Goal: Task Accomplishment & Management: Manage account settings

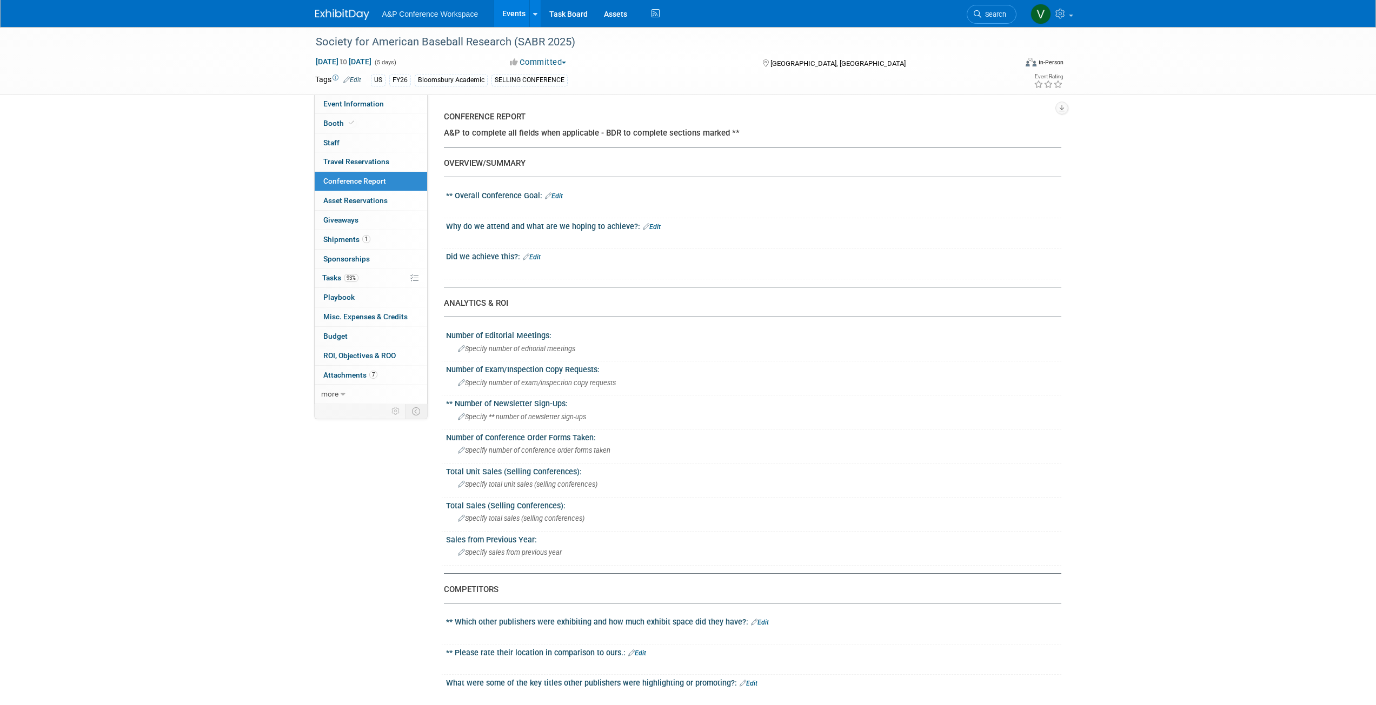
click at [558, 195] on link "Edit" at bounding box center [554, 196] width 18 height 8
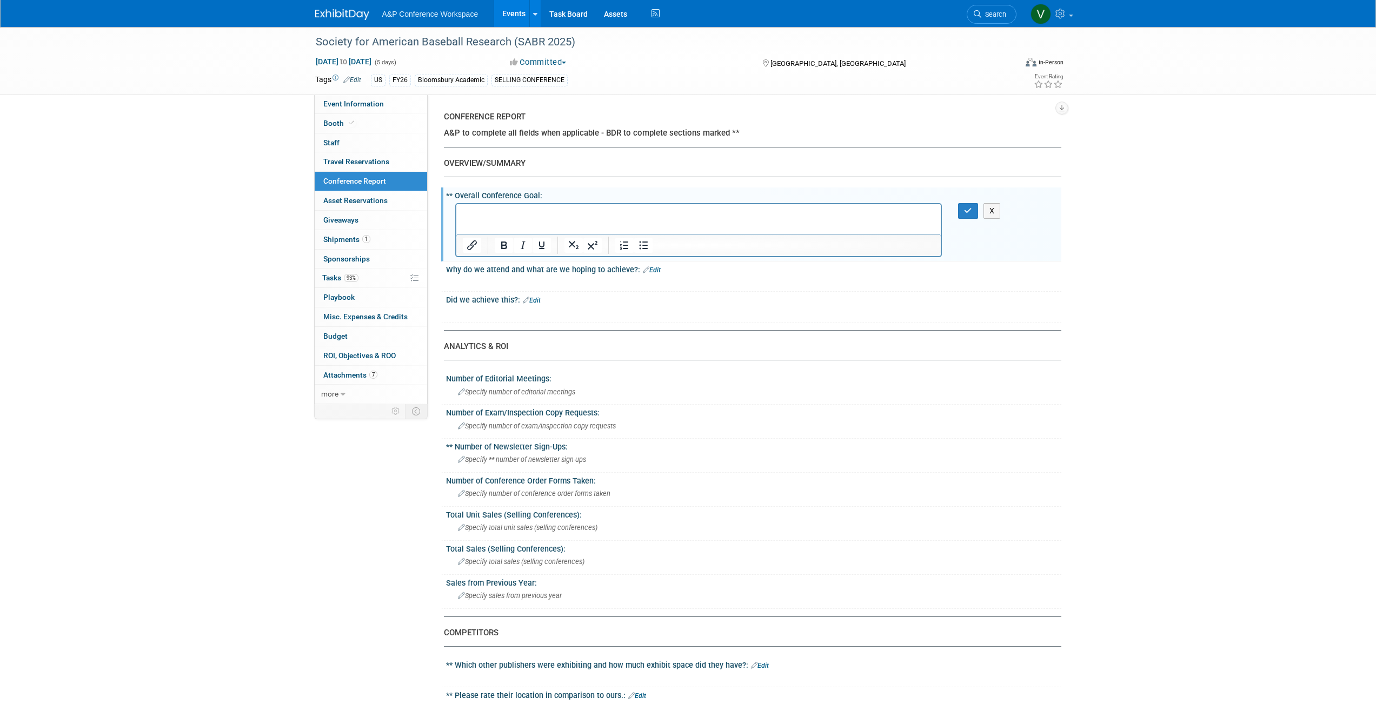
click at [499, 211] on p "Rich Text Area. Press ALT-0 for help." at bounding box center [698, 213] width 472 height 11
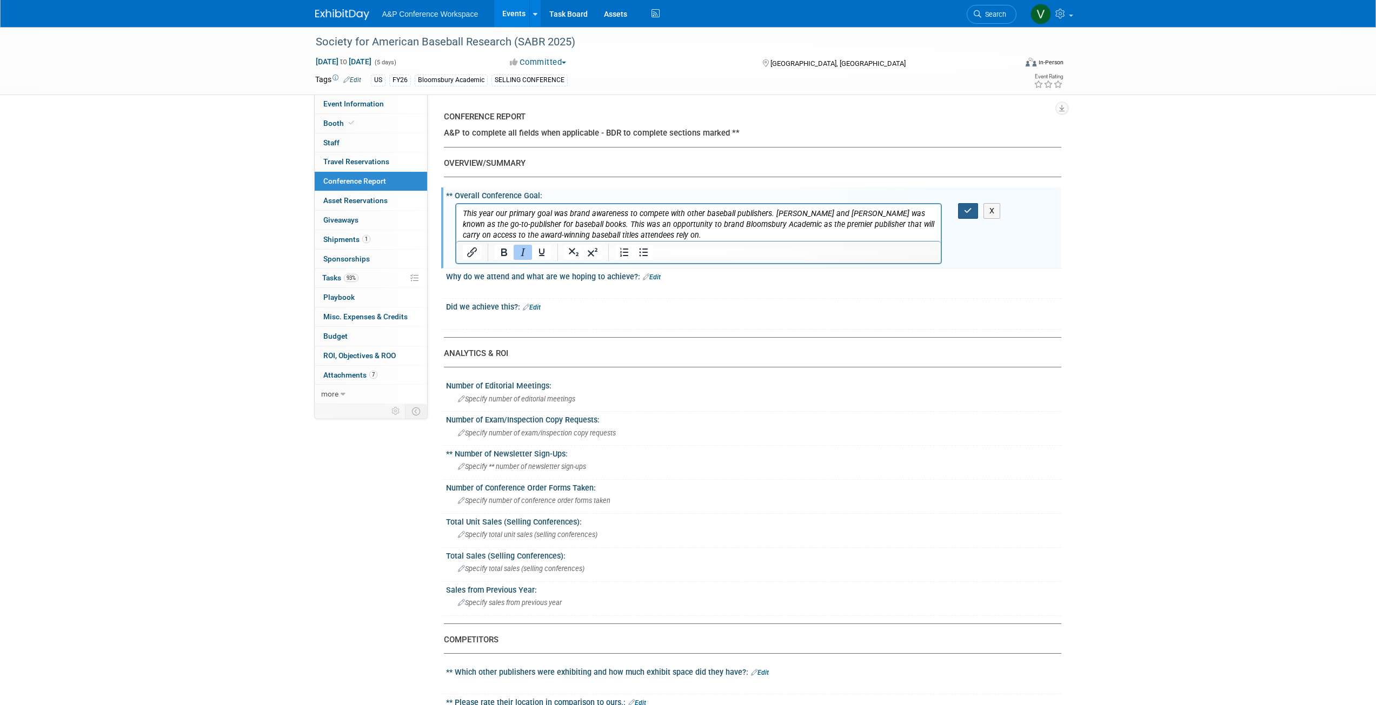
click at [683, 208] on icon "button" at bounding box center [968, 211] width 8 height 8
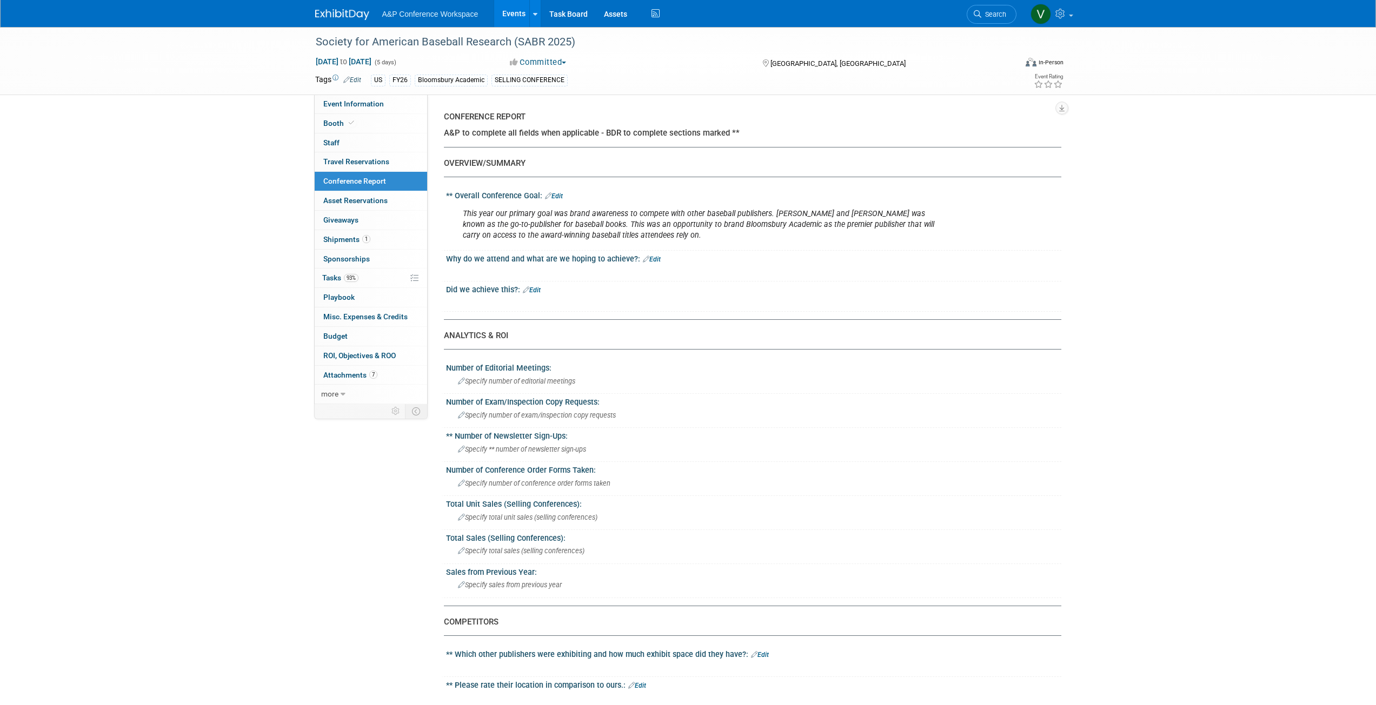
click at [651, 260] on link "Edit" at bounding box center [652, 260] width 18 height 8
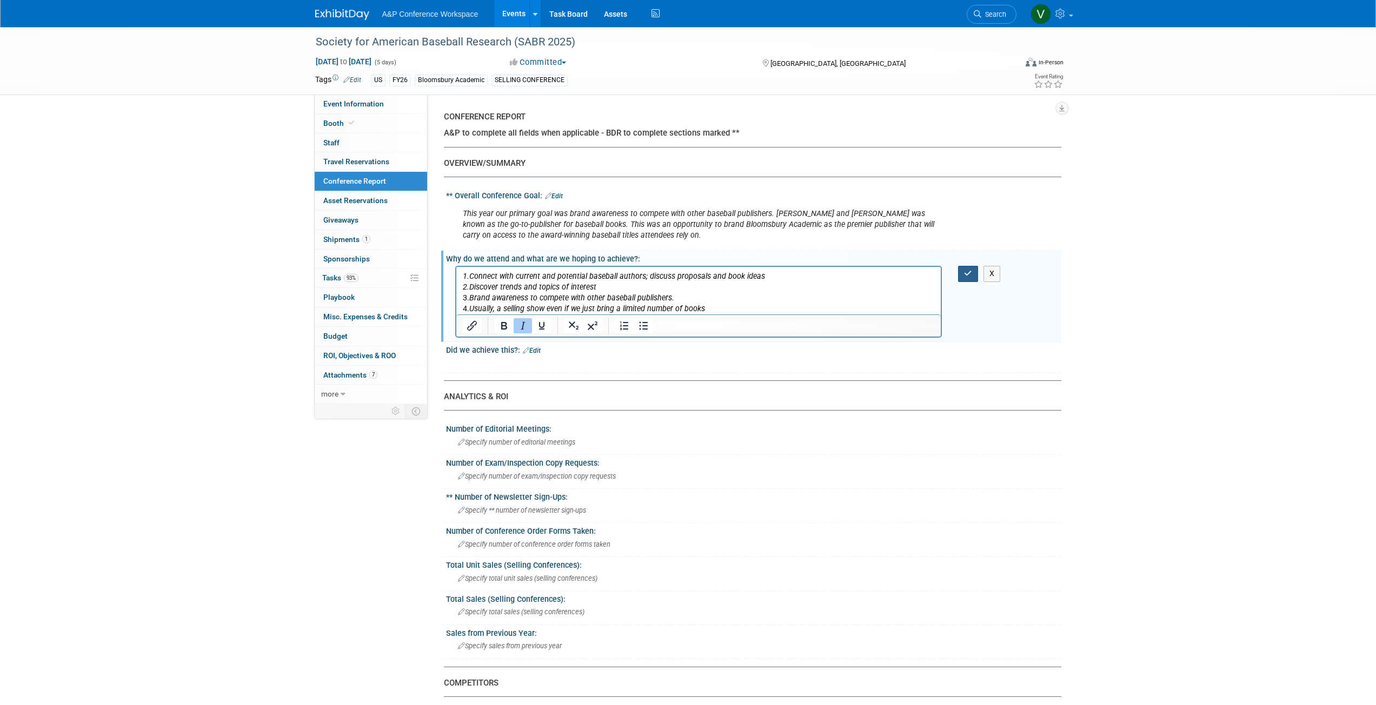
click at [683, 271] on icon "button" at bounding box center [968, 274] width 8 height 8
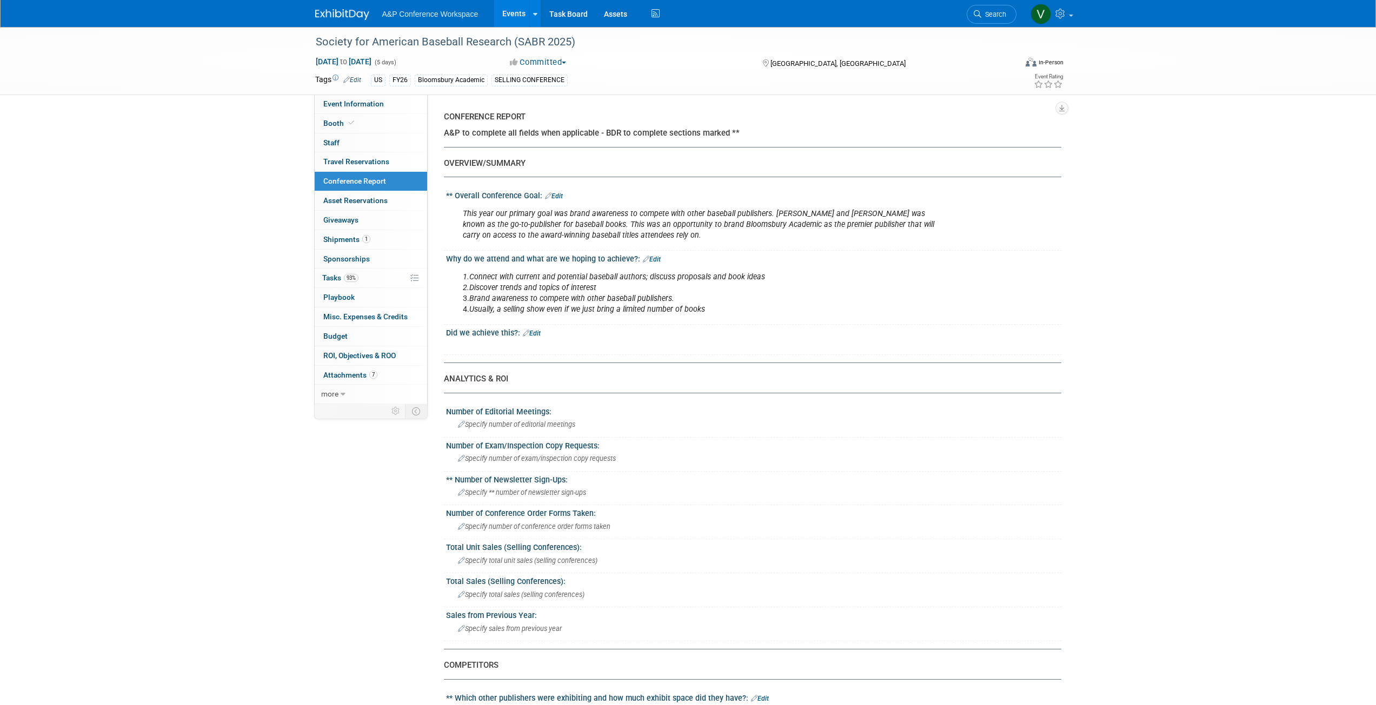
click at [537, 316] on link "Edit" at bounding box center [532, 334] width 18 height 8
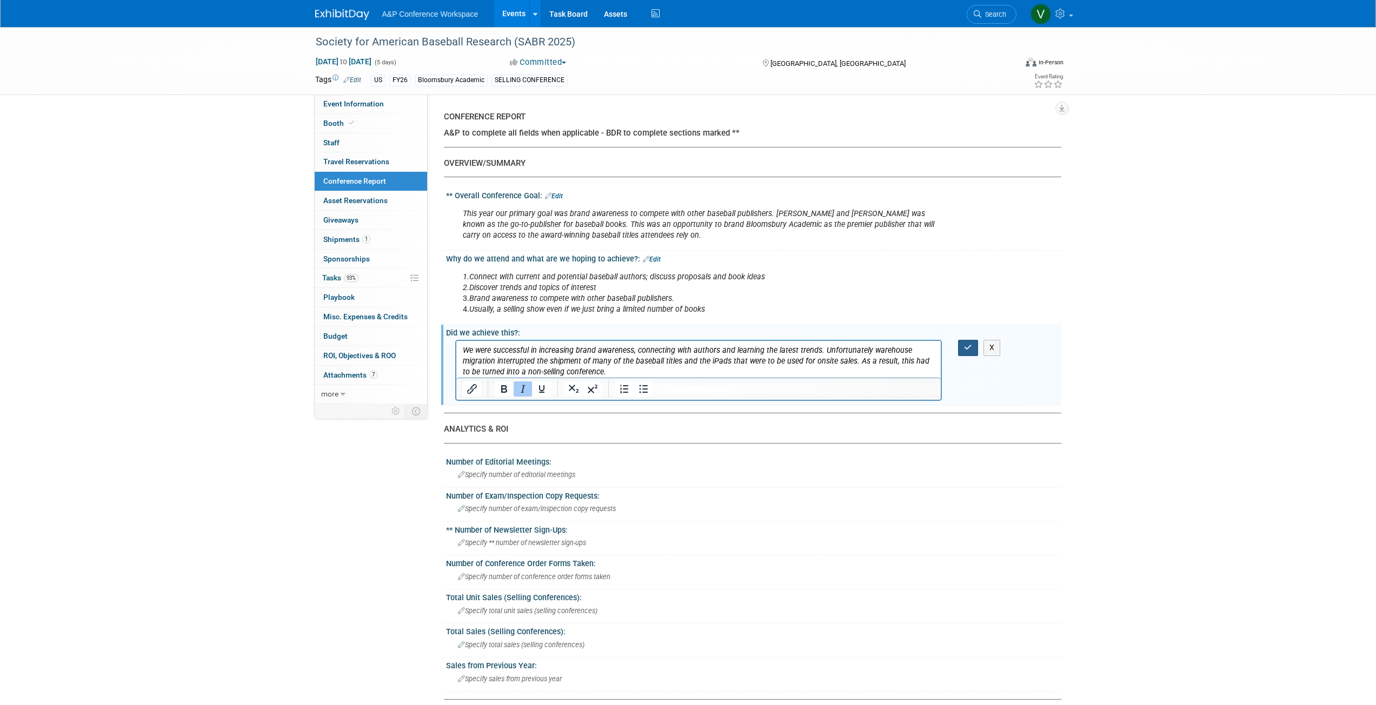
click at [683, 316] on icon "button" at bounding box center [968, 348] width 8 height 8
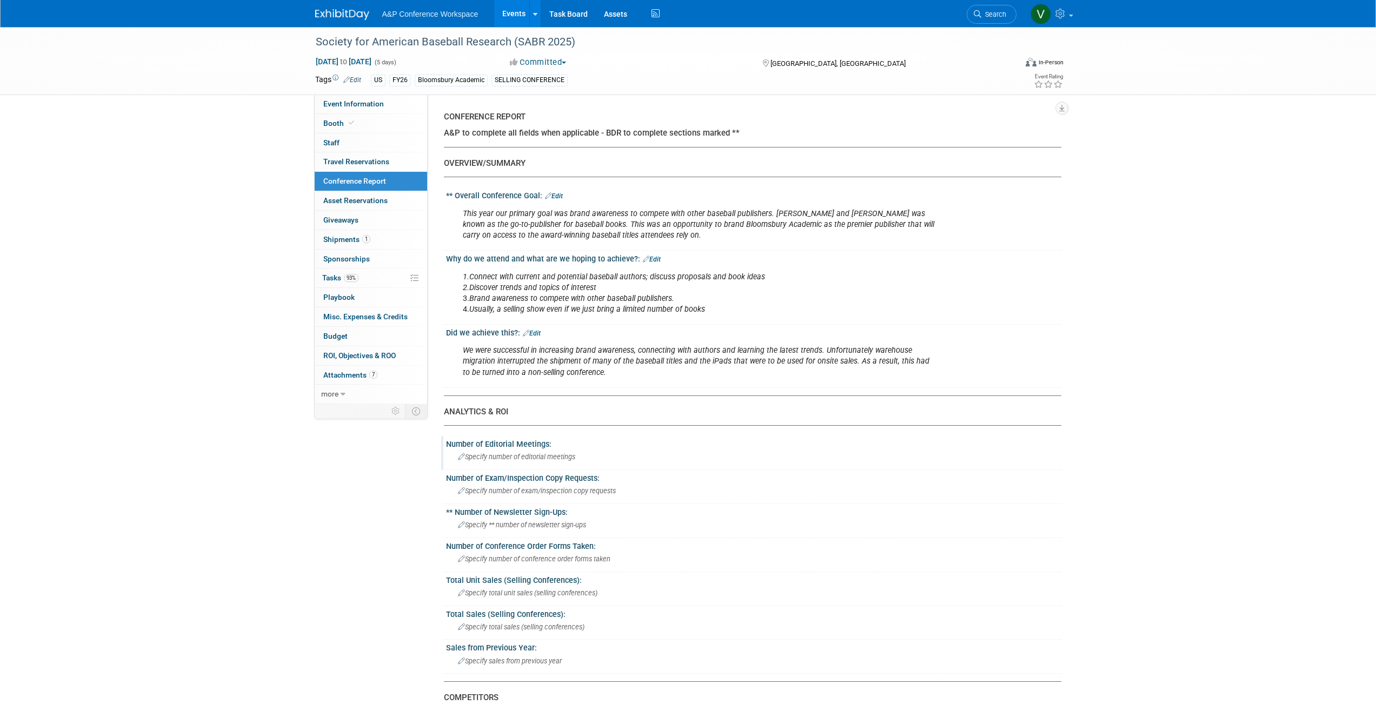
click at [516, 316] on span "Specify number of editorial meetings" at bounding box center [516, 457] width 117 height 8
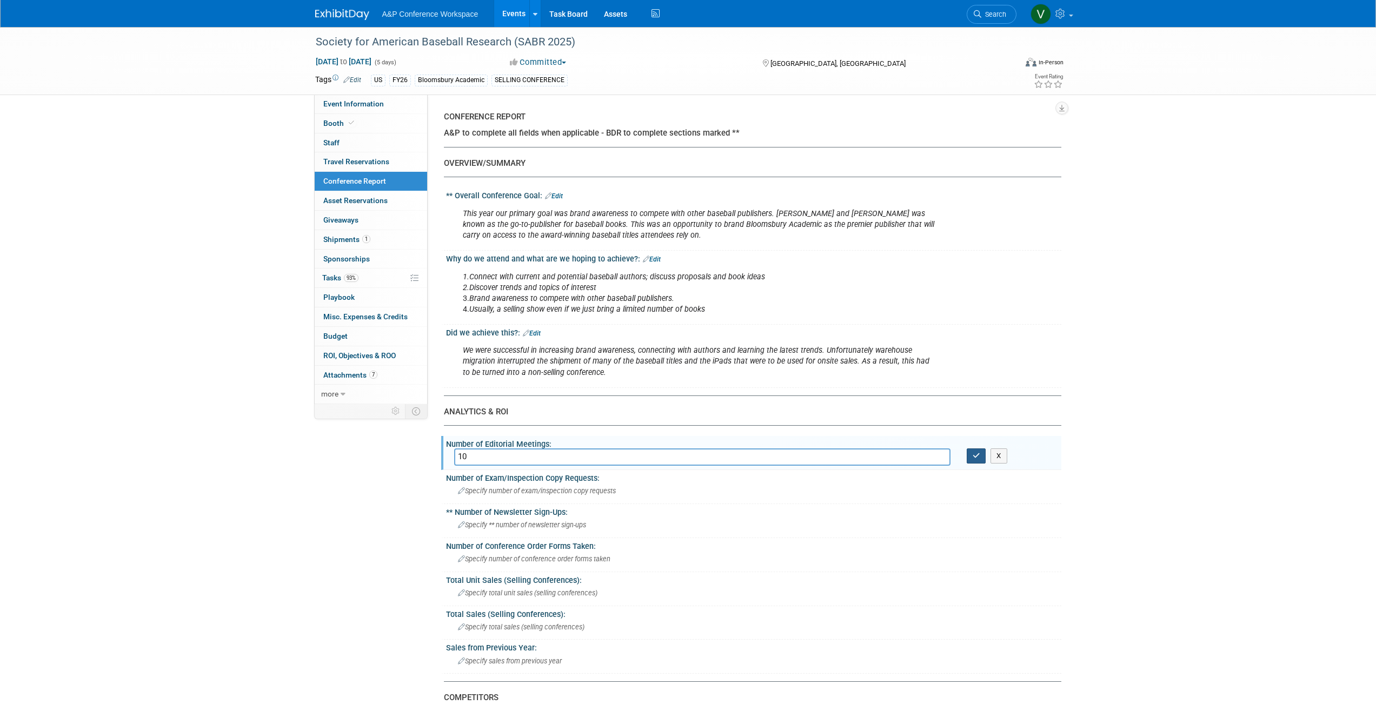
type input "10"
click at [683, 316] on icon "button" at bounding box center [976, 455] width 8 height 7
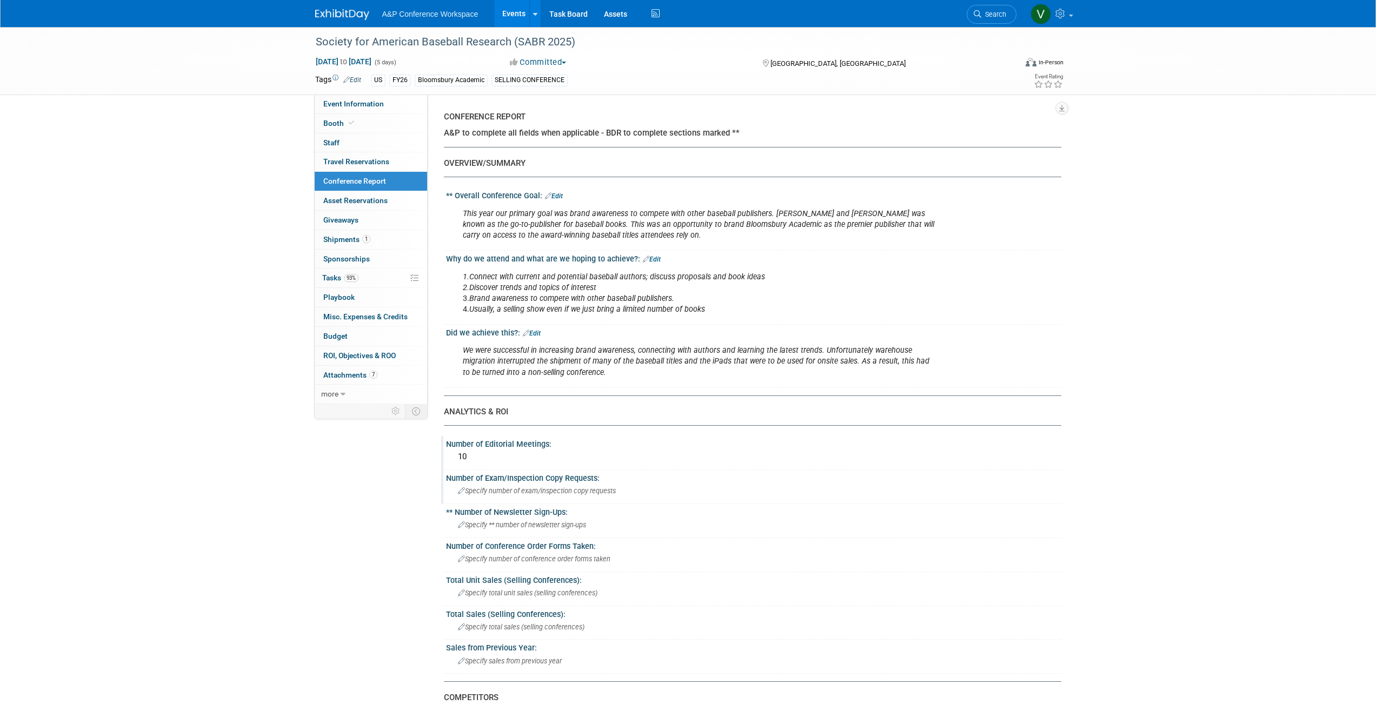
click at [548, 316] on span "Specify number of exam/inspection copy requests" at bounding box center [537, 491] width 158 height 8
type input "n/a"
click at [683, 316] on icon "button" at bounding box center [976, 489] width 8 height 7
click at [532, 316] on div "Specify ** number of newsletter sign-ups" at bounding box center [753, 525] width 599 height 17
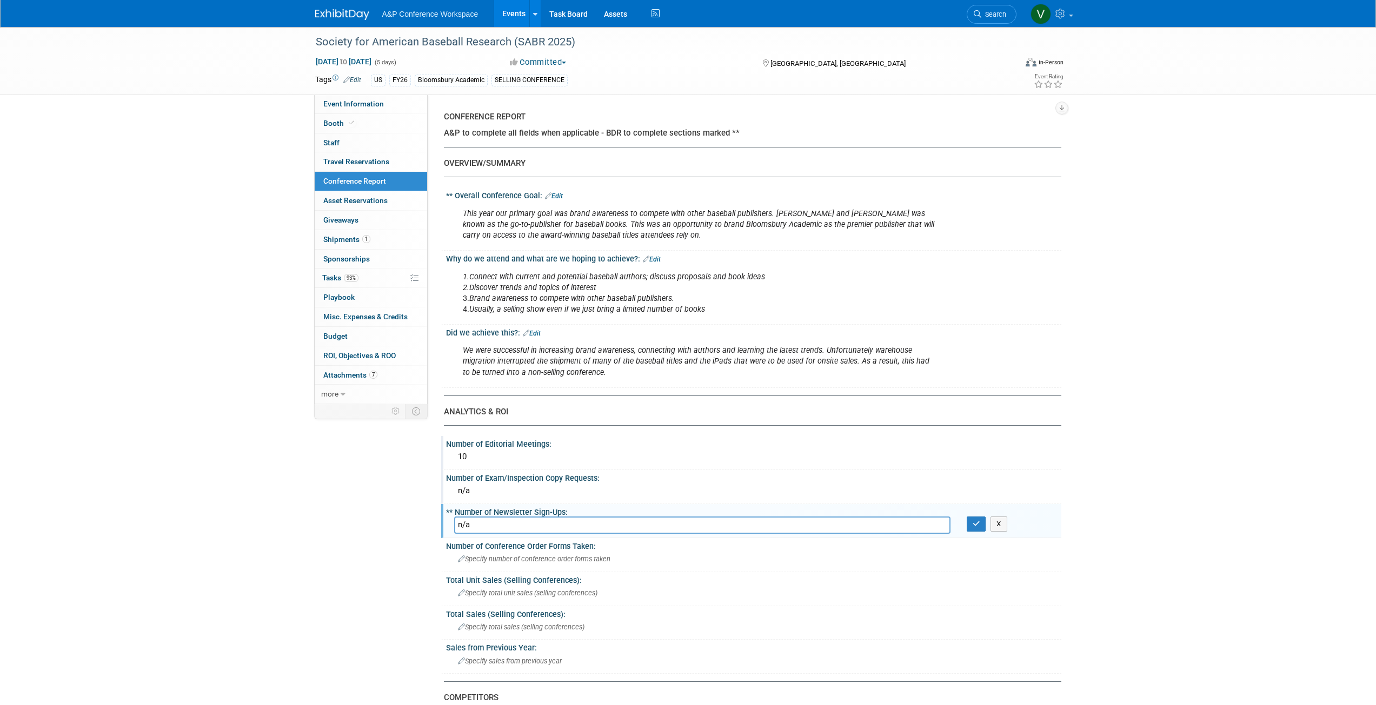
type input "n/a"
click at [519, 316] on div "Number of Conference Order Forms Taken:" at bounding box center [753, 545] width 615 height 14
click at [509, 316] on div "Specify total unit sales (selling conferences)" at bounding box center [753, 593] width 599 height 17
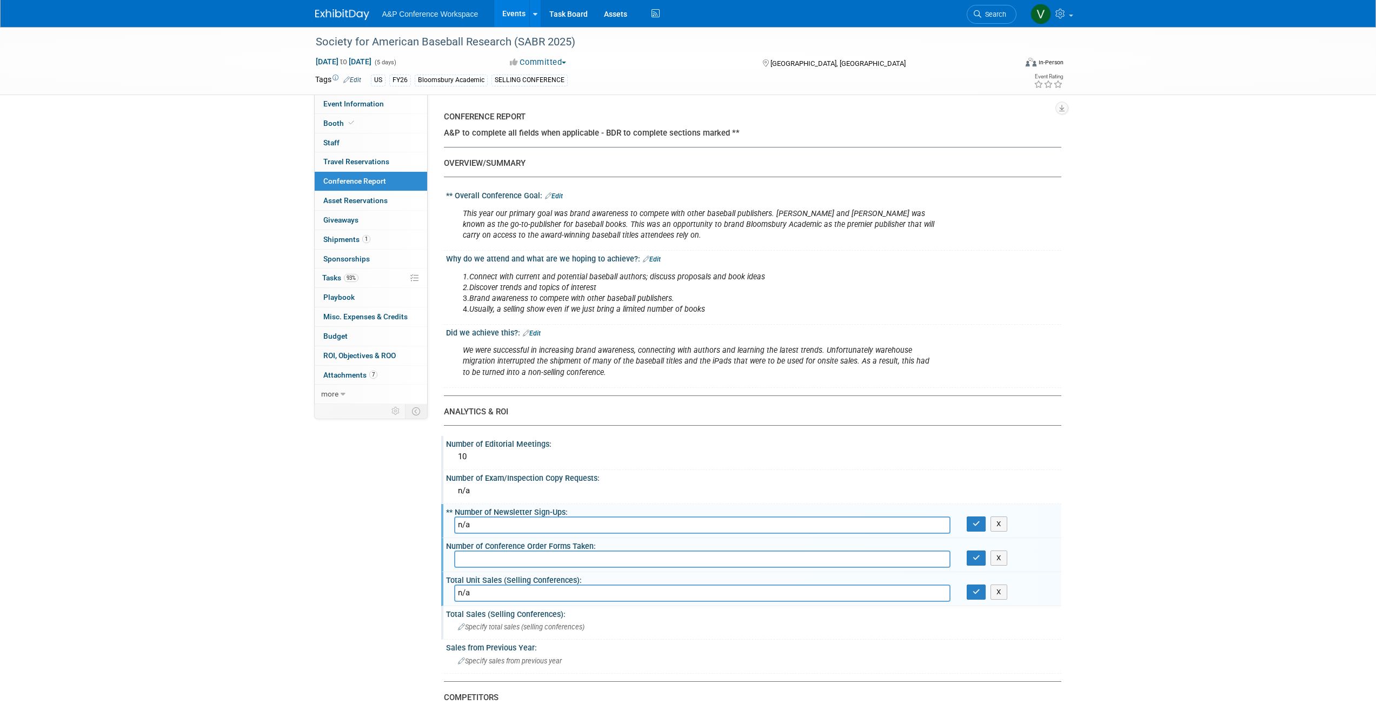
type input "n/a"
click at [517, 316] on div "Total Sales (Selling Conferences):" at bounding box center [753, 613] width 615 height 14
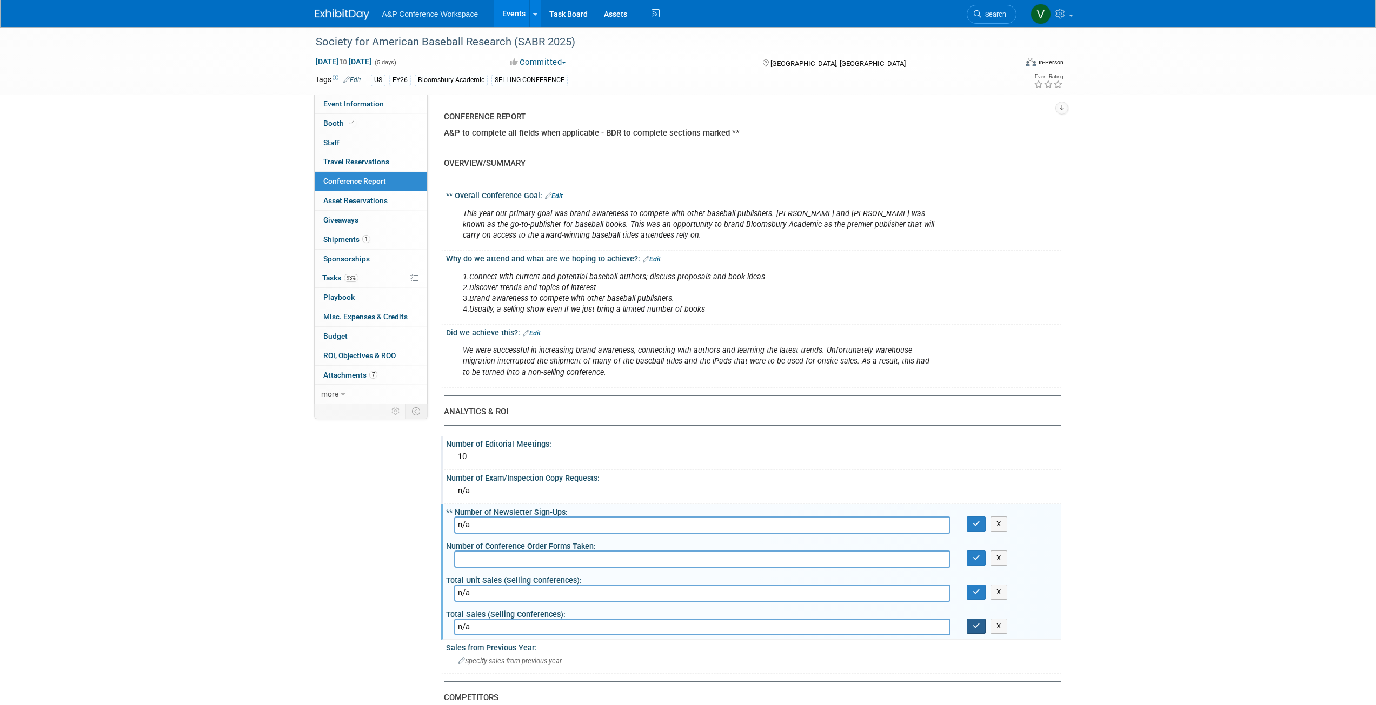
type input "n/a"
click at [683, 316] on icon "button" at bounding box center [976, 626] width 8 height 7
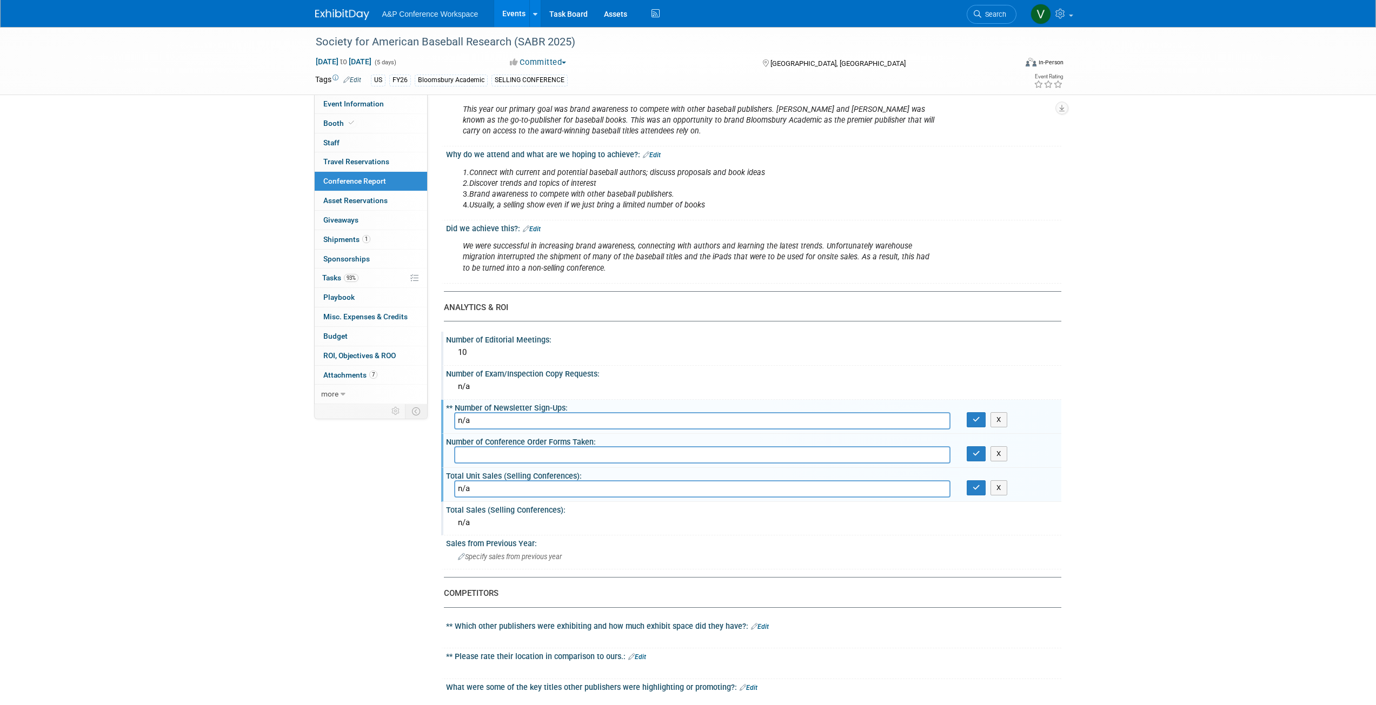
scroll to position [108, 0]
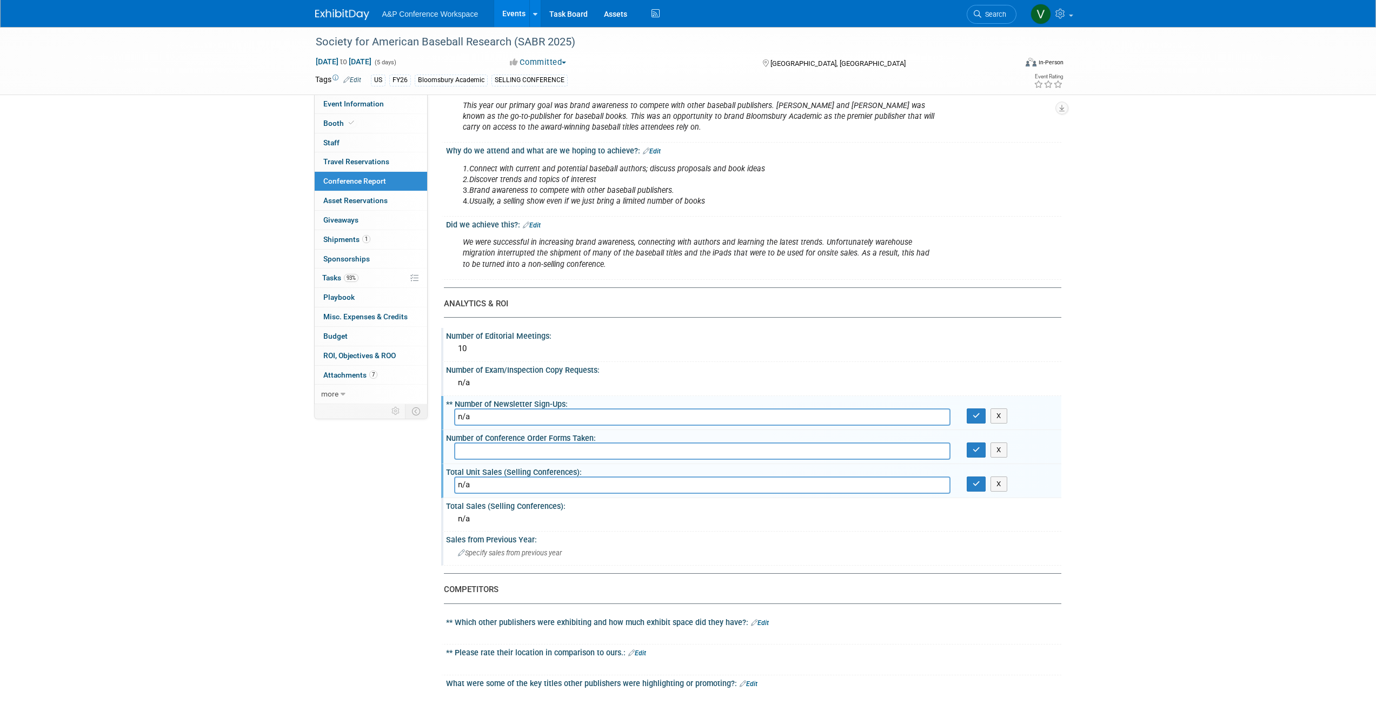
click at [502, 316] on span "Specify sales from previous year" at bounding box center [510, 553] width 104 height 8
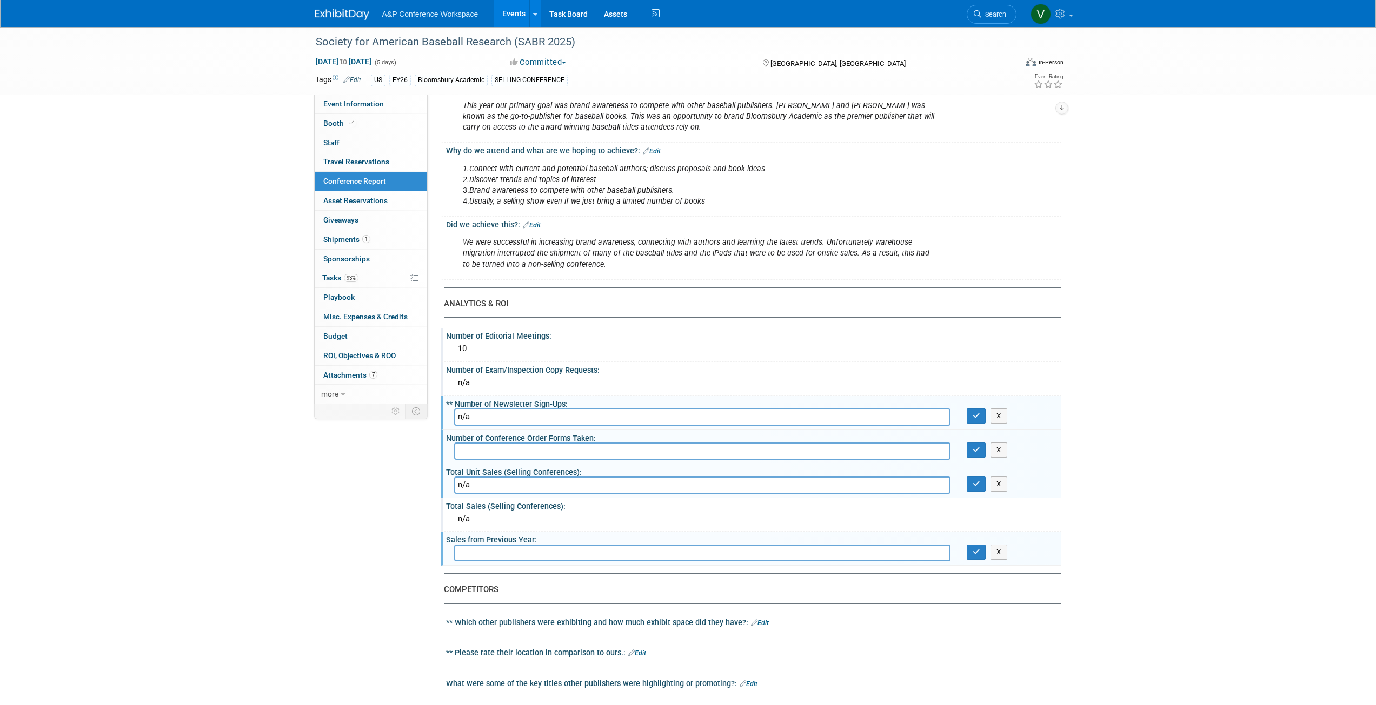
type input "E"
click at [544, 316] on input "text" at bounding box center [702, 553] width 496 height 17
paste input "$1,545.74"
type input "$1,545.74"
click at [683, 316] on icon "button" at bounding box center [976, 552] width 8 height 7
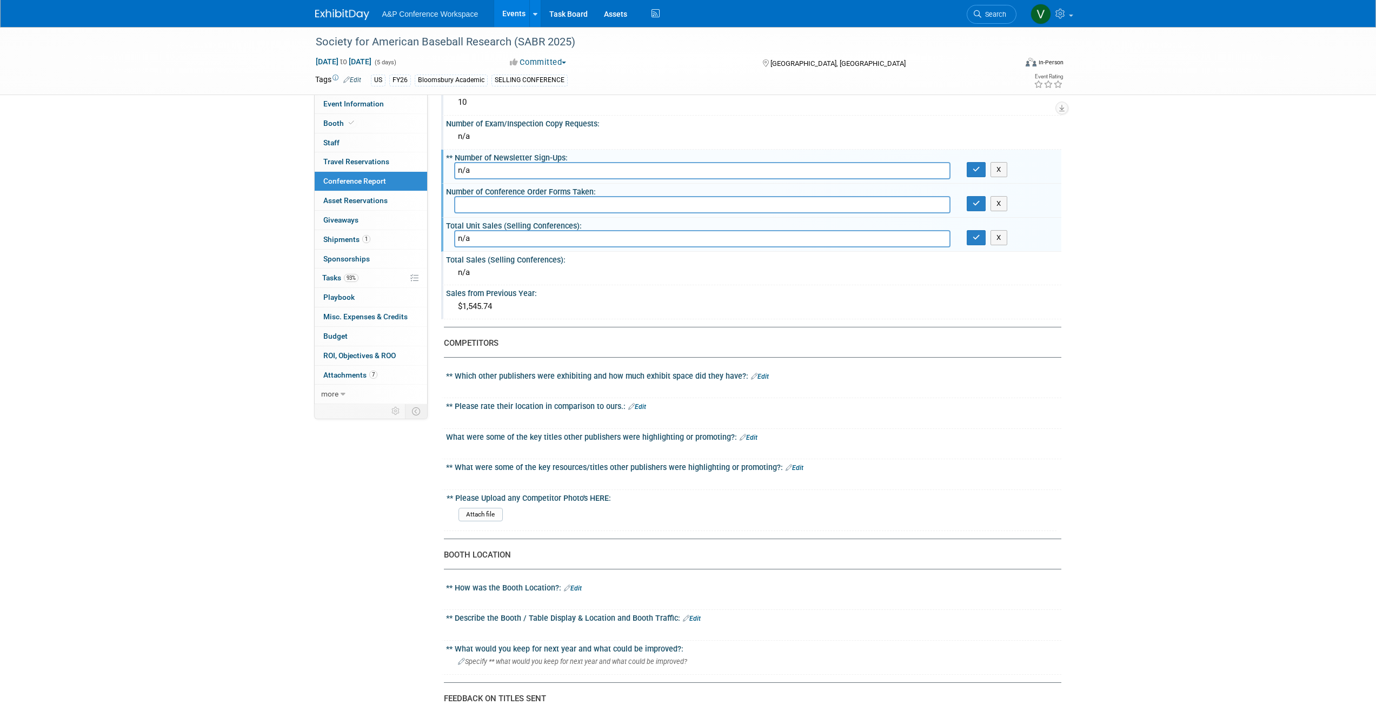
scroll to position [378, 0]
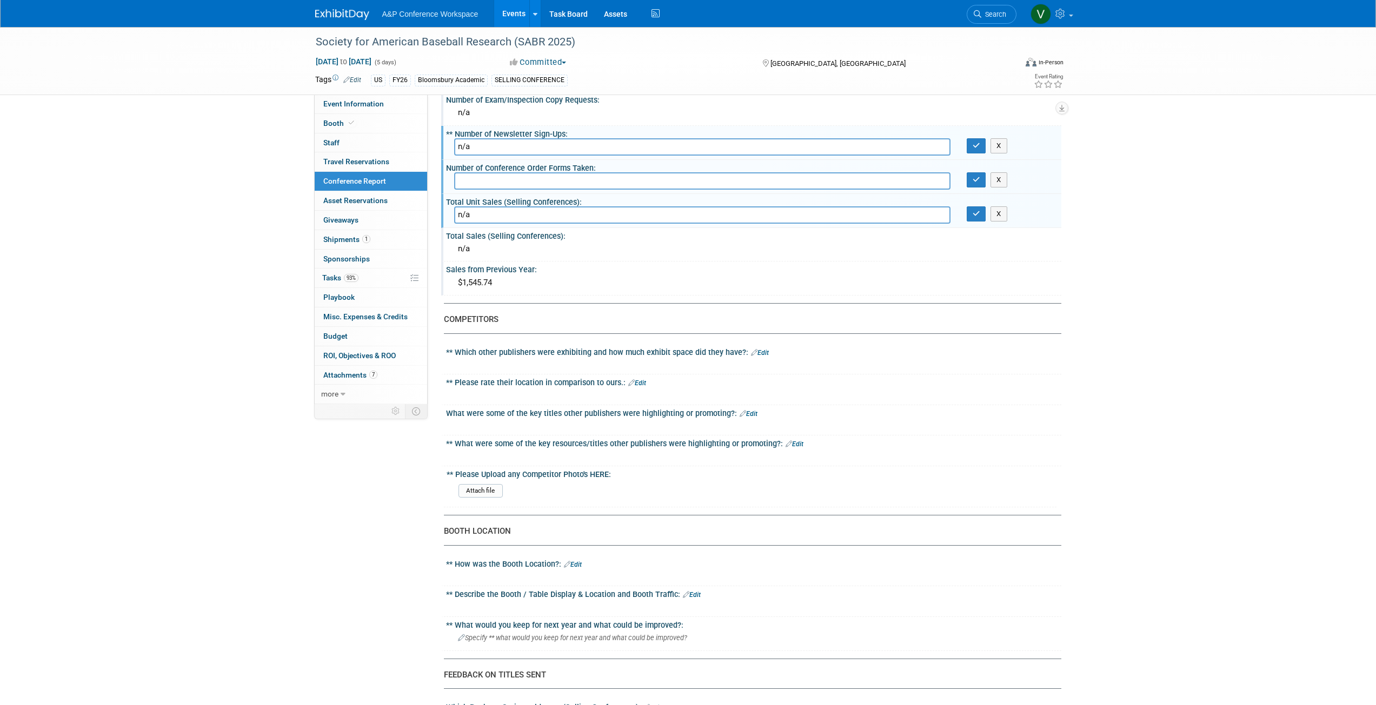
click at [683, 316] on link "Edit" at bounding box center [760, 353] width 18 height 8
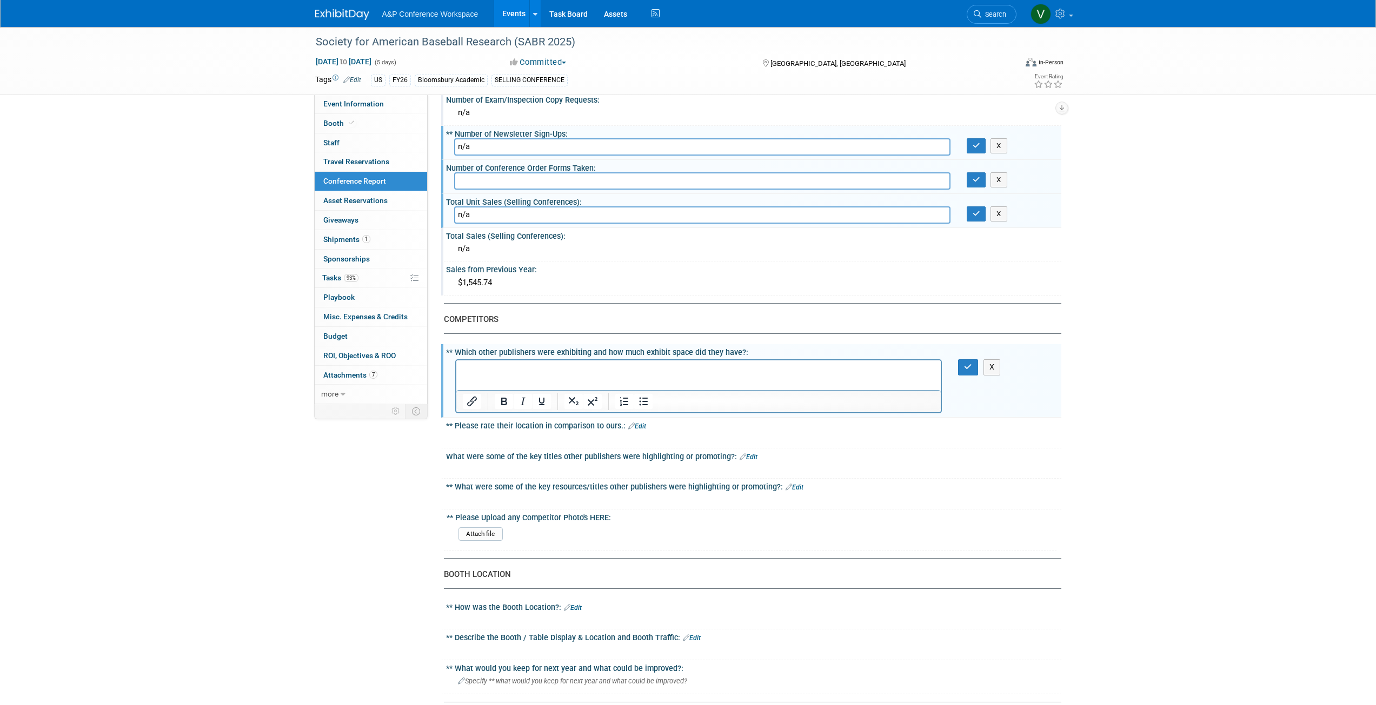
scroll to position [0, 0]
click at [473, 316] on p "Rich Text Area. Press ALT-0 for help." at bounding box center [698, 370] width 472 height 11
click at [683, 316] on icon "button" at bounding box center [968, 367] width 8 height 8
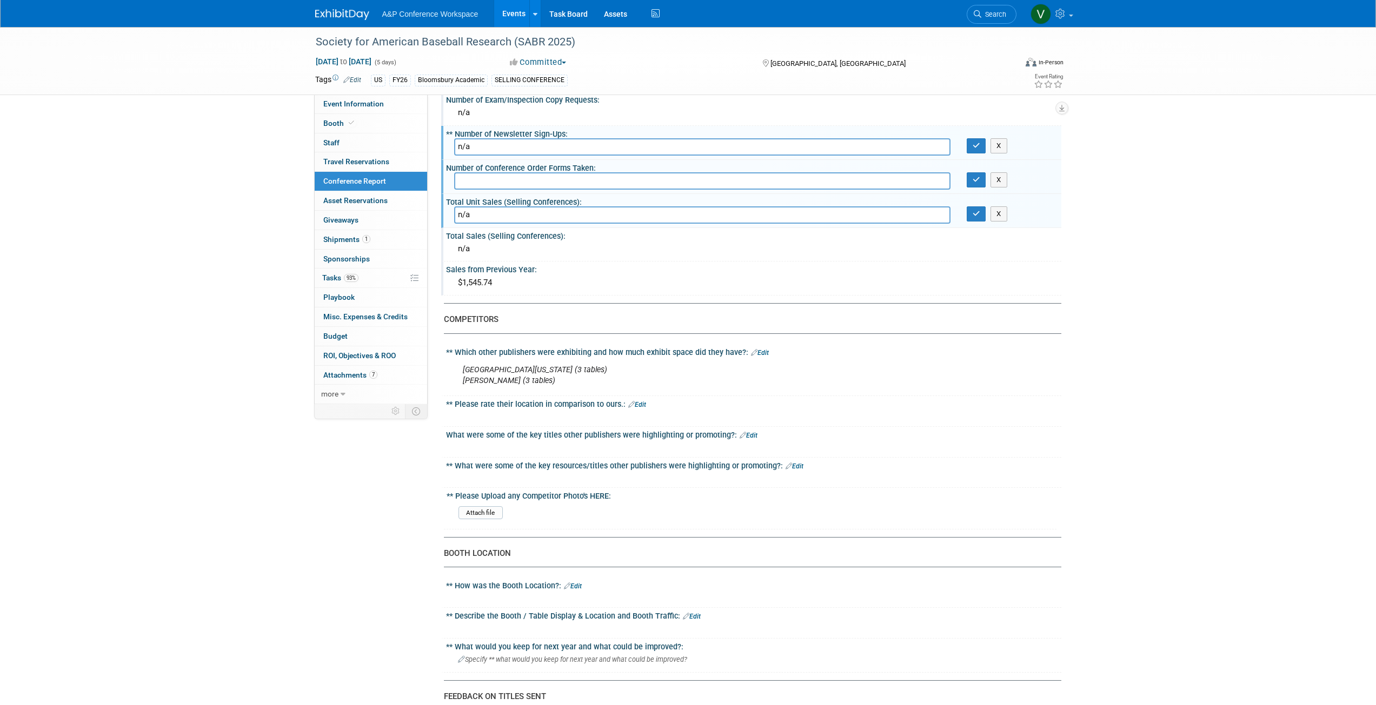
drag, startPoint x: 637, startPoint y: 405, endPoint x: 619, endPoint y: 408, distance: 18.7
click at [637, 316] on link "Edit" at bounding box center [637, 405] width 18 height 8
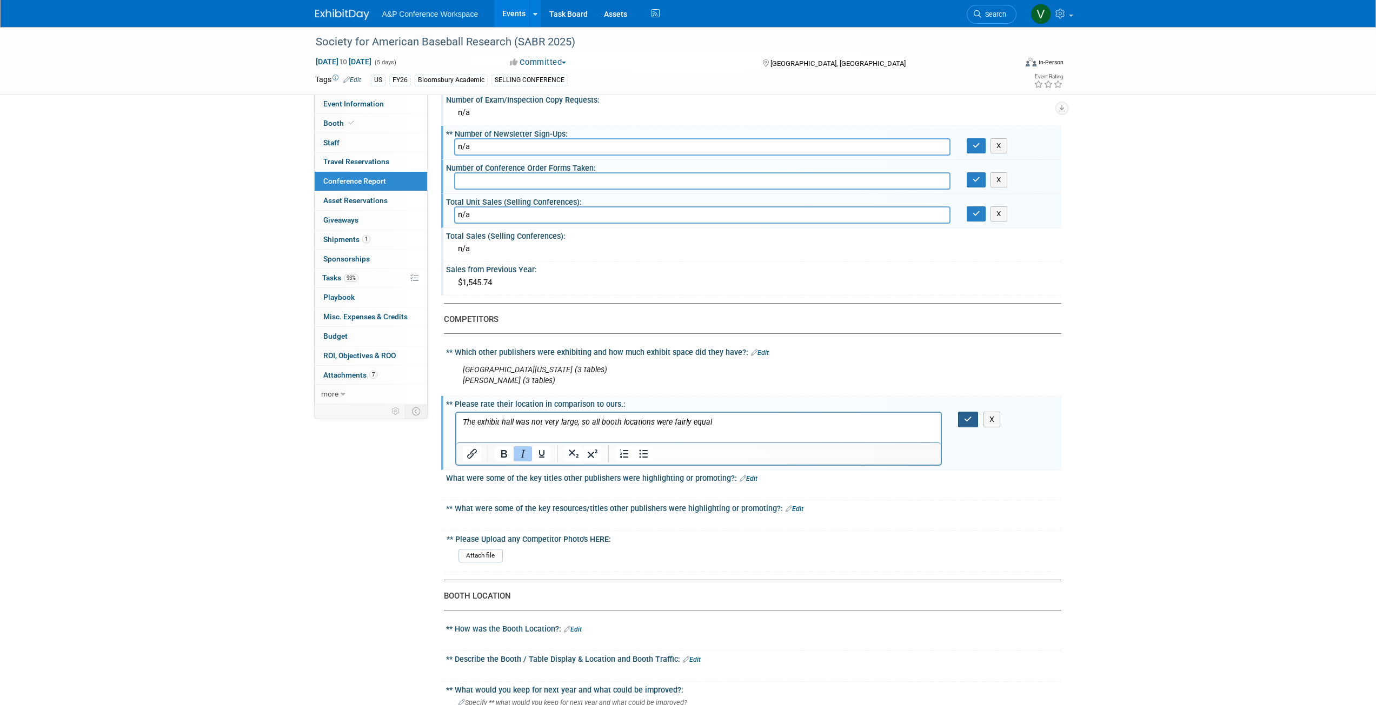
click at [683, 316] on icon "button" at bounding box center [968, 420] width 8 height 8
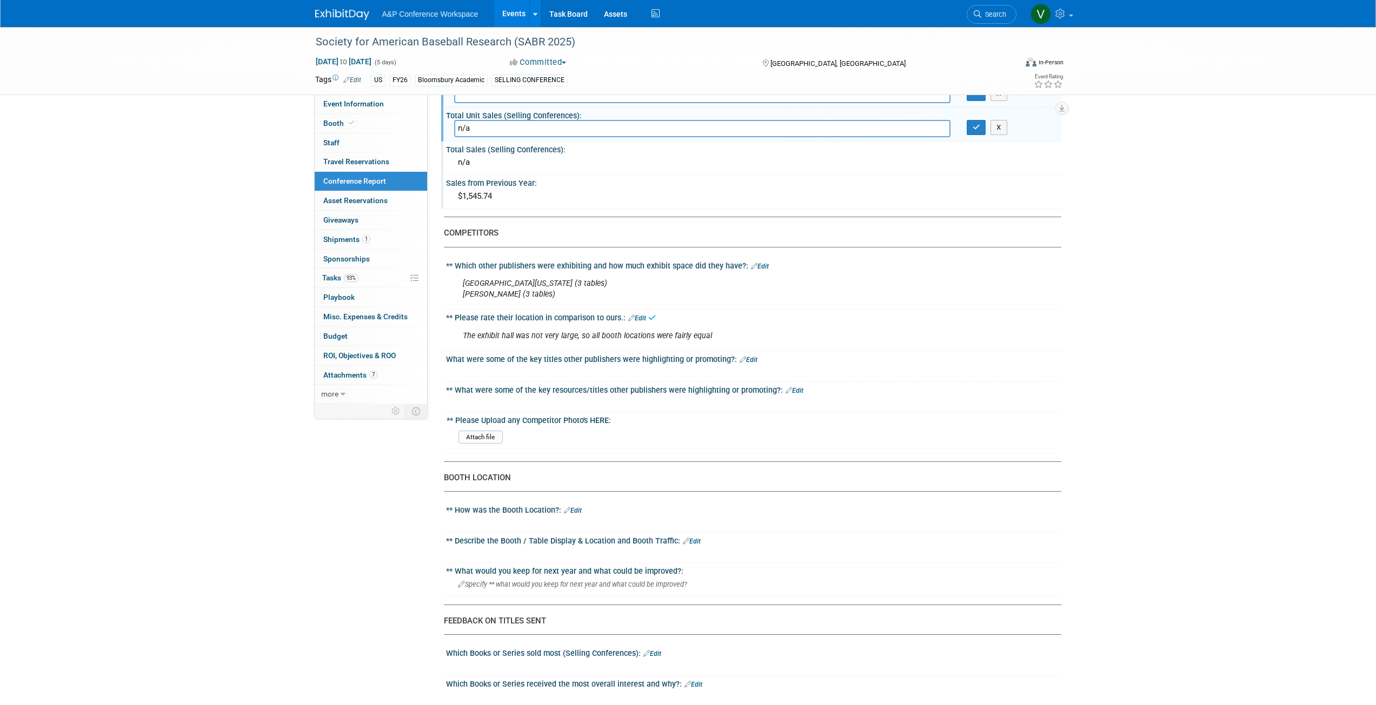
scroll to position [486, 0]
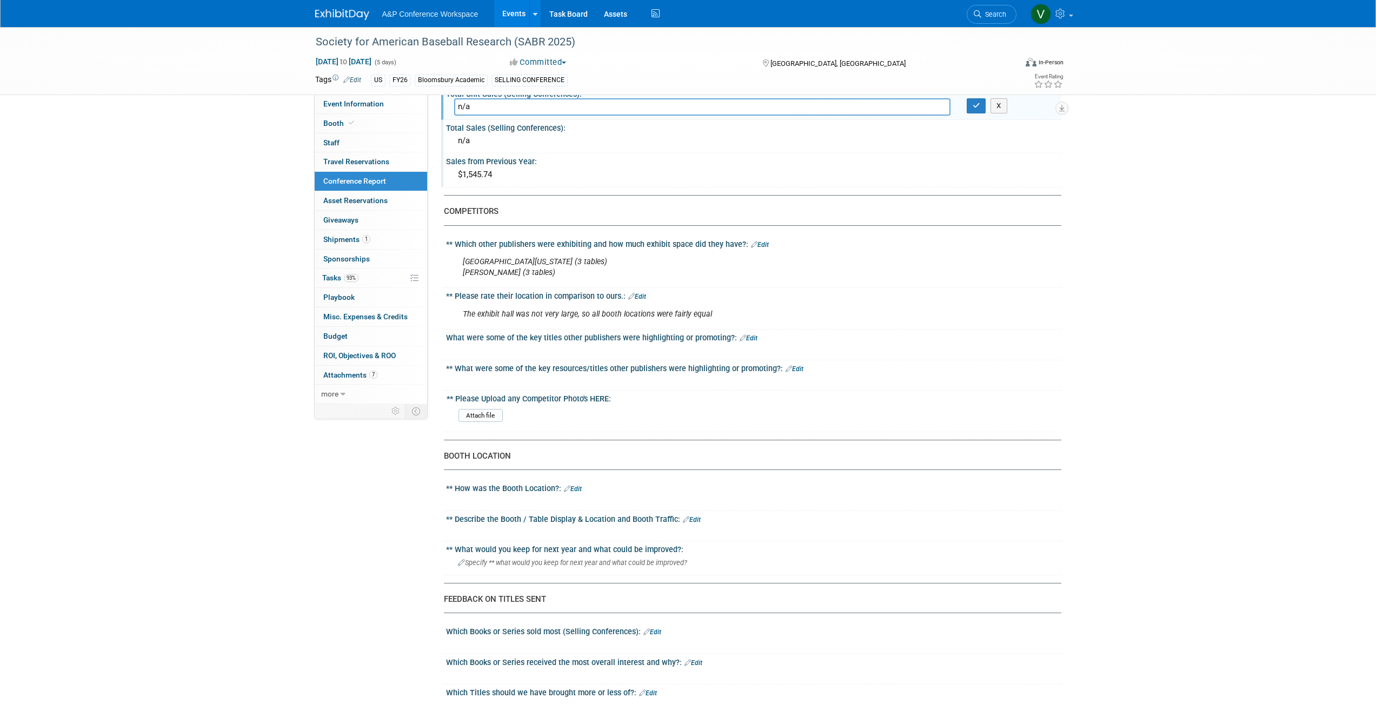
click at [683, 316] on link "Edit" at bounding box center [748, 339] width 18 height 8
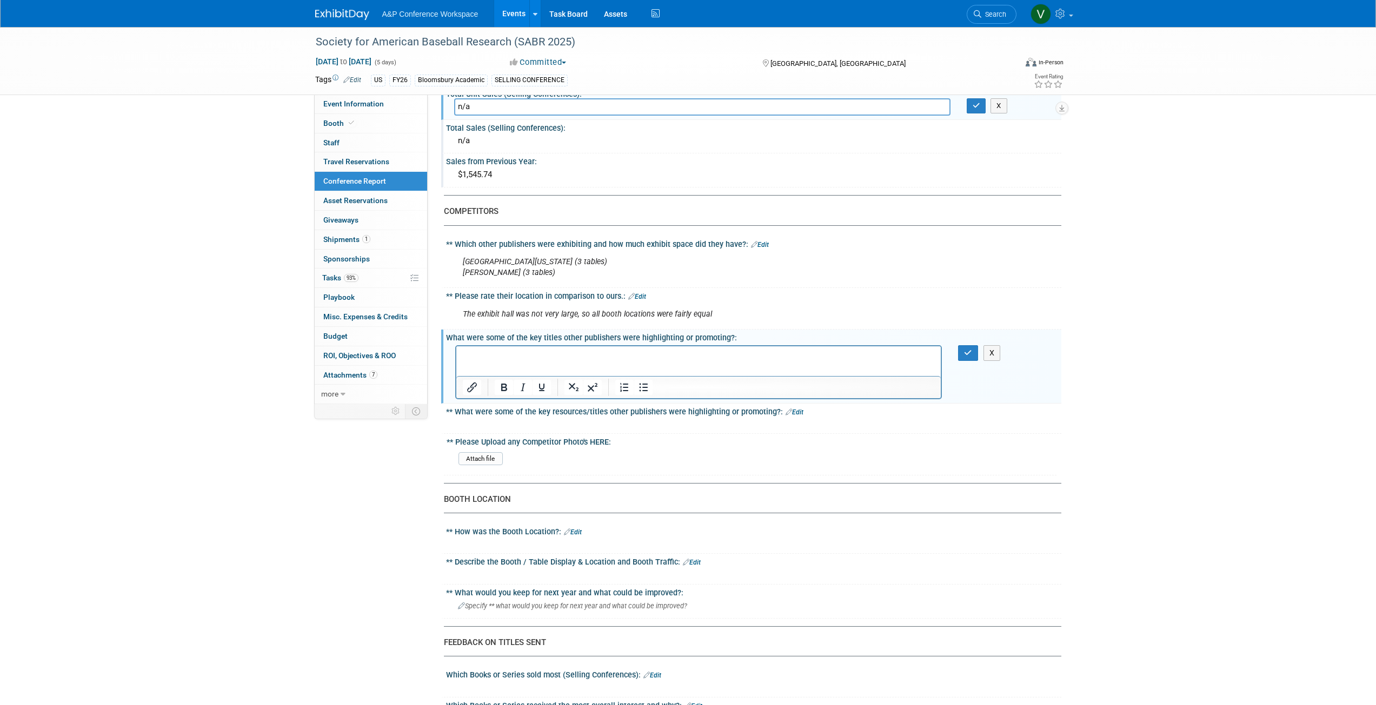
scroll to position [0, 0]
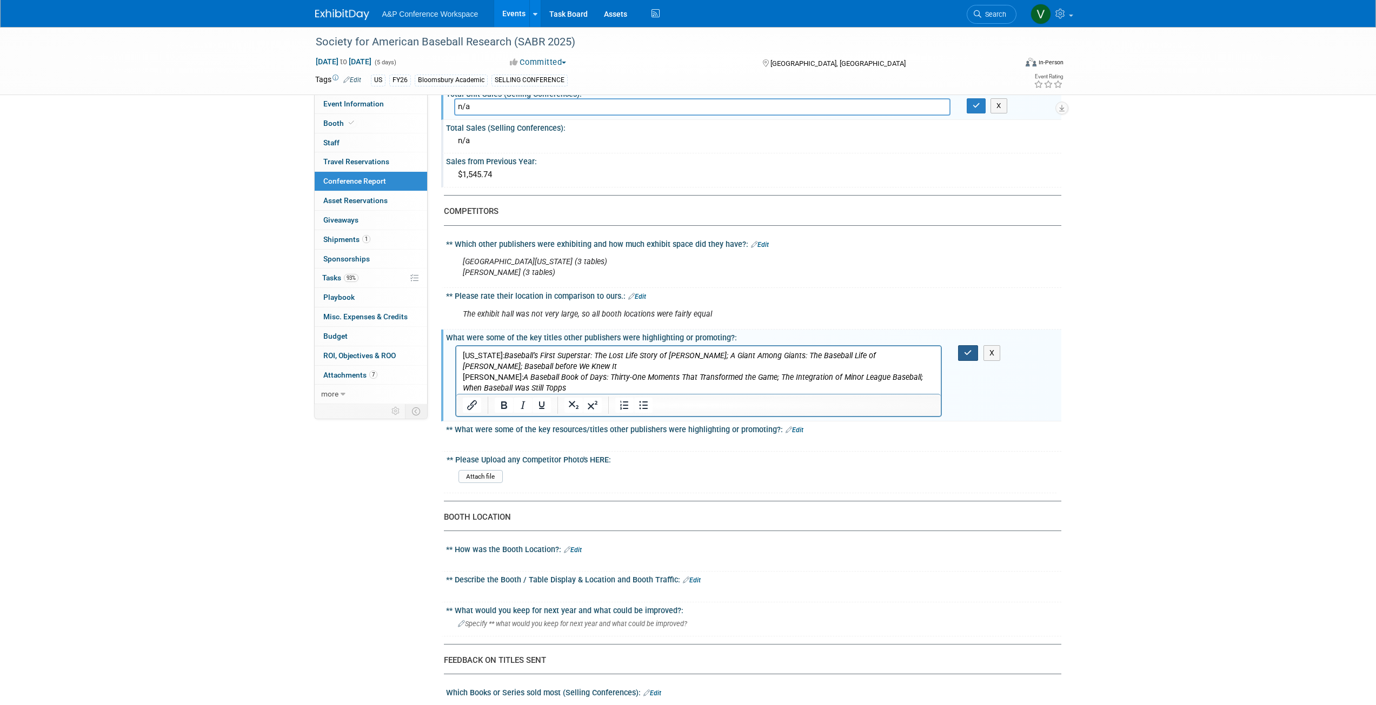
click at [683, 316] on icon "button" at bounding box center [968, 353] width 8 height 8
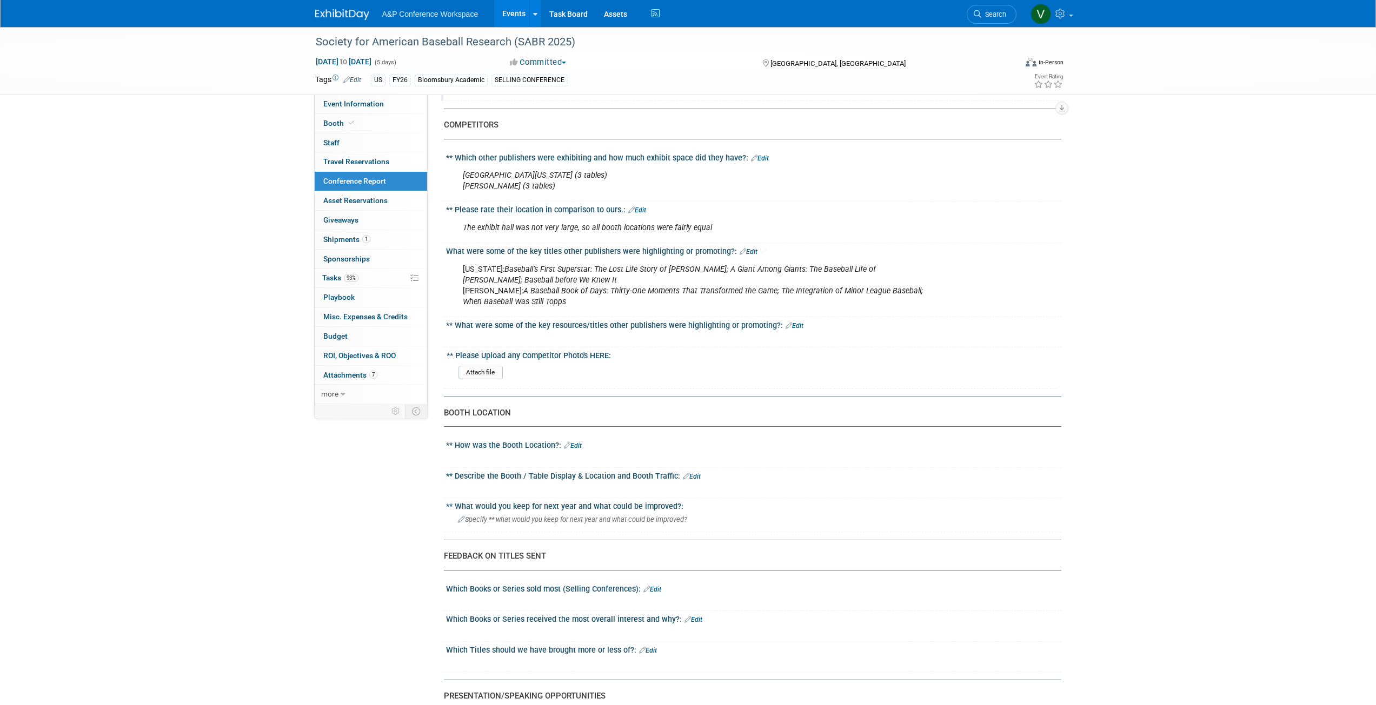
scroll to position [595, 0]
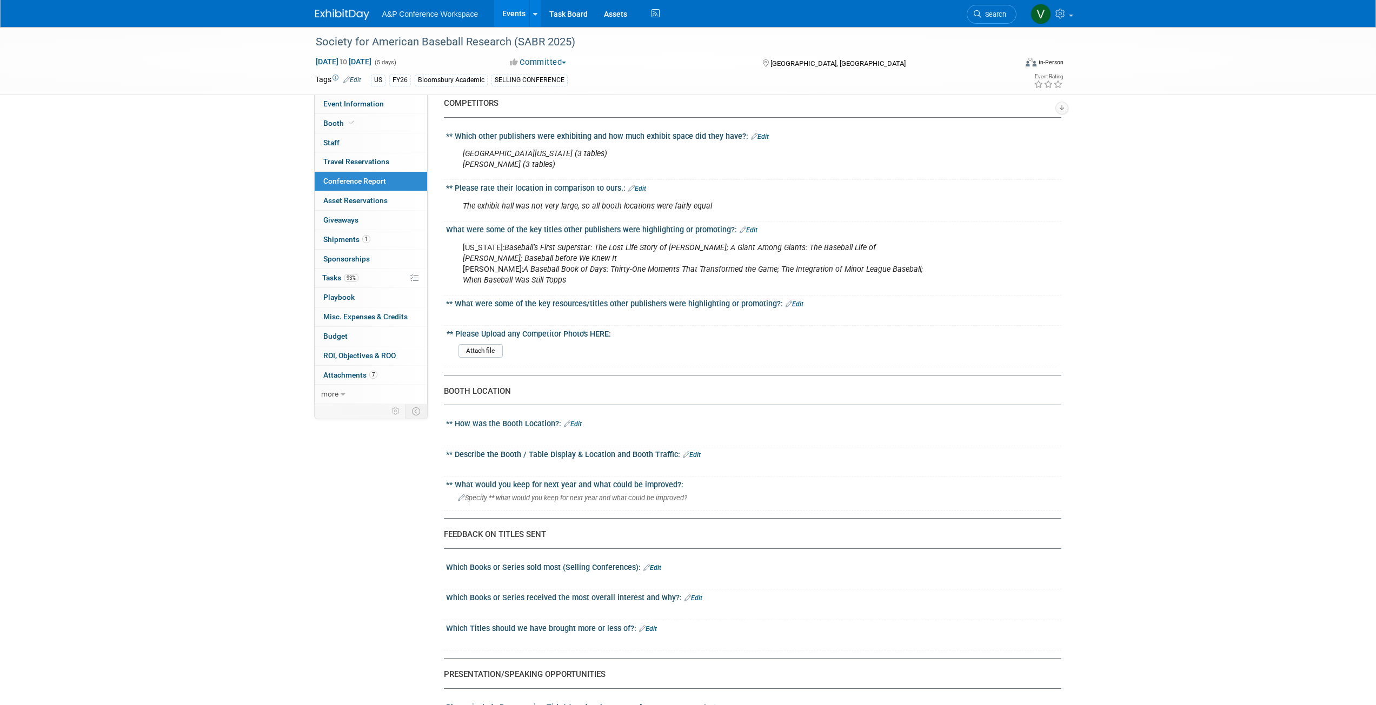
click at [683, 316] on link "Edit" at bounding box center [692, 455] width 18 height 8
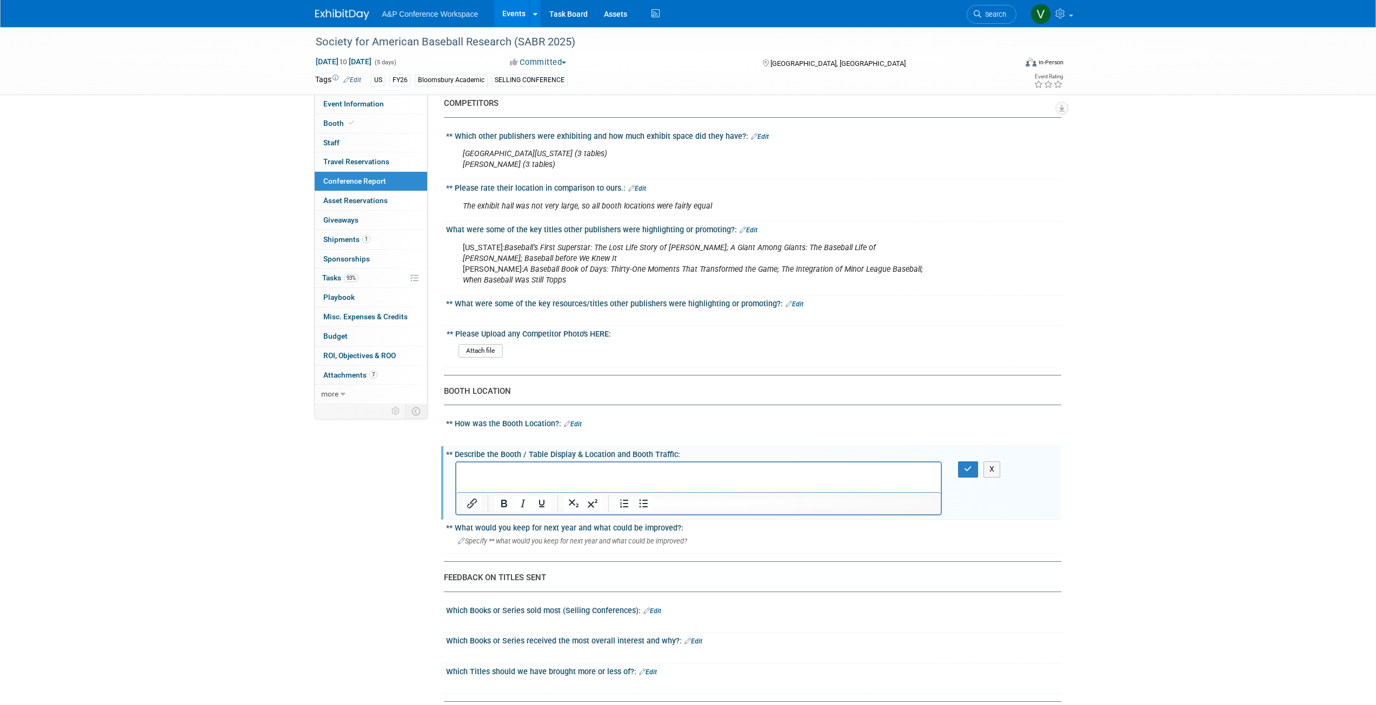
scroll to position [0, 0]
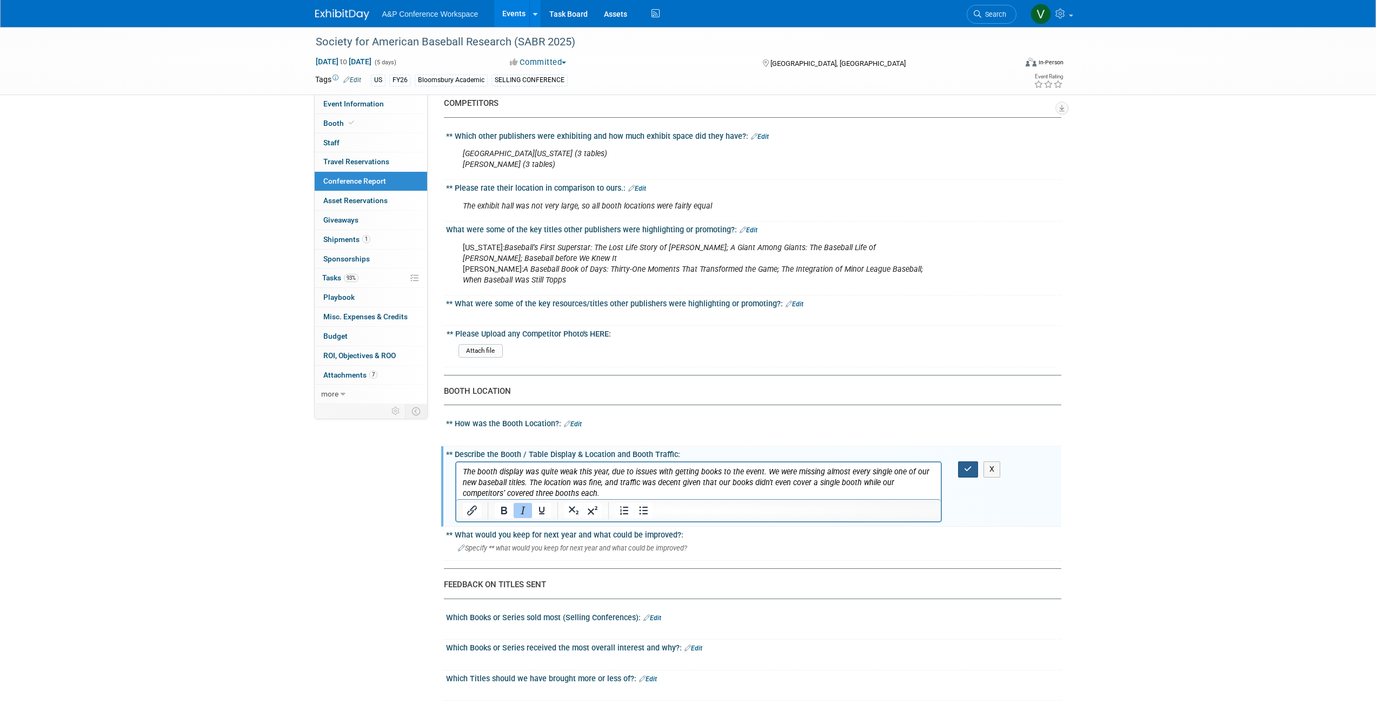
click at [683, 316] on icon "button" at bounding box center [968, 469] width 8 height 8
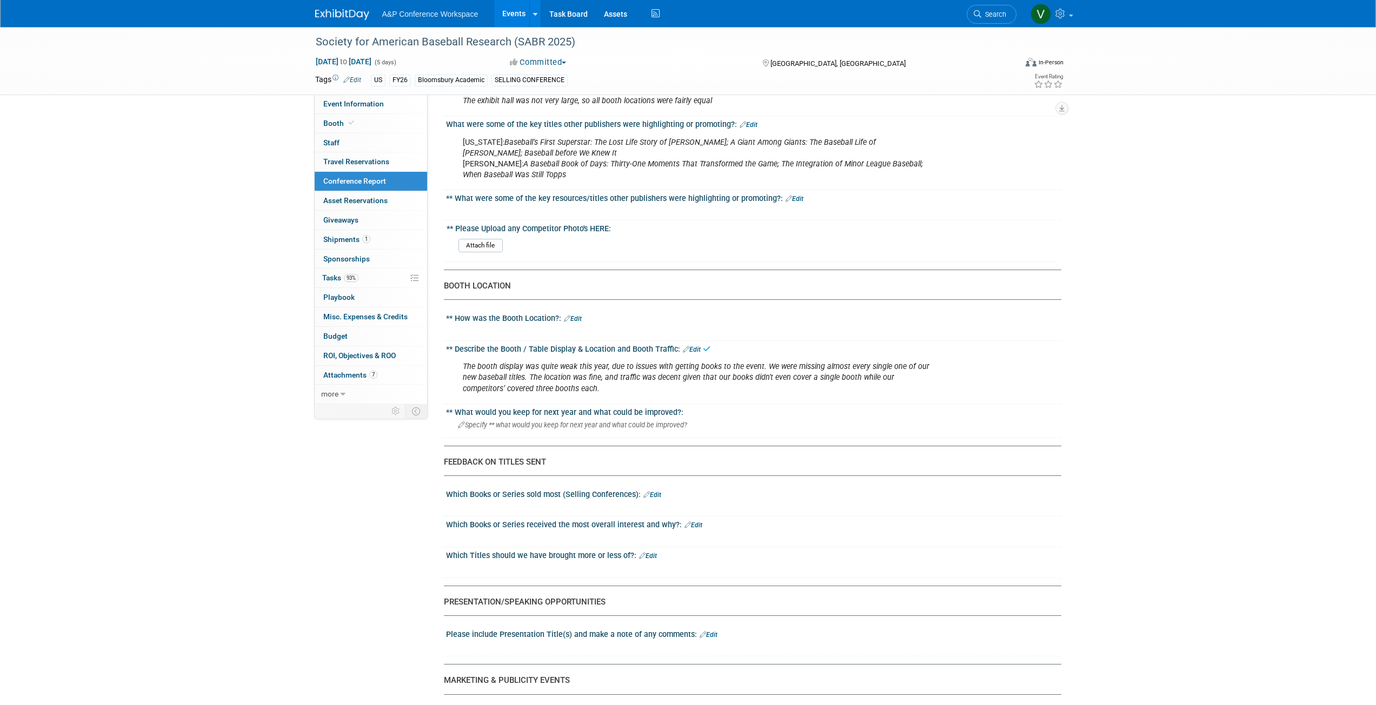
scroll to position [811, 0]
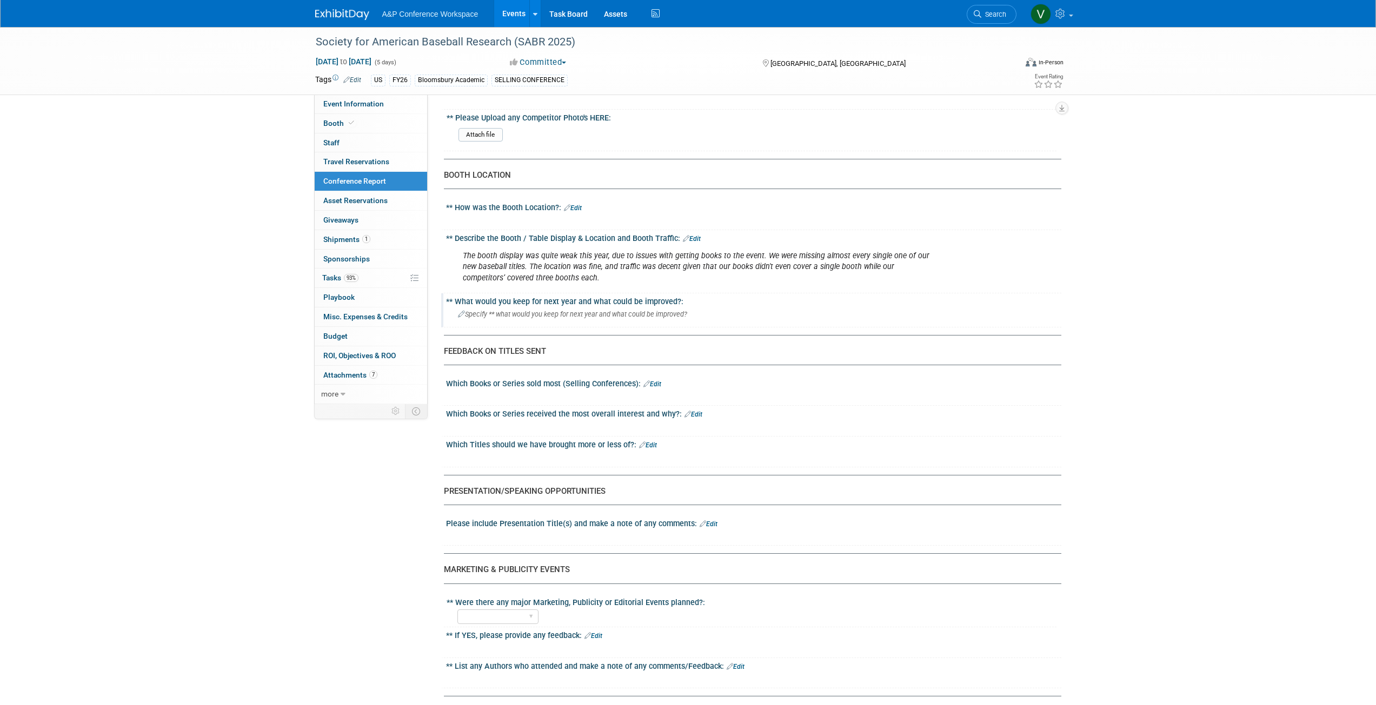
click at [629, 313] on span "Specify ** what would you keep for next year and what could be improved?" at bounding box center [572, 314] width 229 height 8
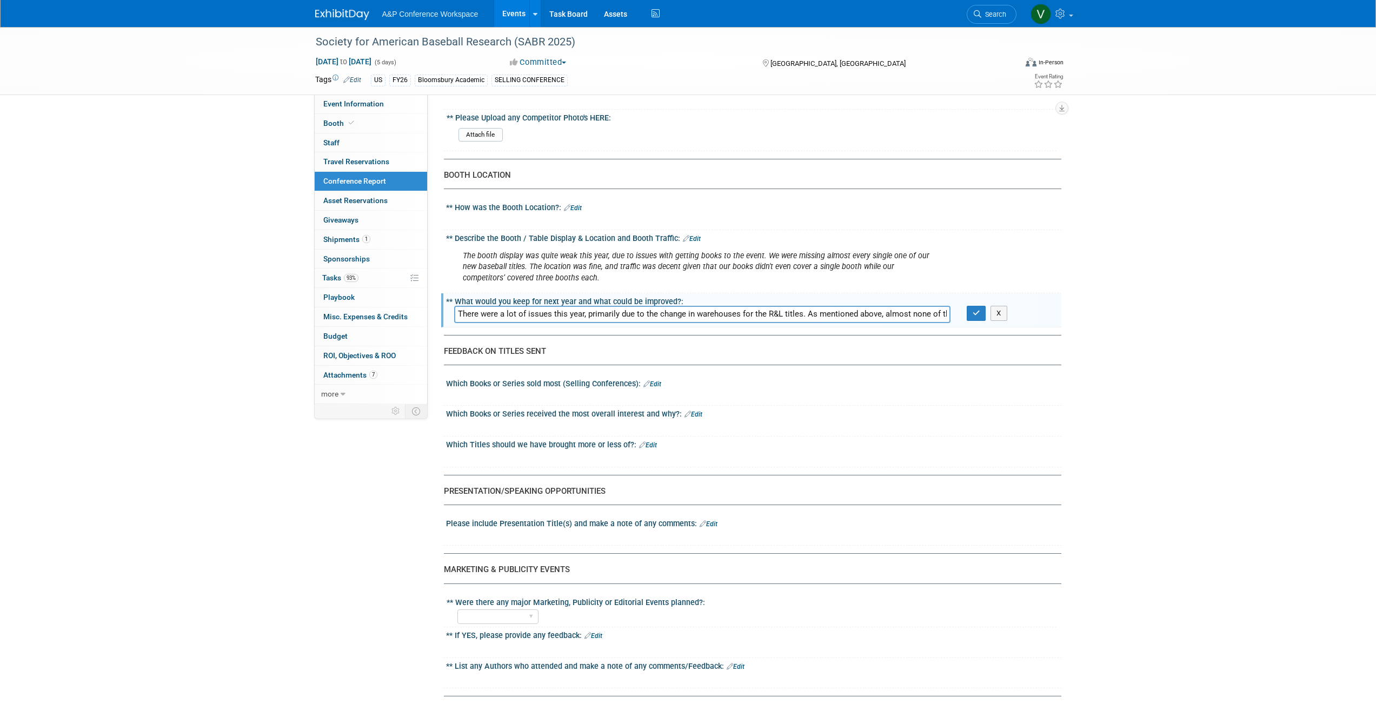
scroll to position [0, 2250]
type input "There were a lot of issues this year, primarily due to the change in warehouses…"
click at [683, 313] on icon "button" at bounding box center [976, 313] width 8 height 7
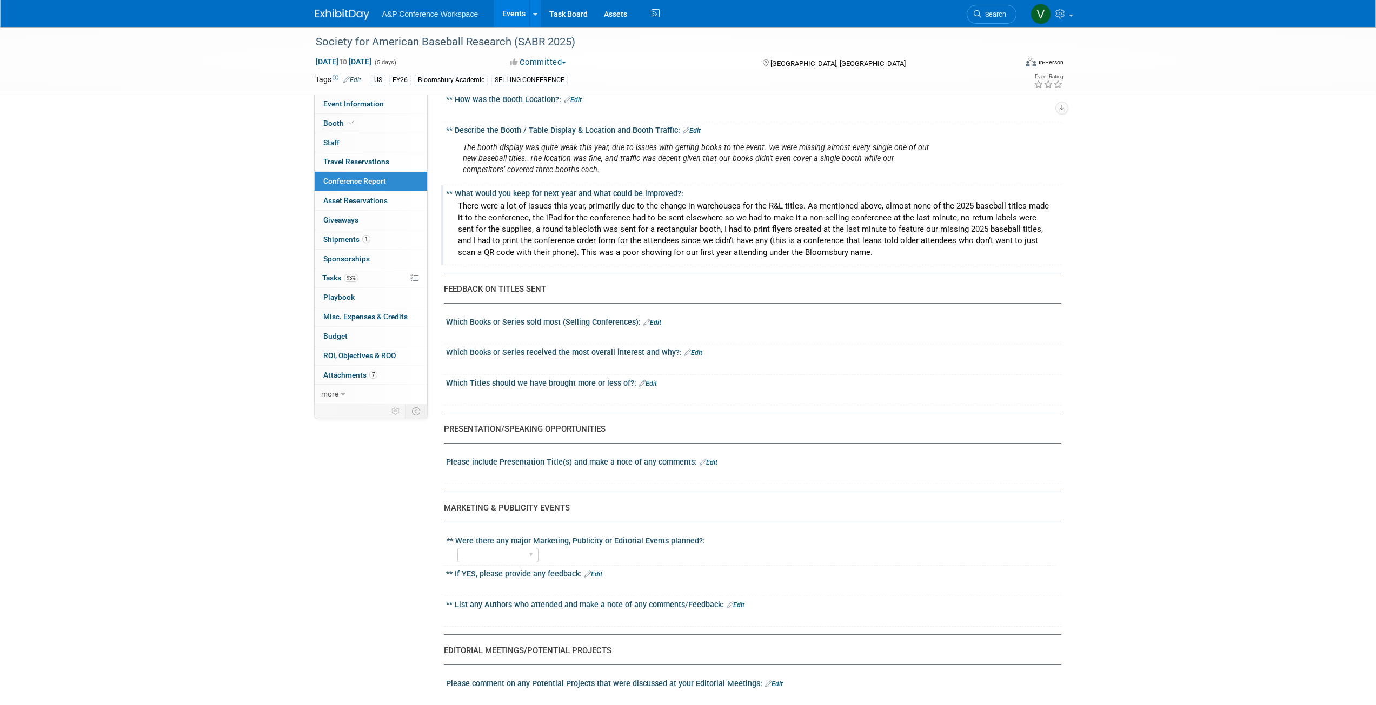
scroll to position [865, 0]
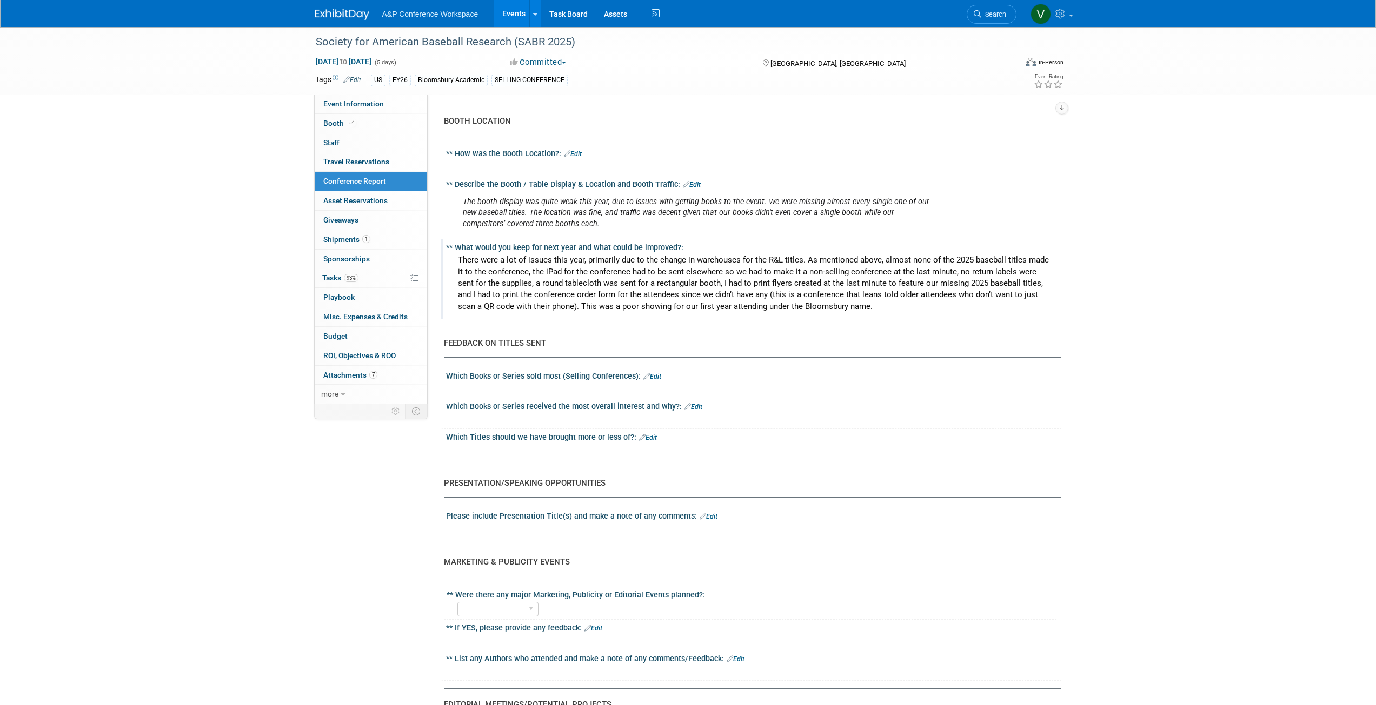
click at [581, 153] on link "Edit" at bounding box center [573, 154] width 18 height 8
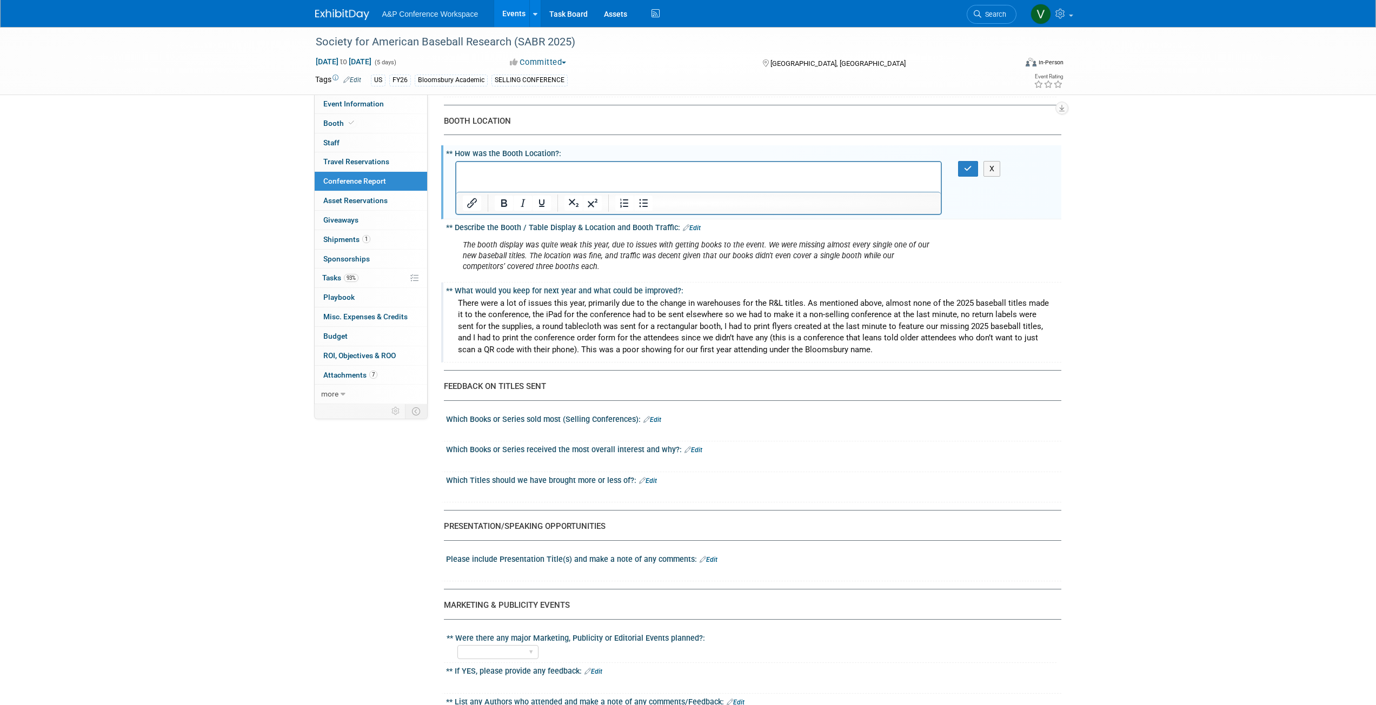
scroll to position [0, 0]
click at [683, 168] on icon "button" at bounding box center [968, 169] width 8 height 8
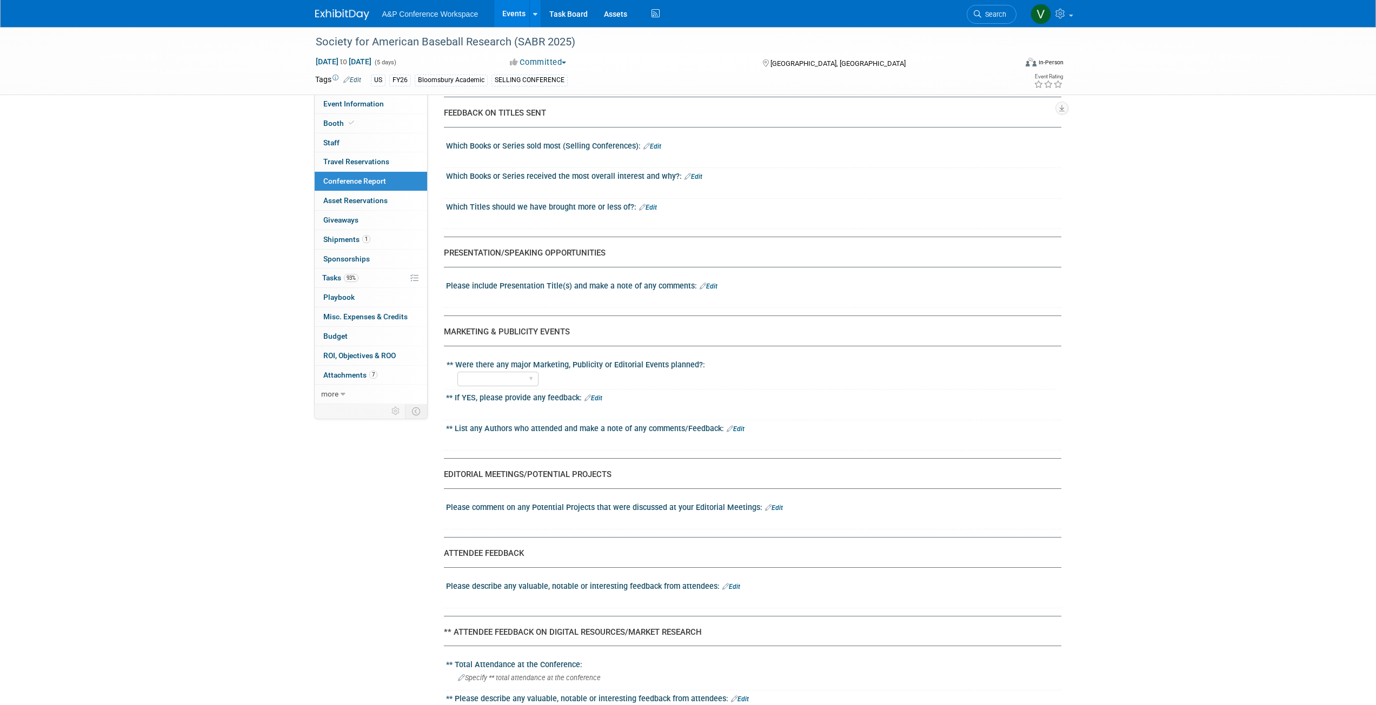
scroll to position [1081, 0]
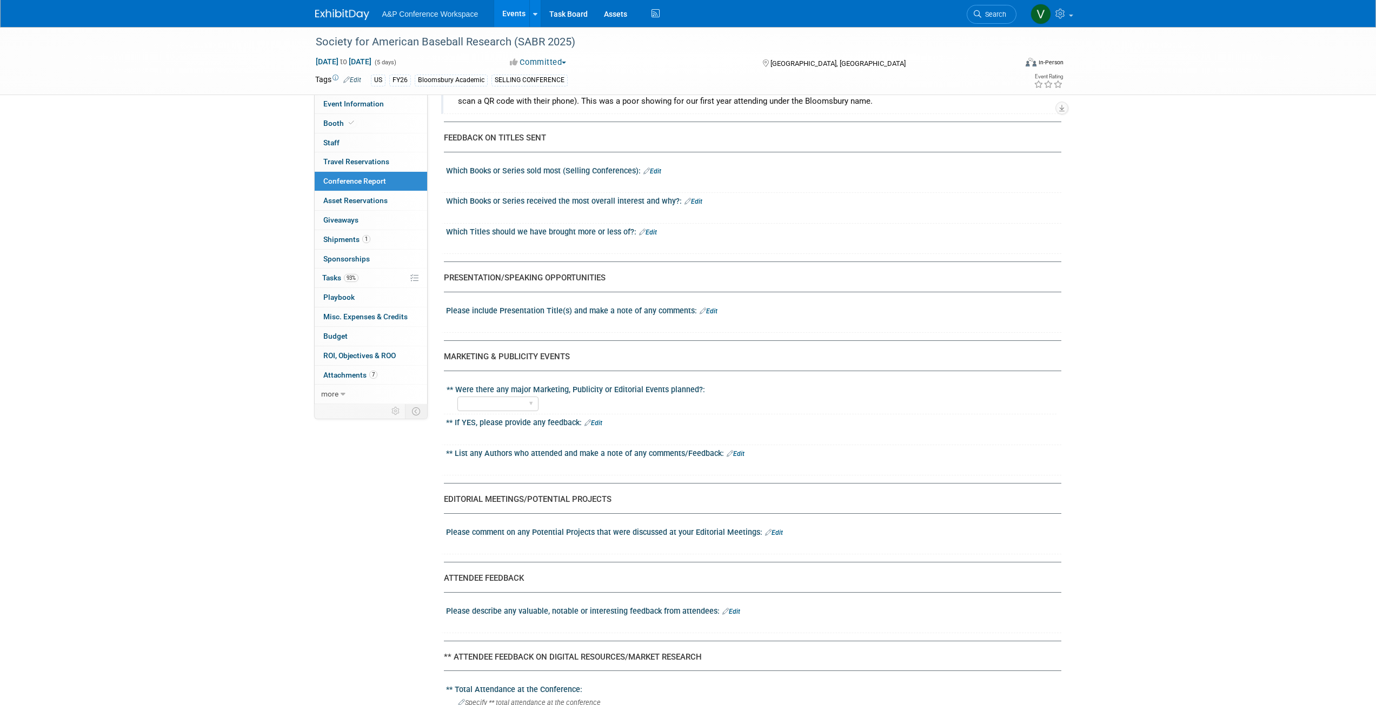
click at [656, 170] on link "Edit" at bounding box center [652, 172] width 18 height 8
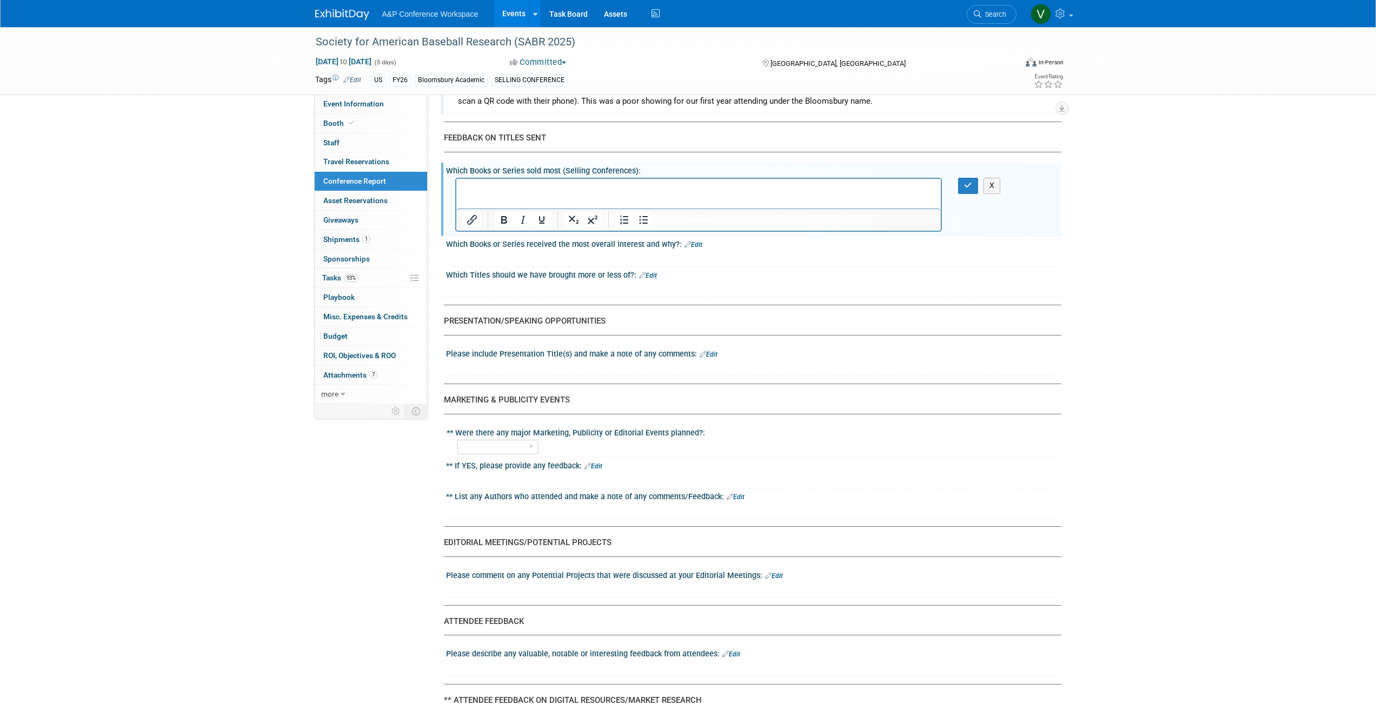
scroll to position [0, 0]
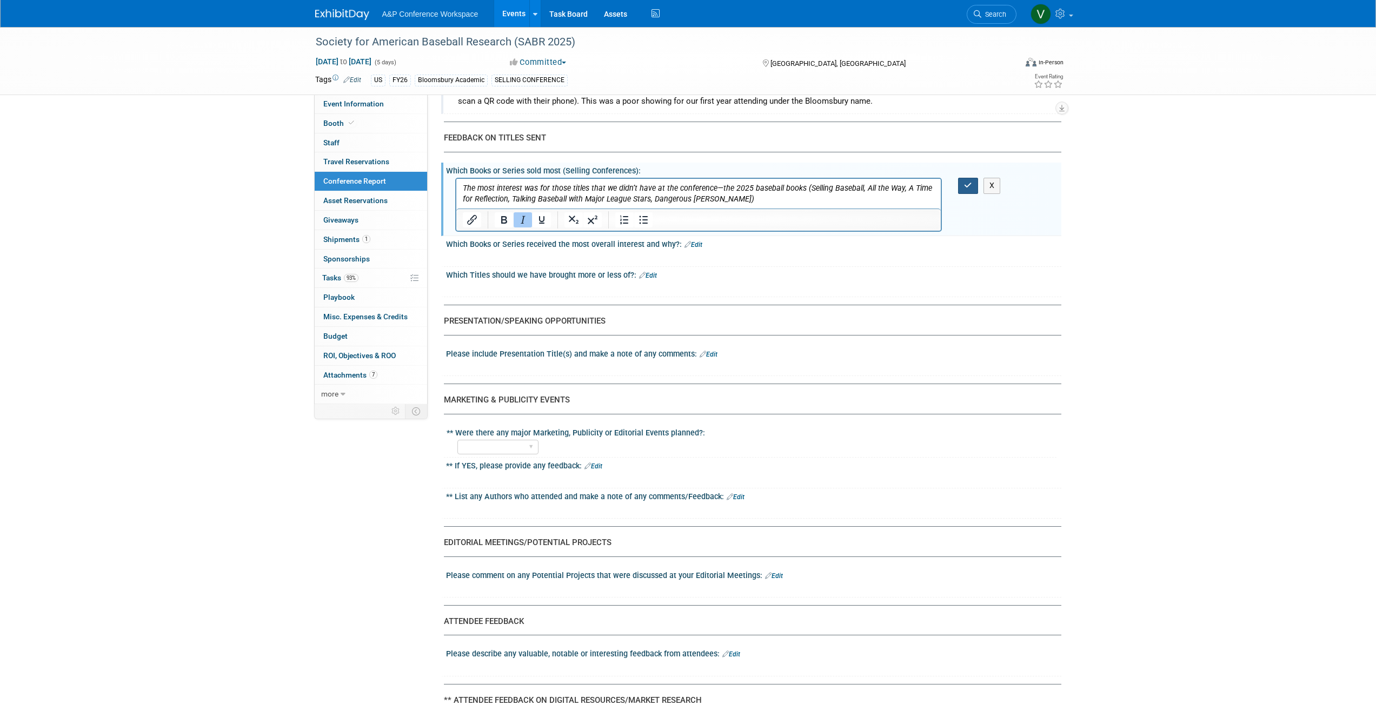
click at [683, 184] on icon "button" at bounding box center [968, 186] width 8 height 8
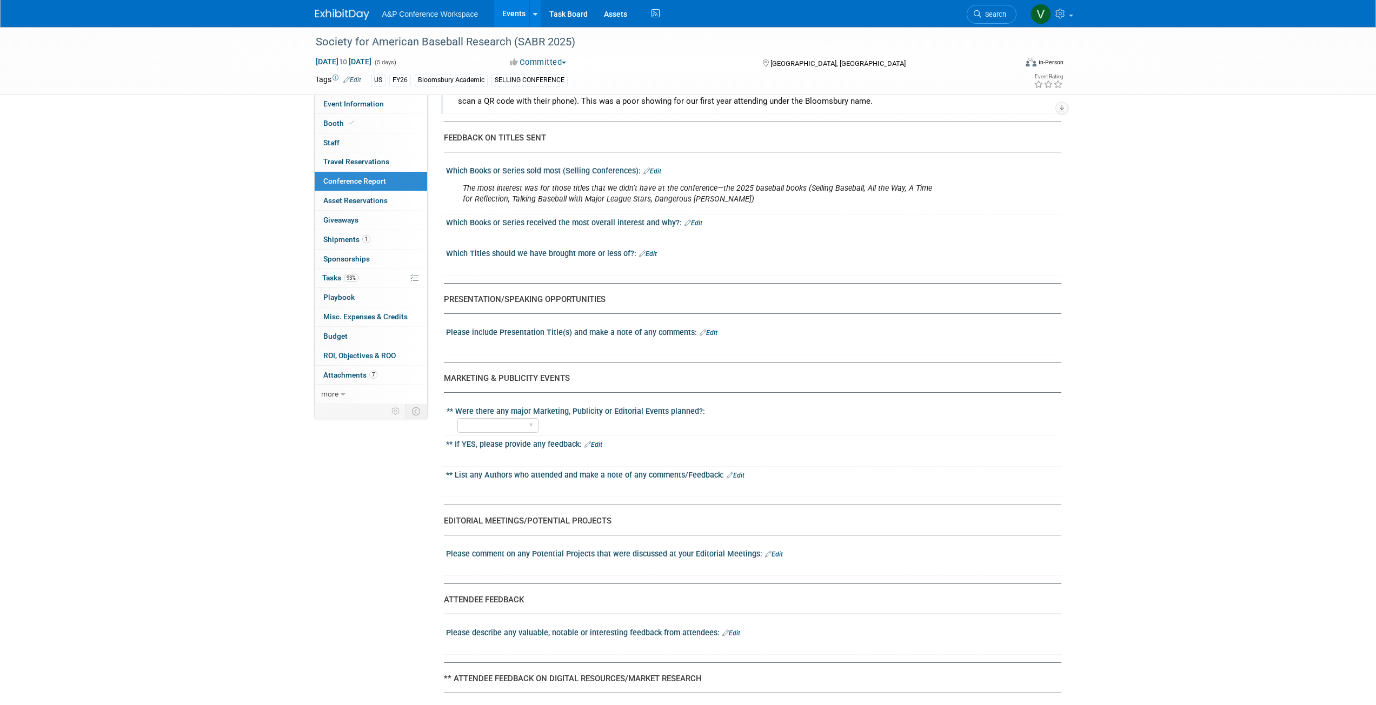
click at [654, 254] on link "Edit" at bounding box center [648, 254] width 18 height 8
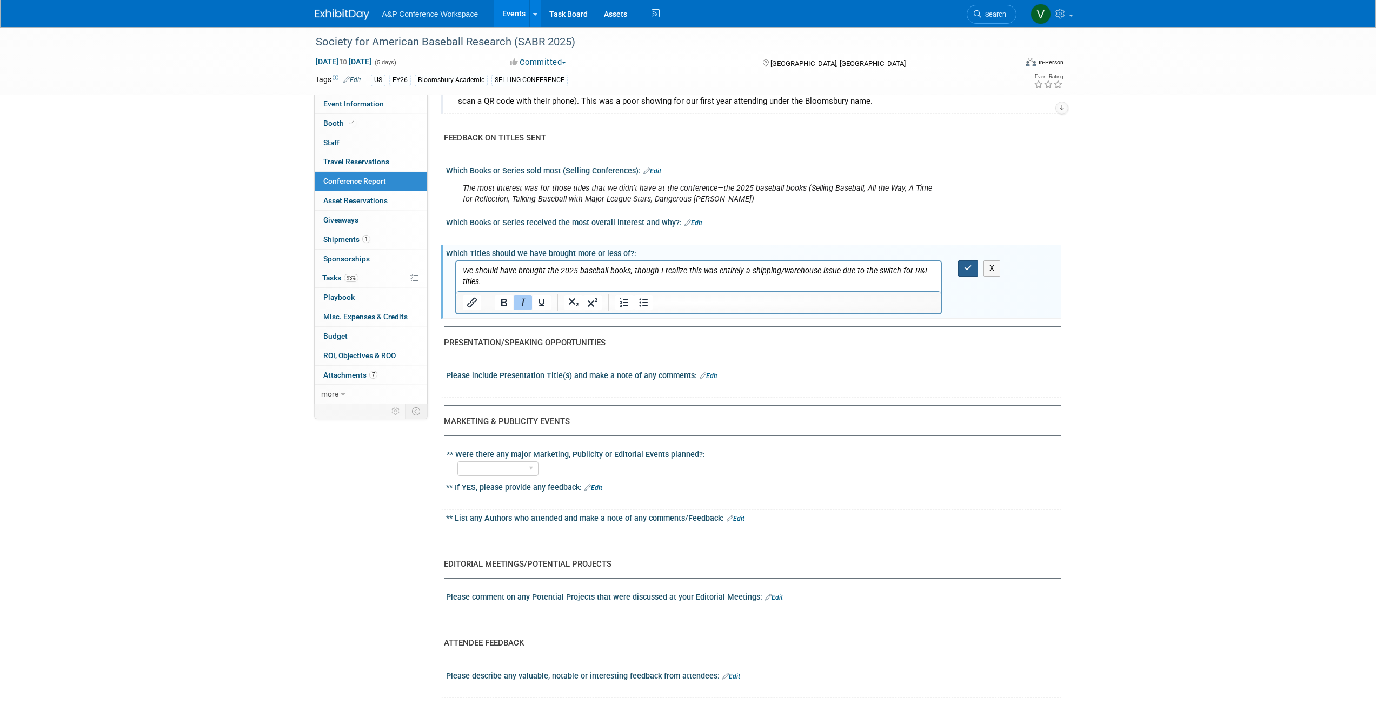
click at [683, 265] on icon "button" at bounding box center [968, 268] width 8 height 8
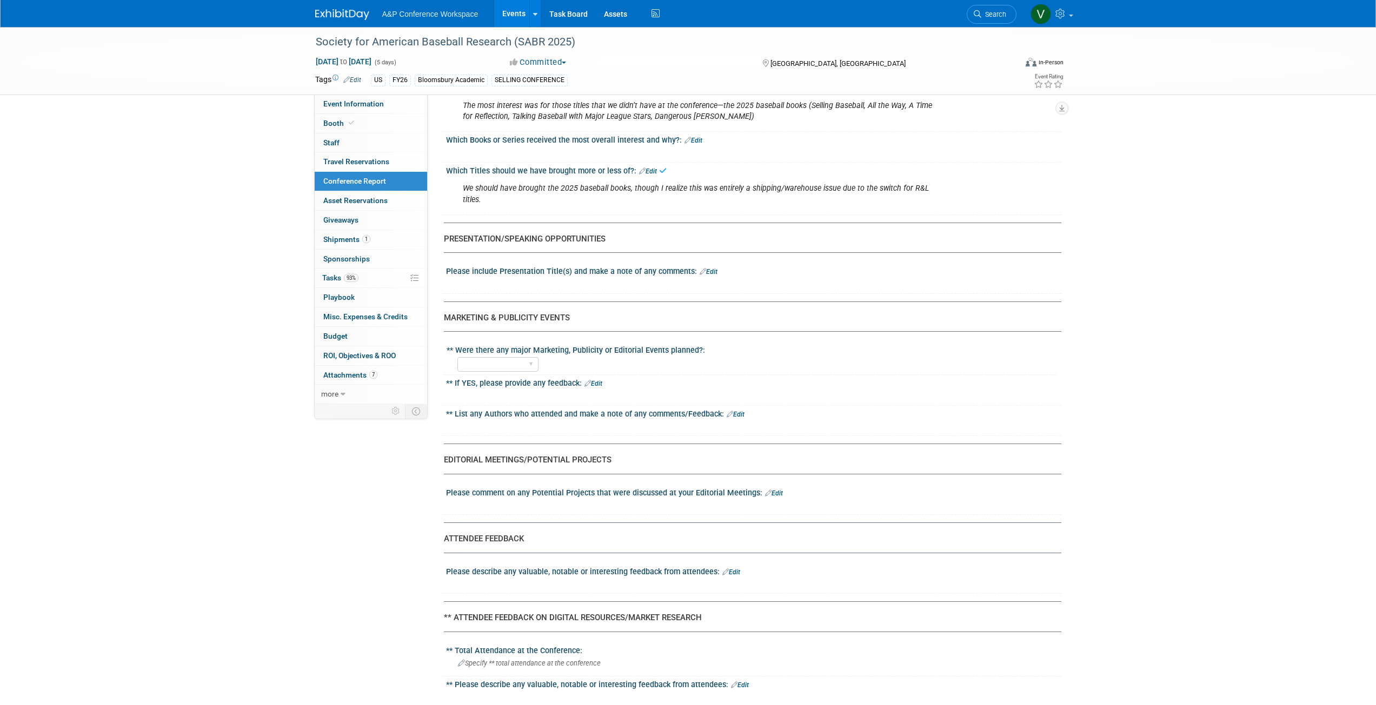
scroll to position [1243, 0]
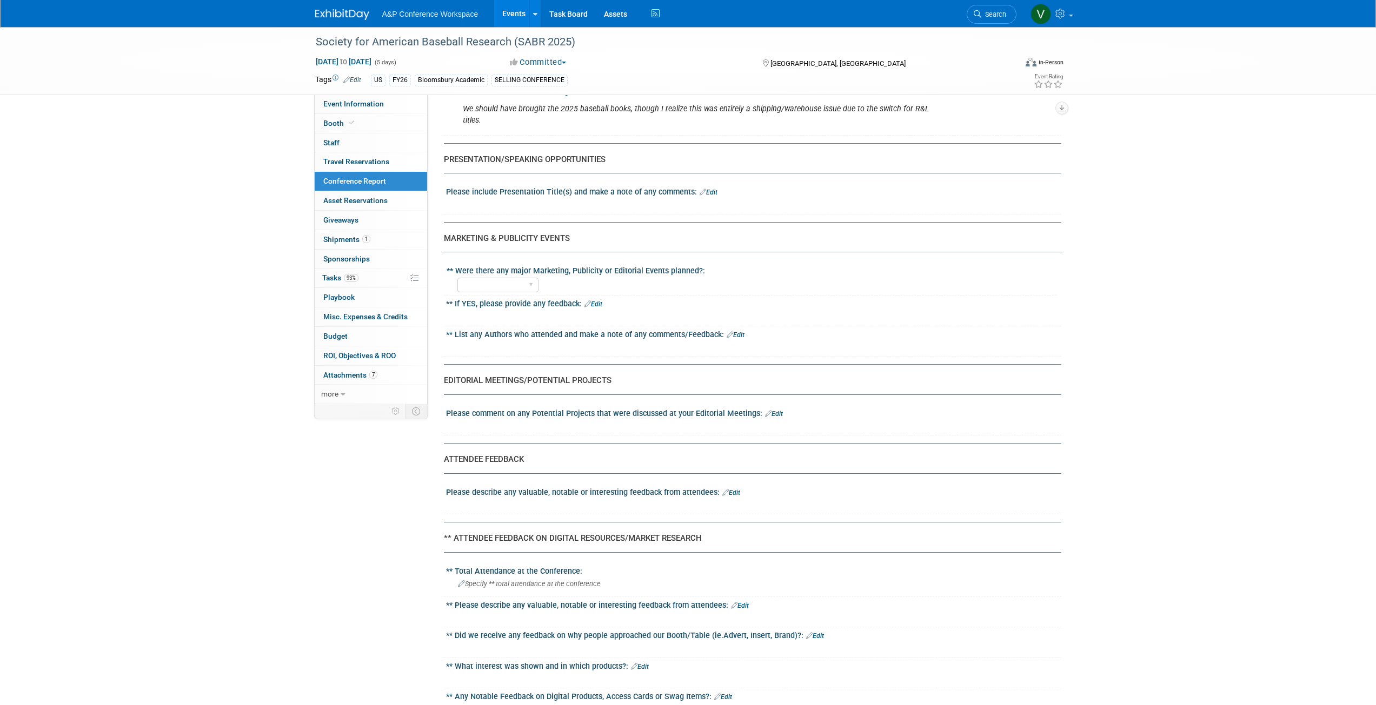
click at [683, 191] on link "Edit" at bounding box center [708, 193] width 18 height 8
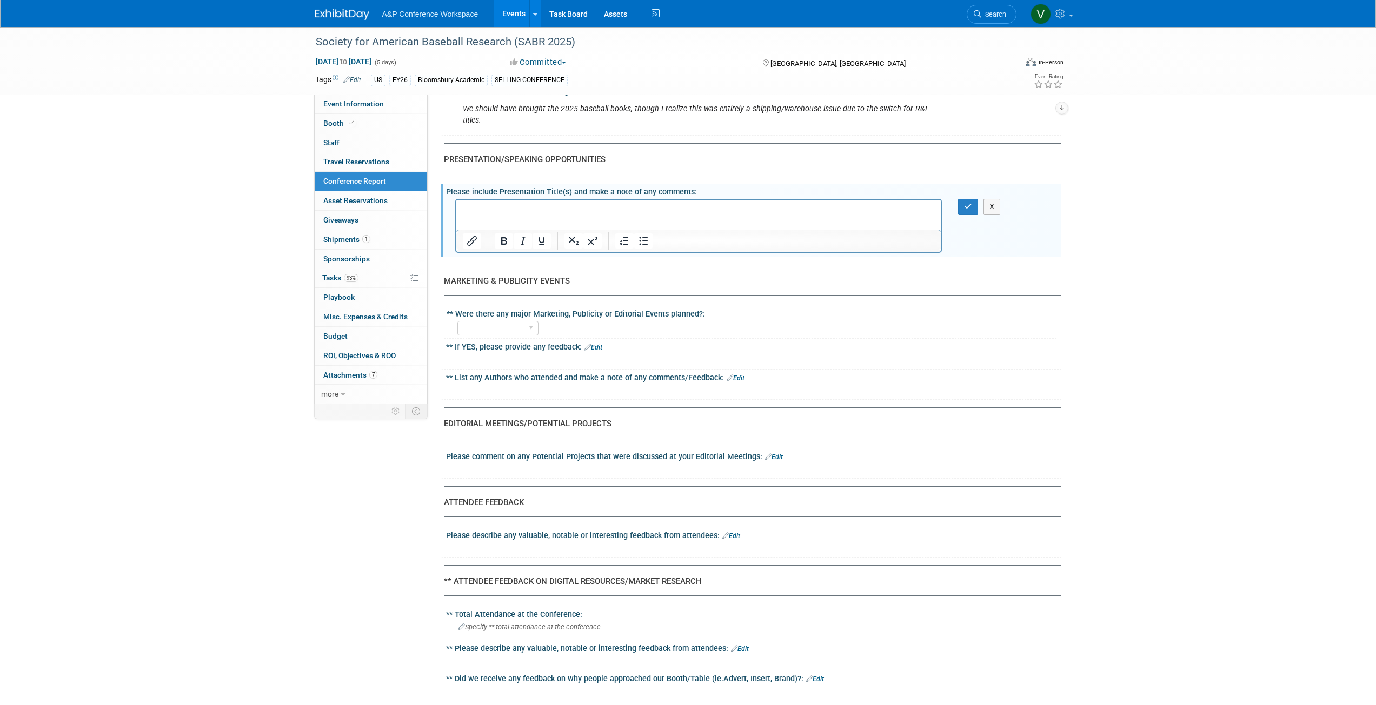
scroll to position [0, 0]
click at [683, 204] on icon "button" at bounding box center [968, 207] width 8 height 8
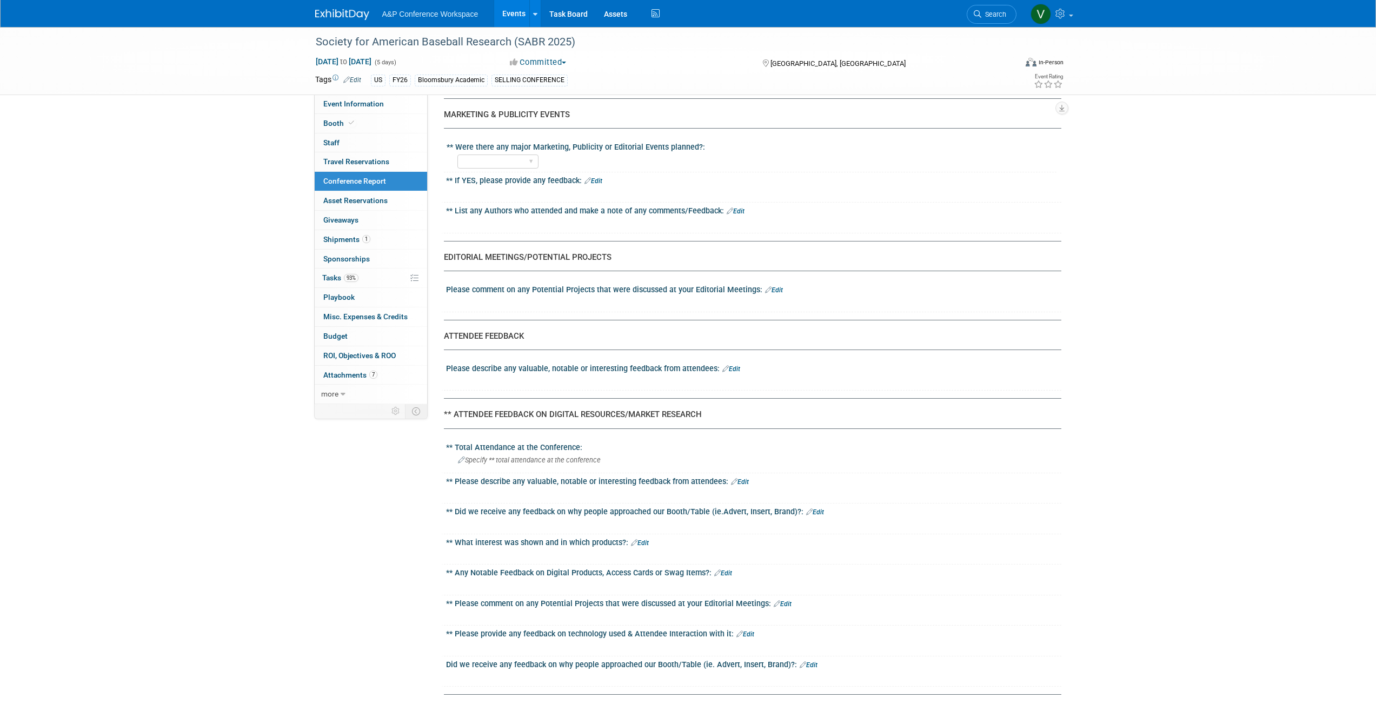
scroll to position [1351, 0]
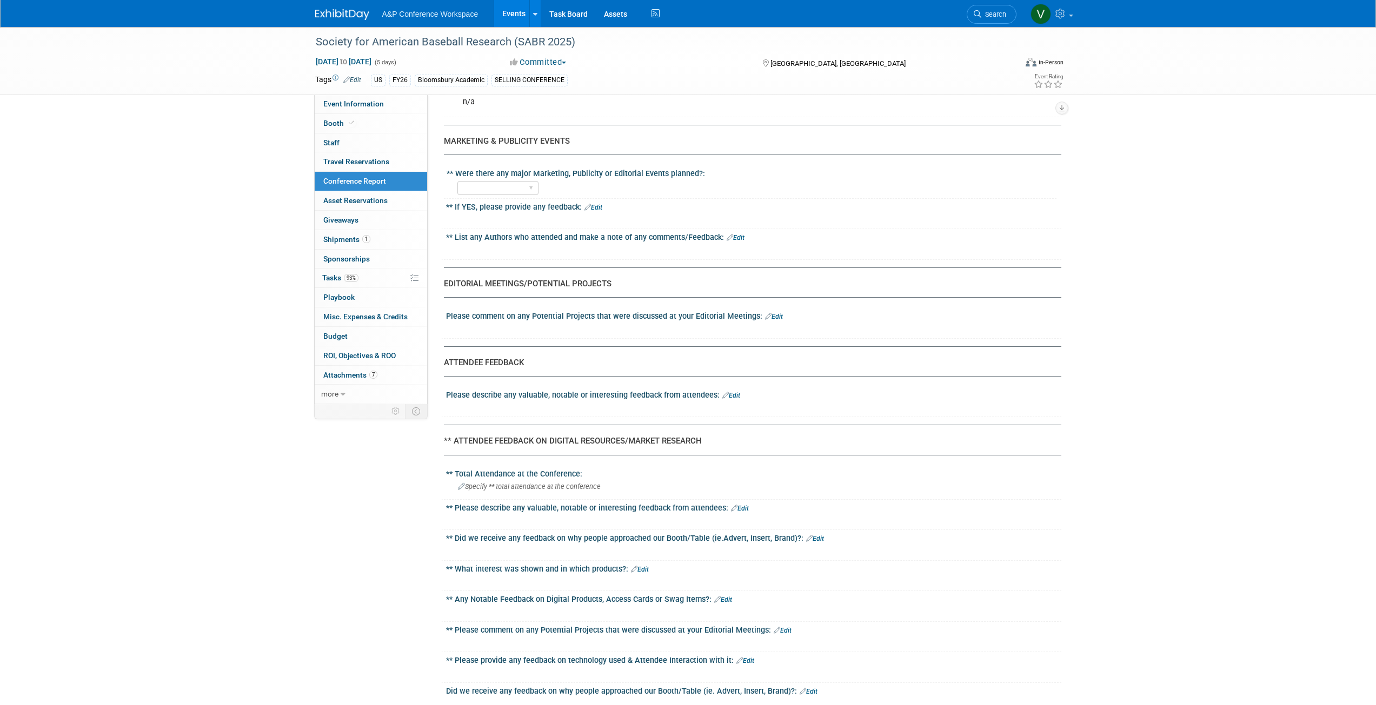
click at [683, 316] on link "Edit" at bounding box center [731, 396] width 18 height 8
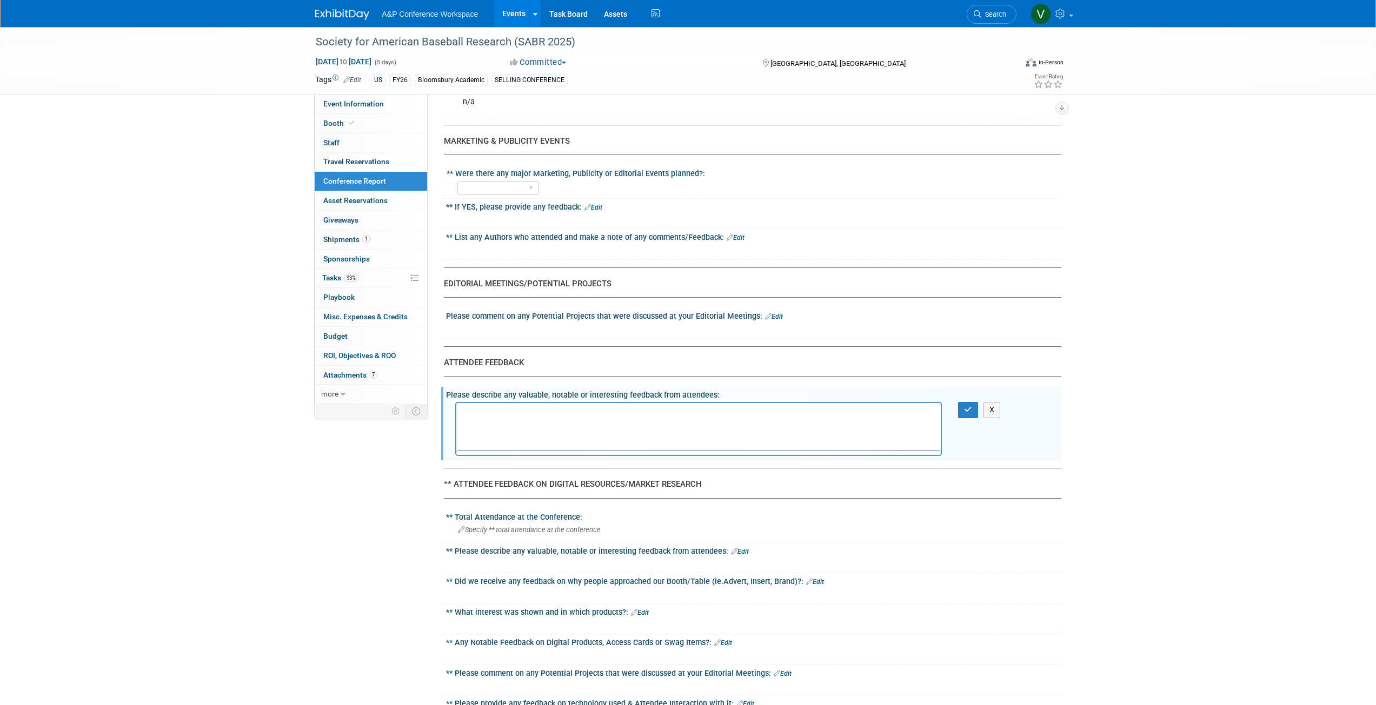
scroll to position [0, 0]
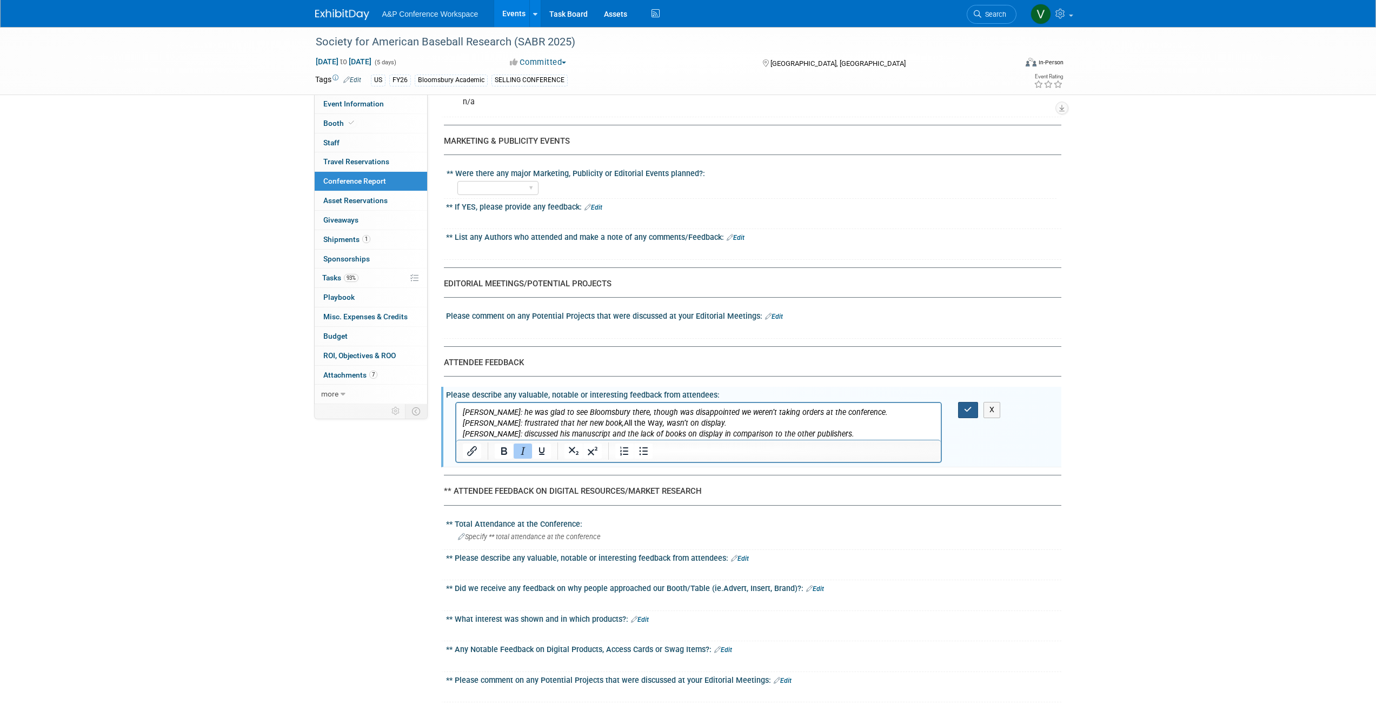
click at [683, 316] on icon "button" at bounding box center [968, 410] width 8 height 8
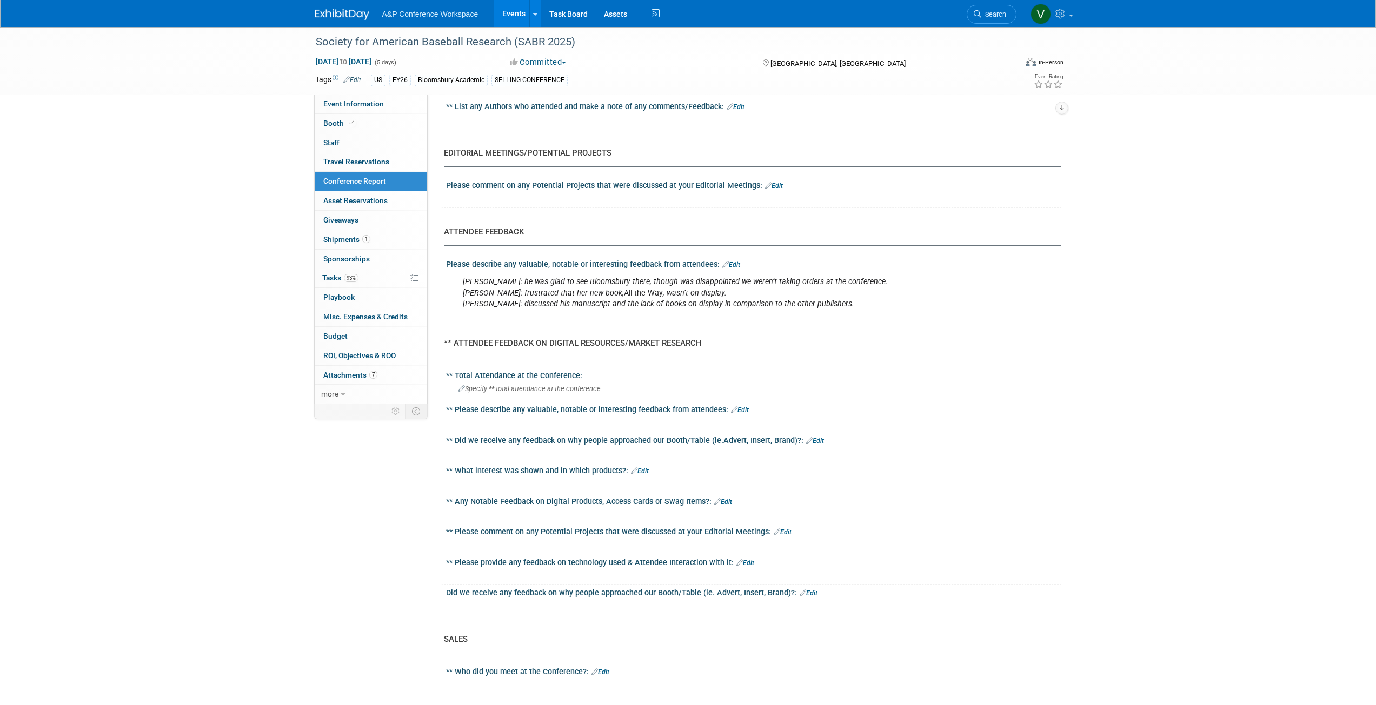
scroll to position [1459, 0]
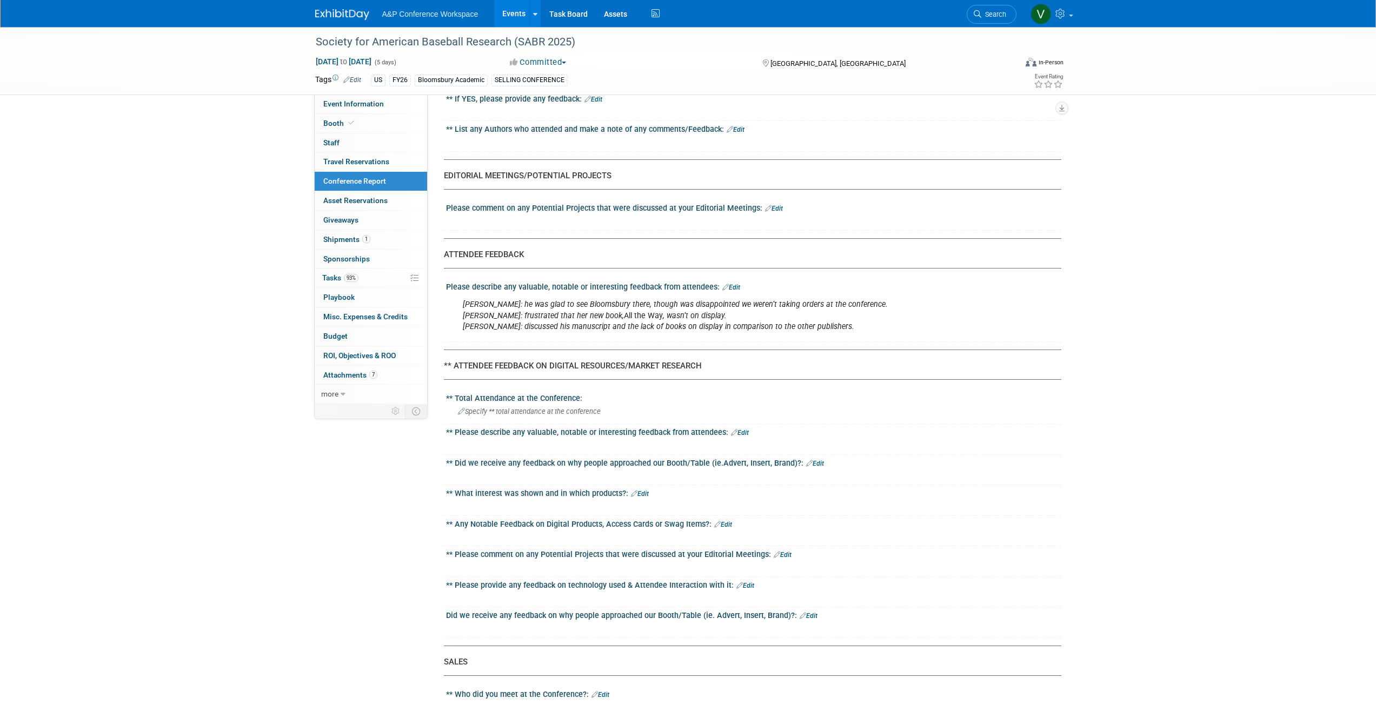
click at [542, 315] on icon "[PERSON_NAME]: frustrated that her new book," at bounding box center [543, 315] width 161 height 9
click at [683, 289] on link "Edit" at bounding box center [731, 288] width 18 height 8
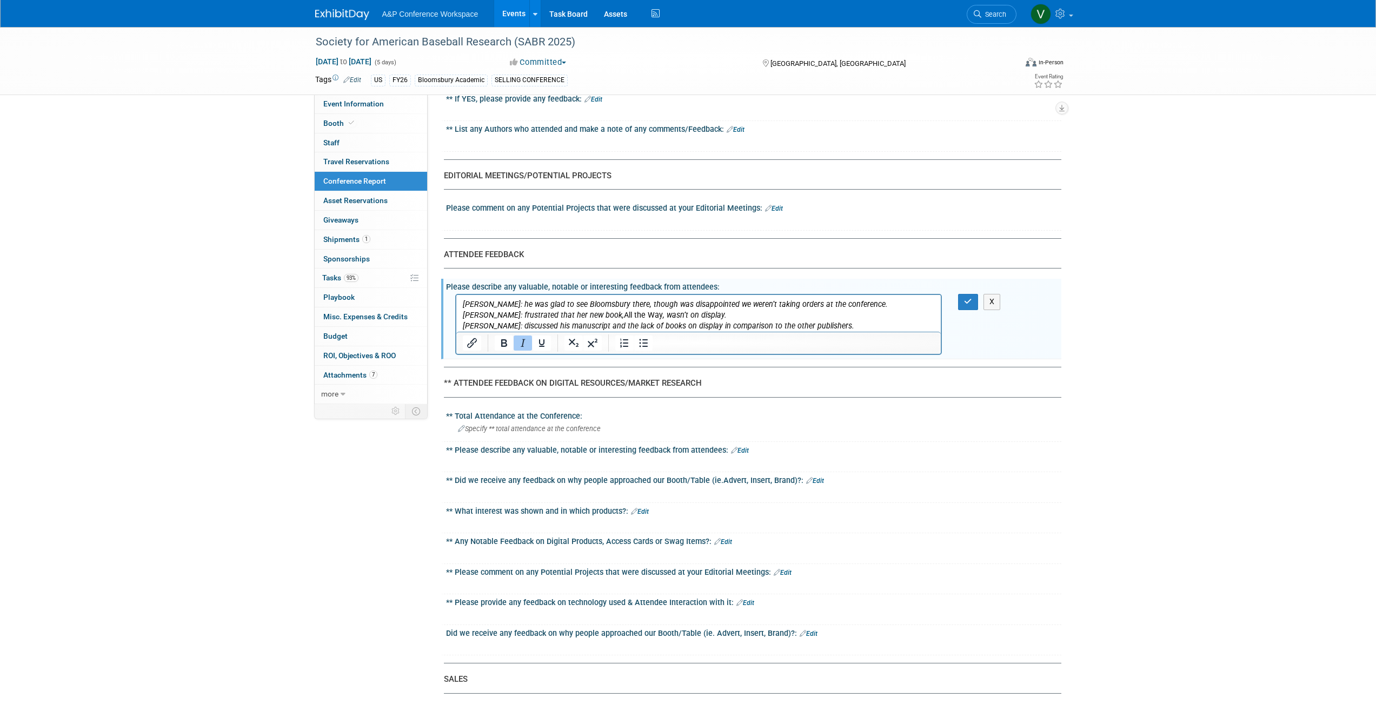
scroll to position [0, 0]
drag, startPoint x: 849, startPoint y: 326, endPoint x: 940, endPoint y: 590, distance: 279.2
click at [456, 295] on html "[PERSON_NAME]: he was glad to see Bloomsbury there, though was disappointed we …" at bounding box center [698, 313] width 485 height 37
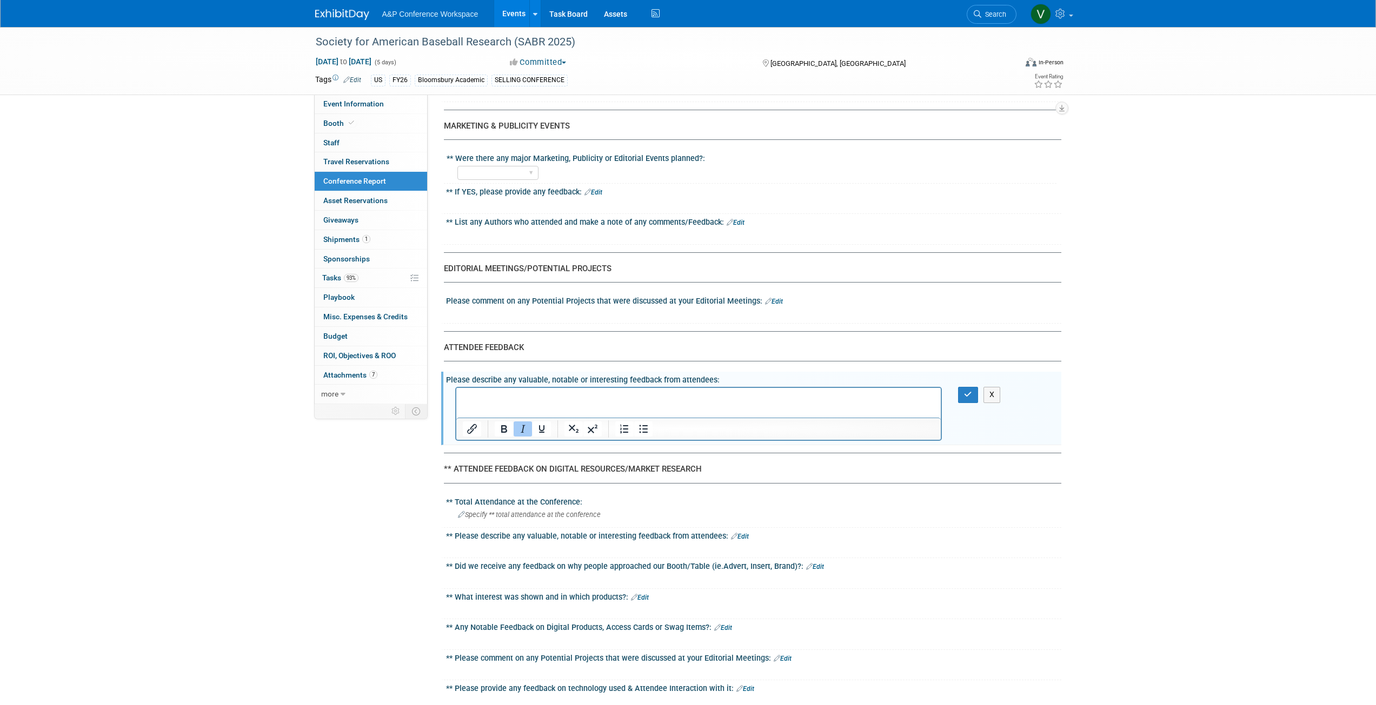
scroll to position [1351, 0]
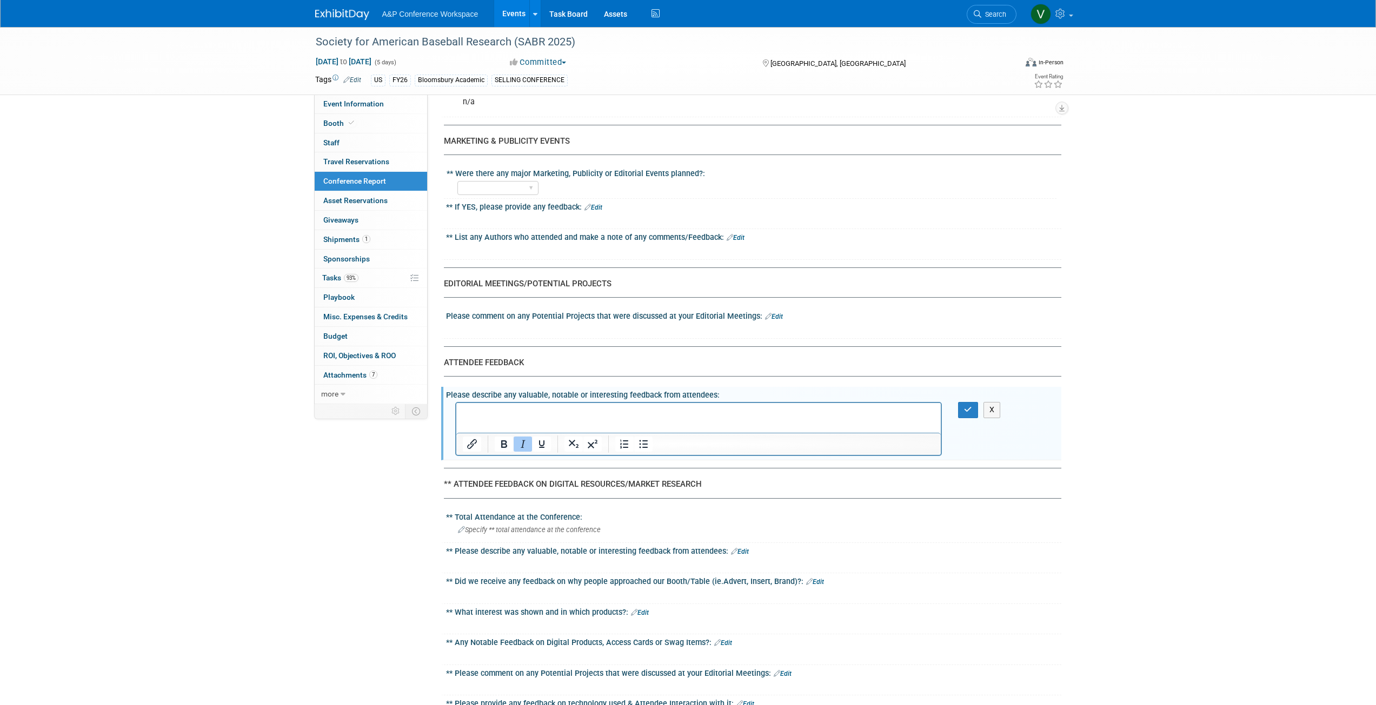
click at [683, 238] on link "Edit" at bounding box center [735, 238] width 18 height 8
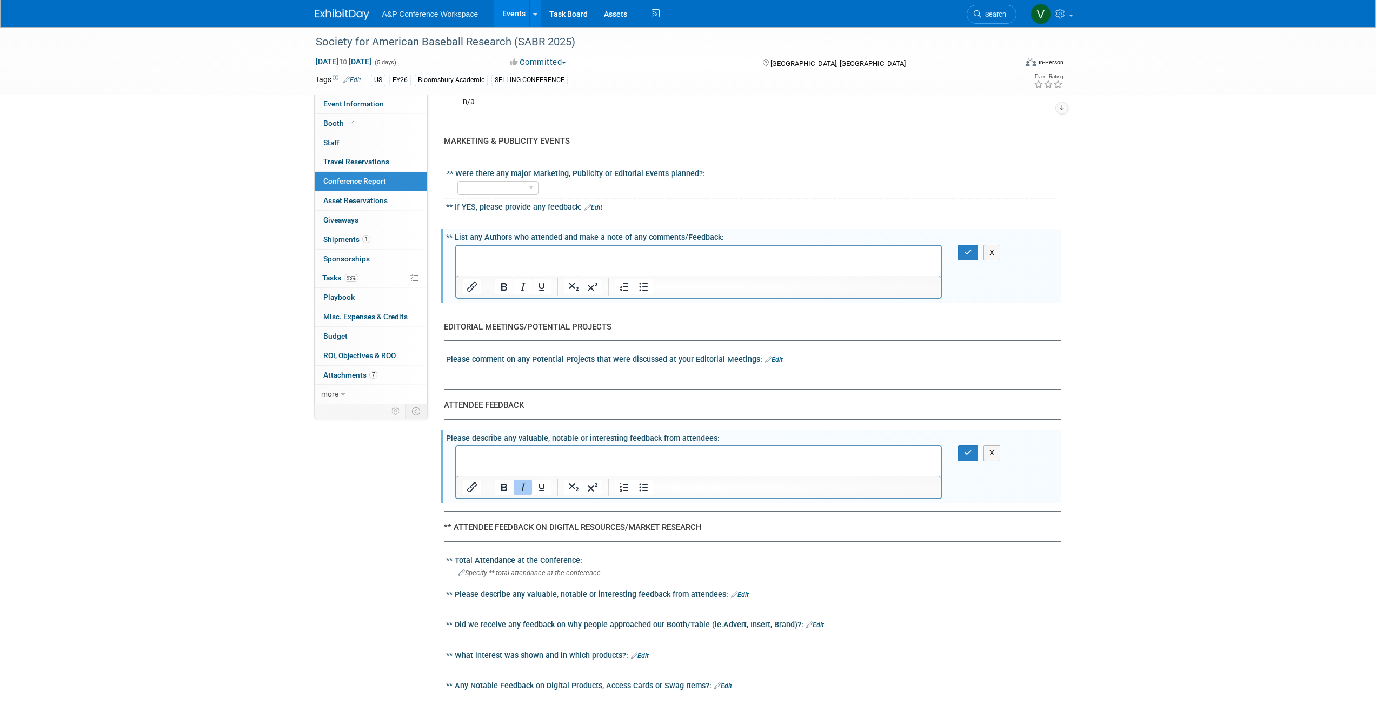
scroll to position [0, 0]
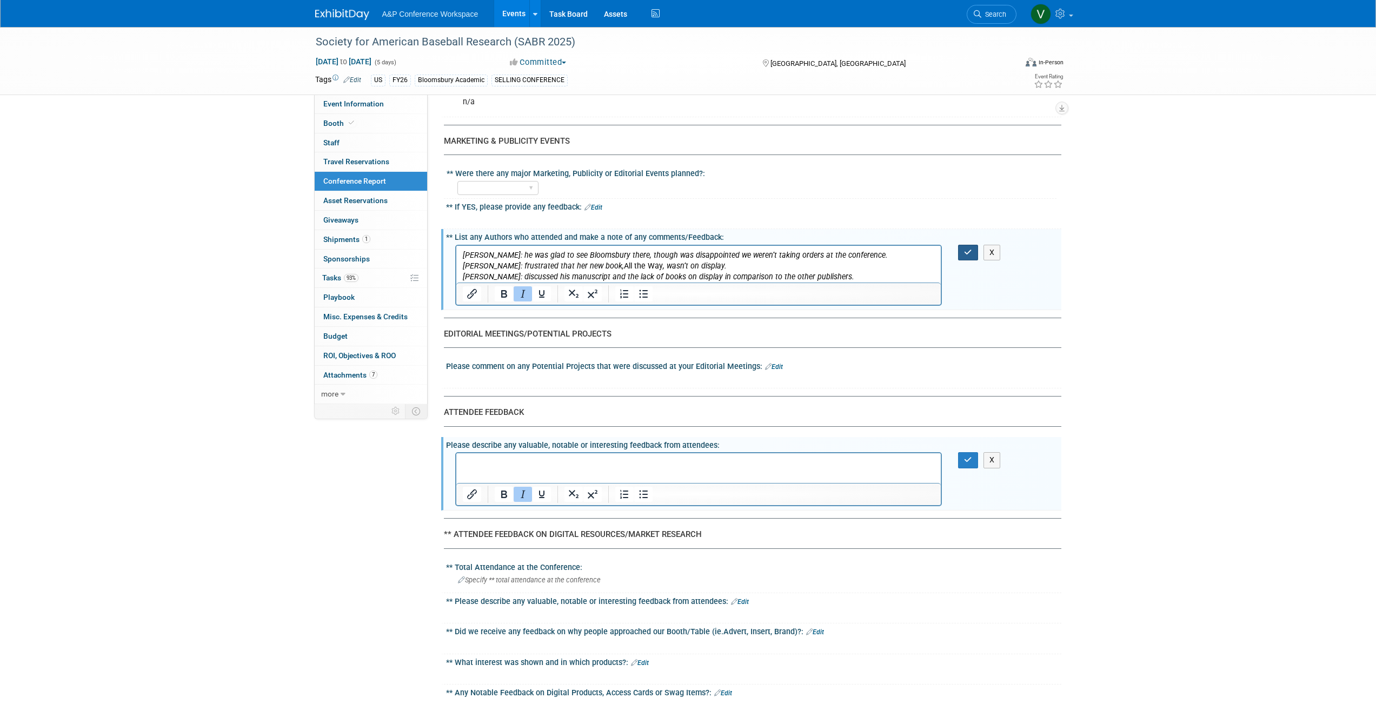
click at [683, 249] on icon "button" at bounding box center [968, 253] width 8 height 8
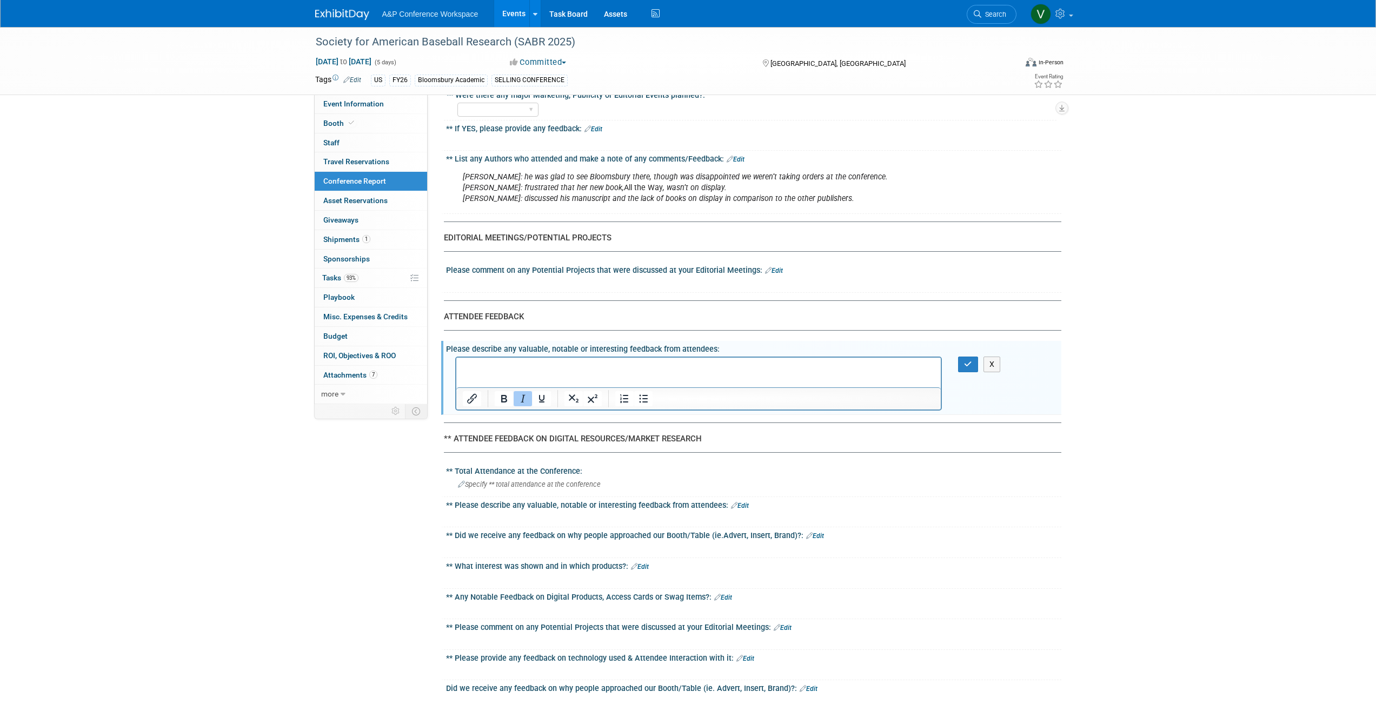
scroll to position [1405, 0]
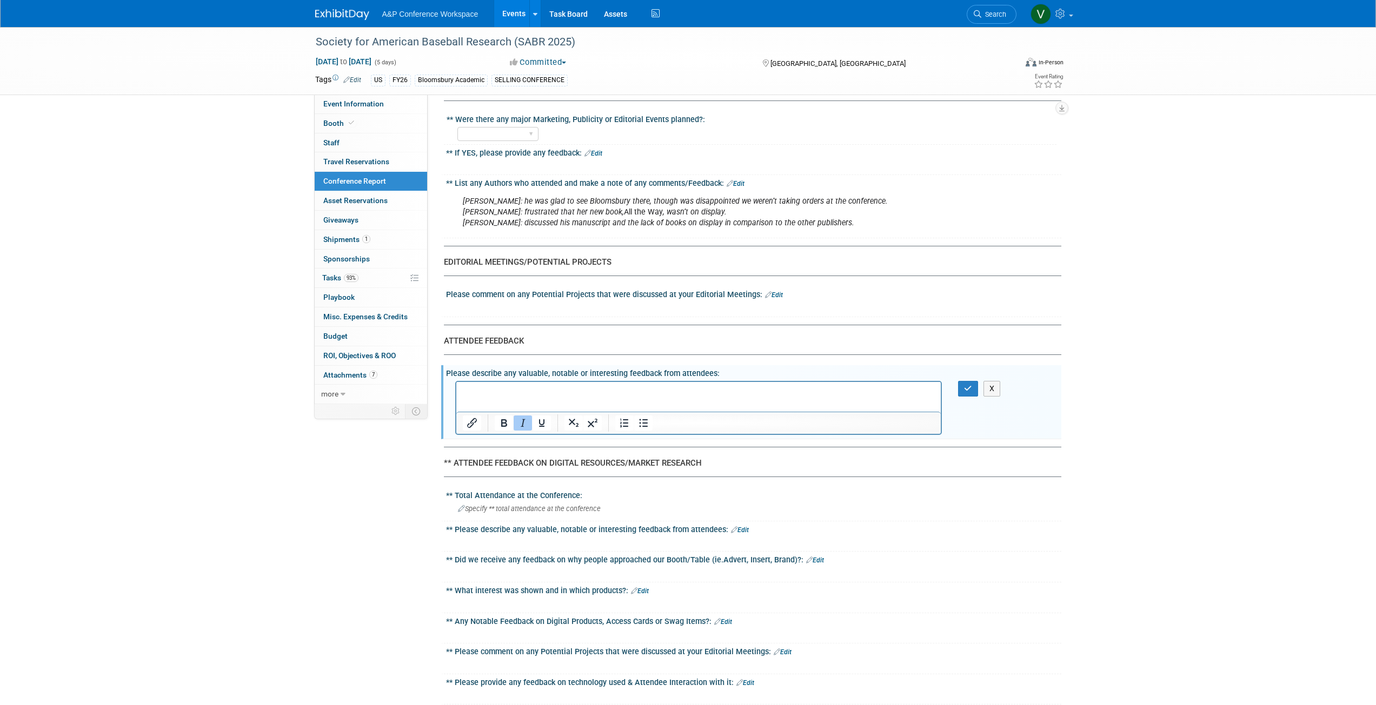
click at [683, 295] on link "Edit" at bounding box center [774, 295] width 18 height 8
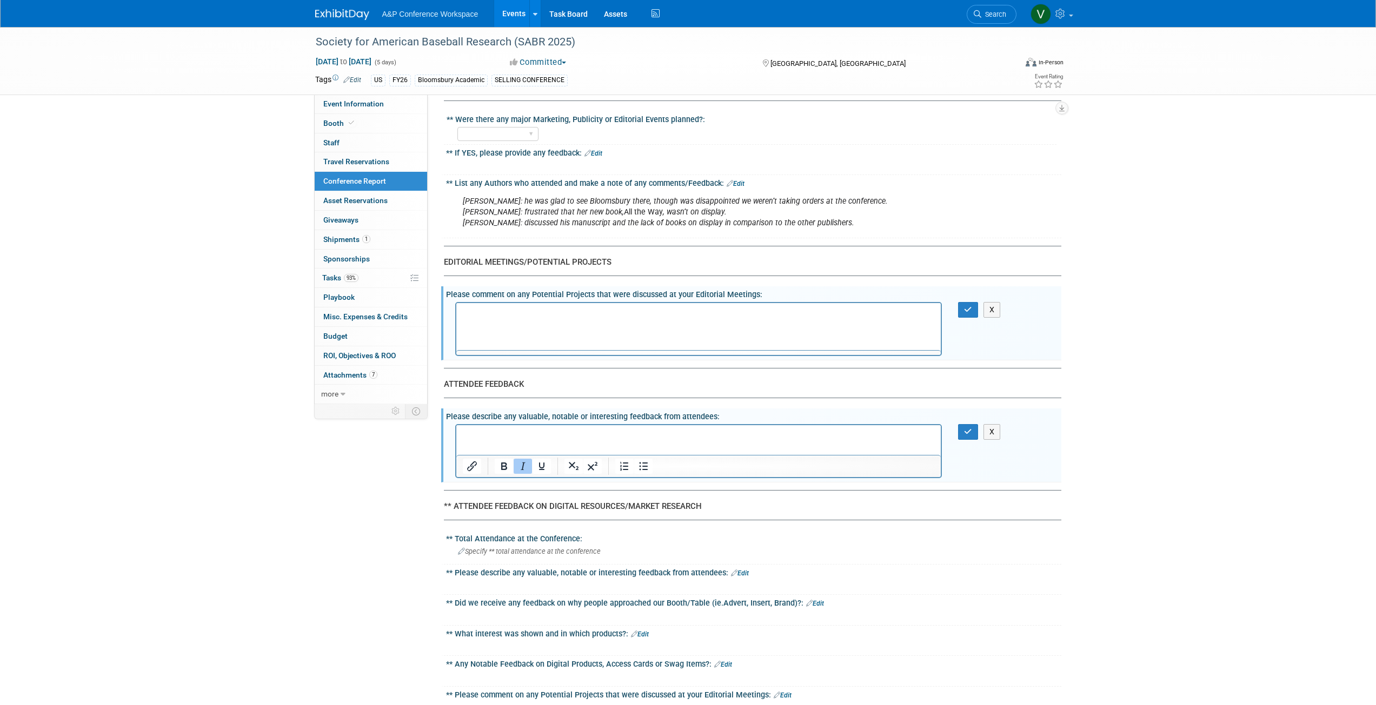
scroll to position [0, 0]
drag, startPoint x: 36, startPoint y: 3, endPoint x: 495, endPoint y: 301, distance: 547.1
click at [495, 301] on div "X" at bounding box center [752, 301] width 602 height 5
click at [486, 314] on p "Rich Text Area. Press ALT-0 for help." at bounding box center [698, 312] width 472 height 11
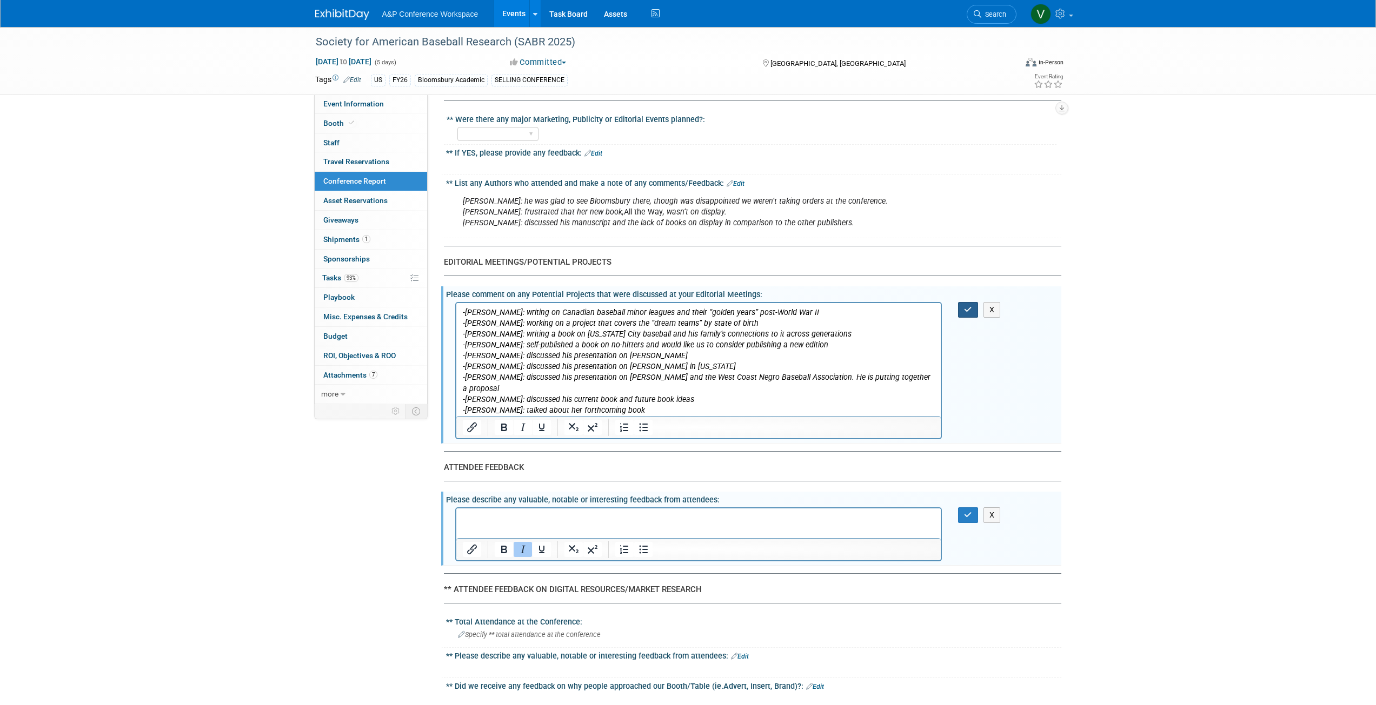
click at [683, 306] on icon "button" at bounding box center [968, 310] width 8 height 8
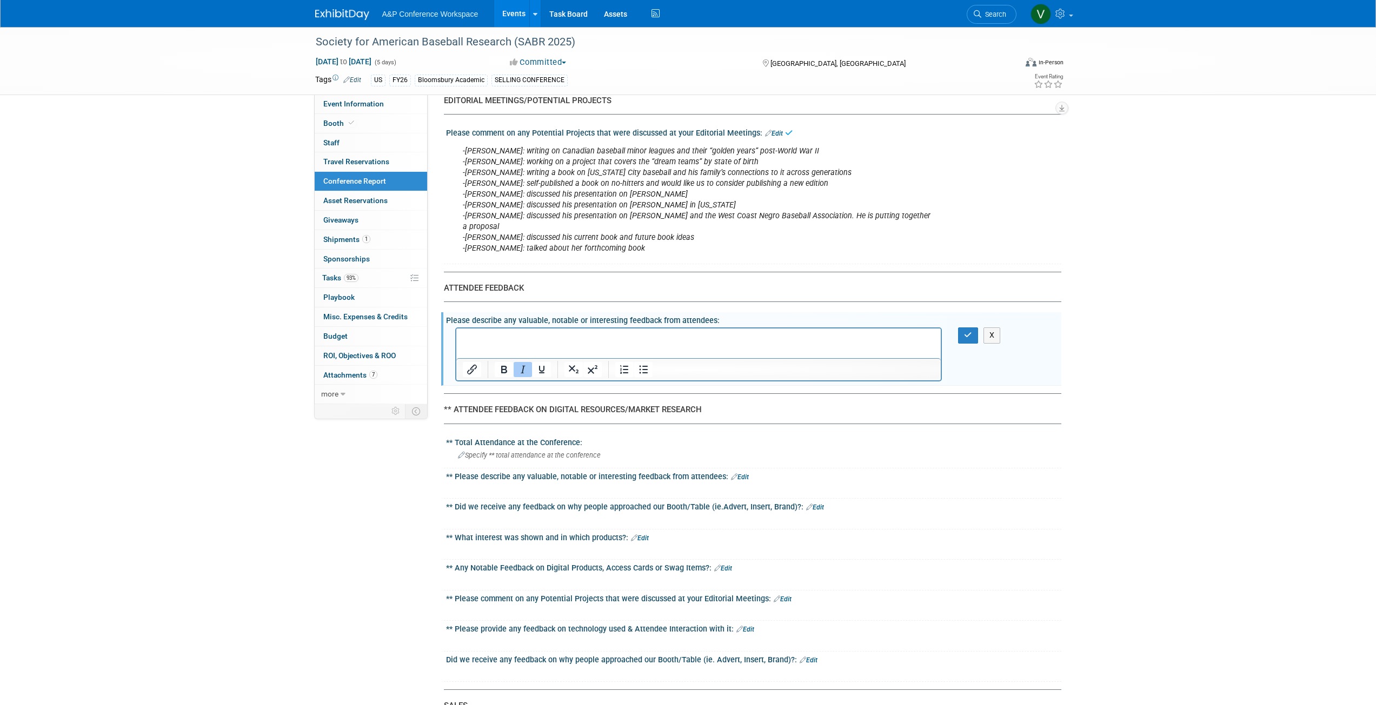
scroll to position [1568, 0]
click at [481, 316] on p "﻿" at bounding box center [698, 337] width 472 height 11
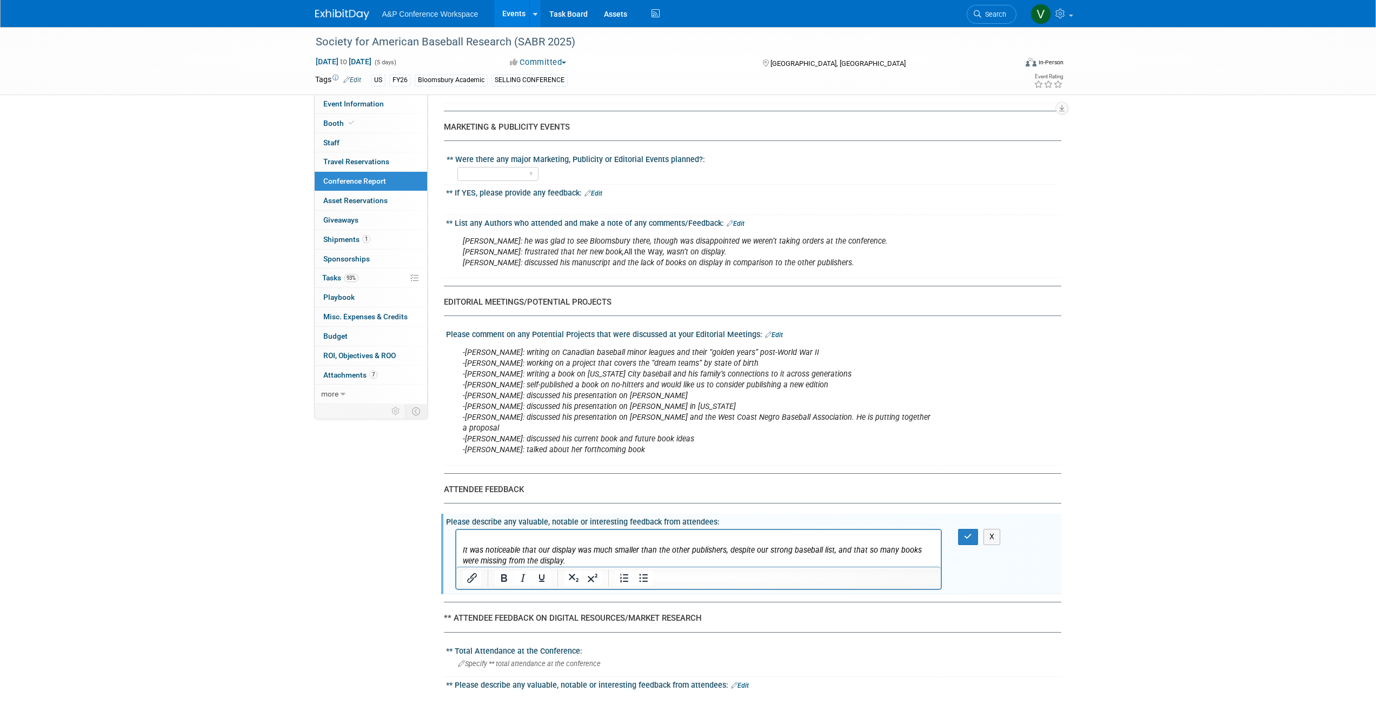
scroll to position [1405, 0]
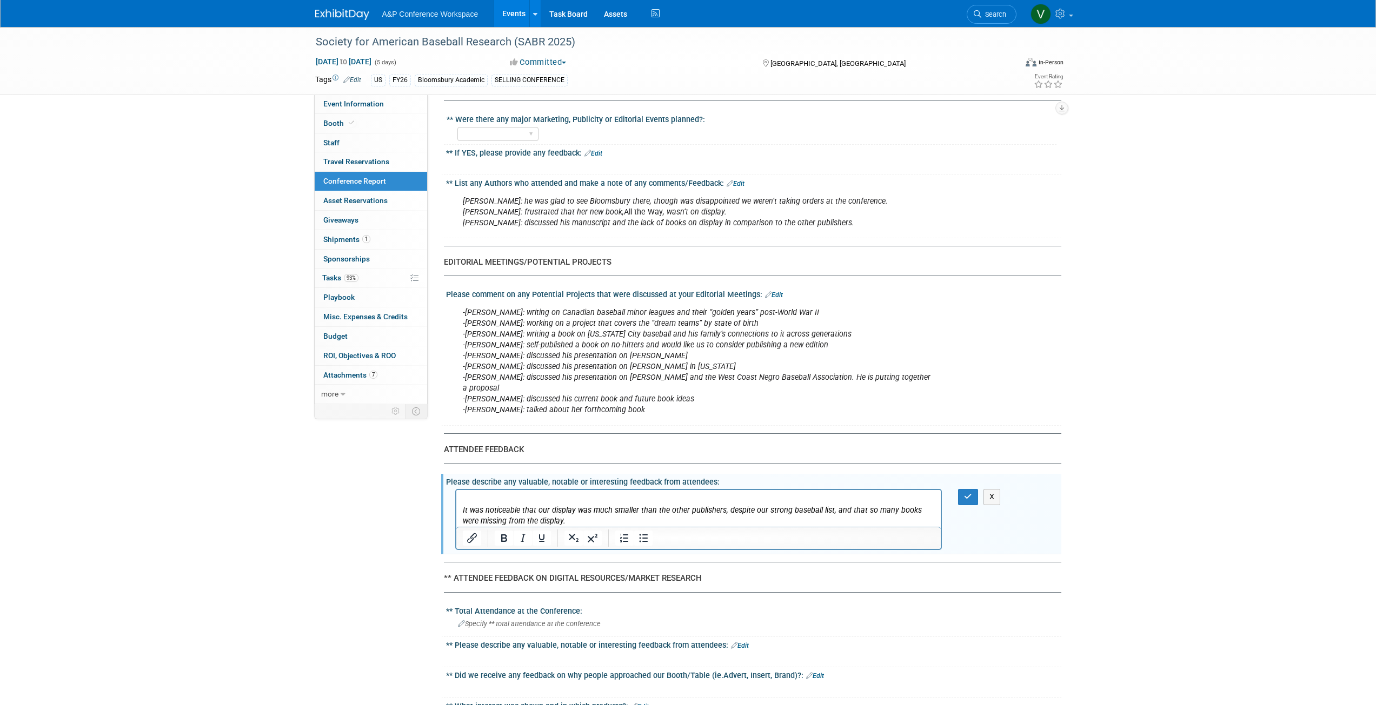
click at [555, 316] on p "It was noticeable that our display was much smaller than the other publishers, …" at bounding box center [698, 516] width 472 height 22
click at [683, 316] on icon "button" at bounding box center [968, 497] width 8 height 8
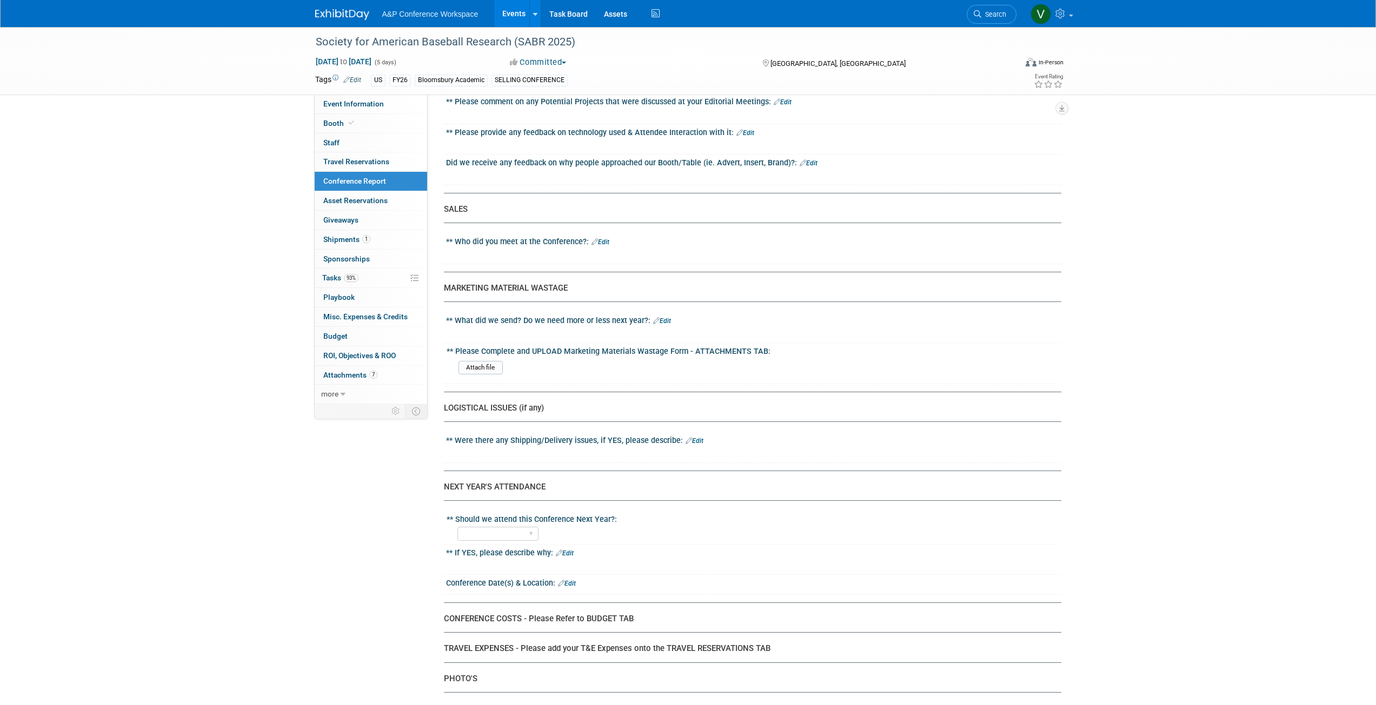
scroll to position [2054, 0]
click at [683, 316] on link "Edit" at bounding box center [694, 441] width 18 height 8
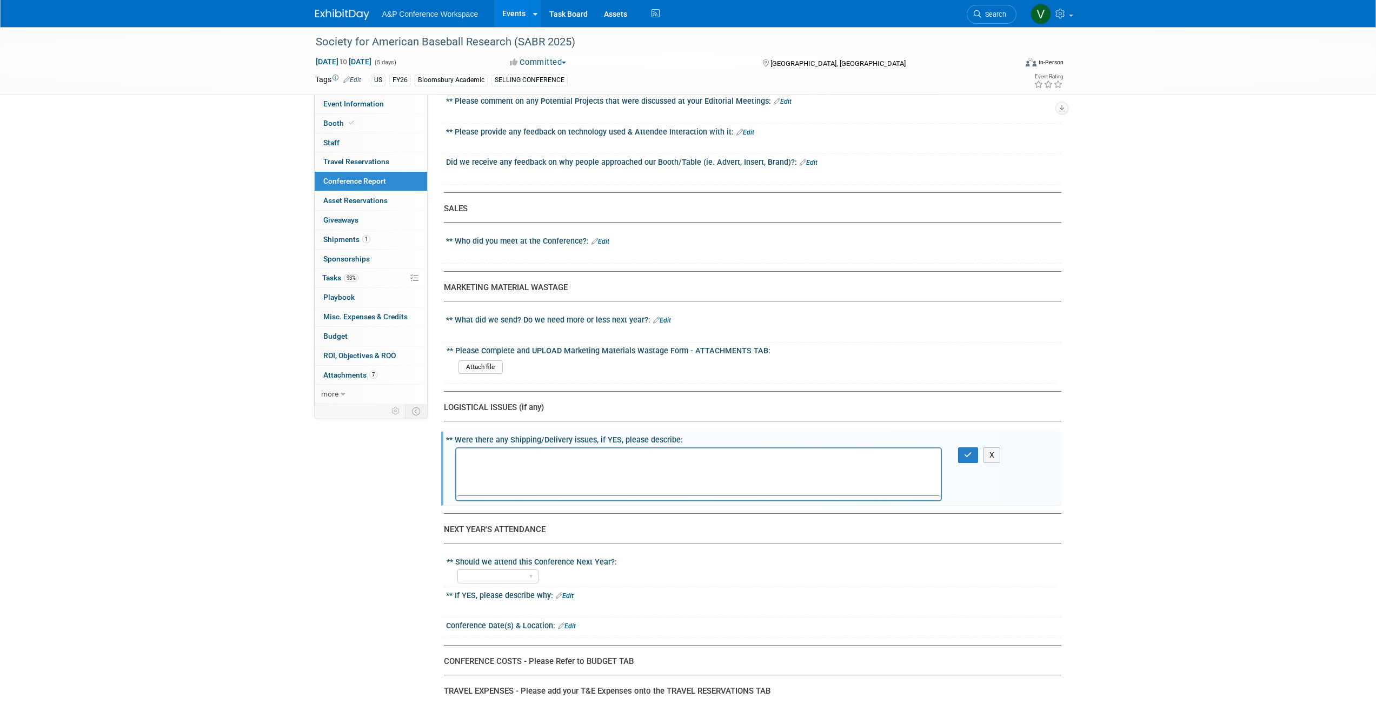
scroll to position [0, 0]
click at [683, 316] on button "button" at bounding box center [968, 456] width 20 height 16
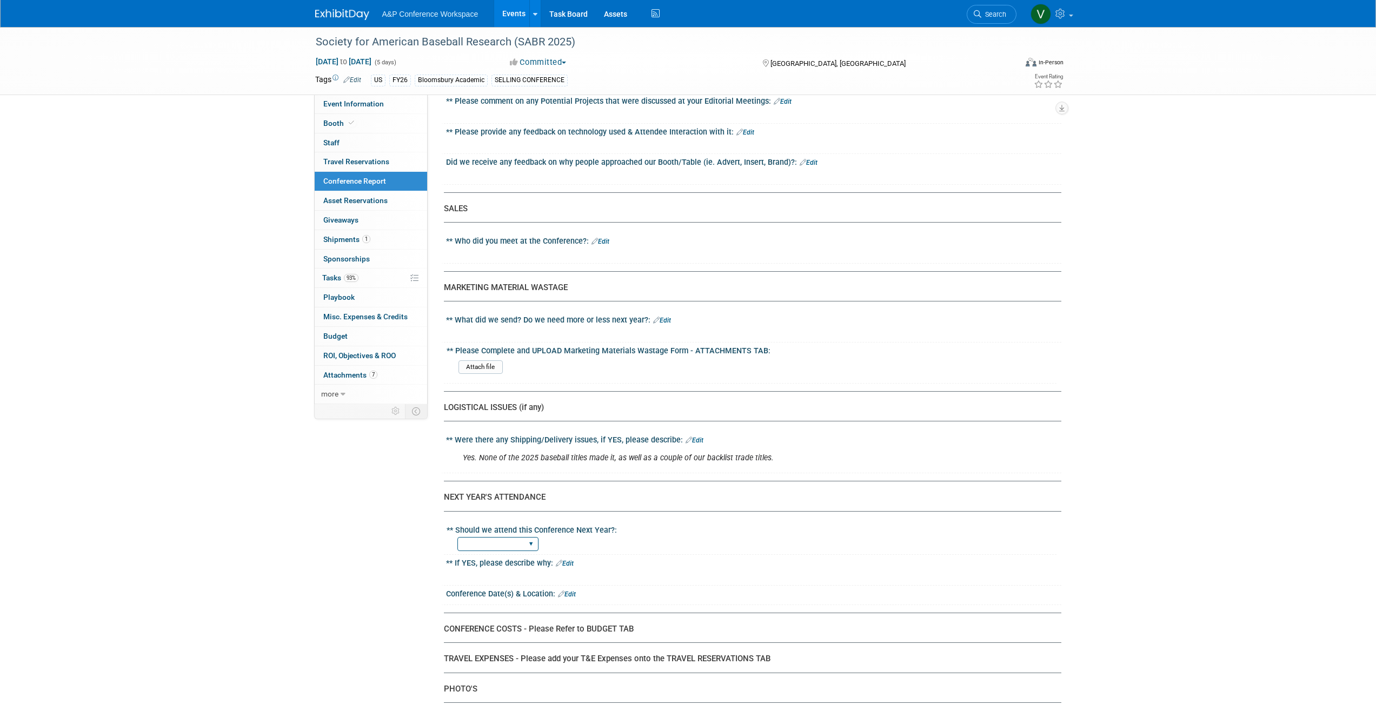
click at [532, 316] on select "YES NO" at bounding box center [497, 544] width 81 height 15
select select "YES"
click at [457, 316] on select "YES NO" at bounding box center [497, 544] width 81 height 15
click at [568, 316] on link "Edit" at bounding box center [565, 564] width 18 height 8
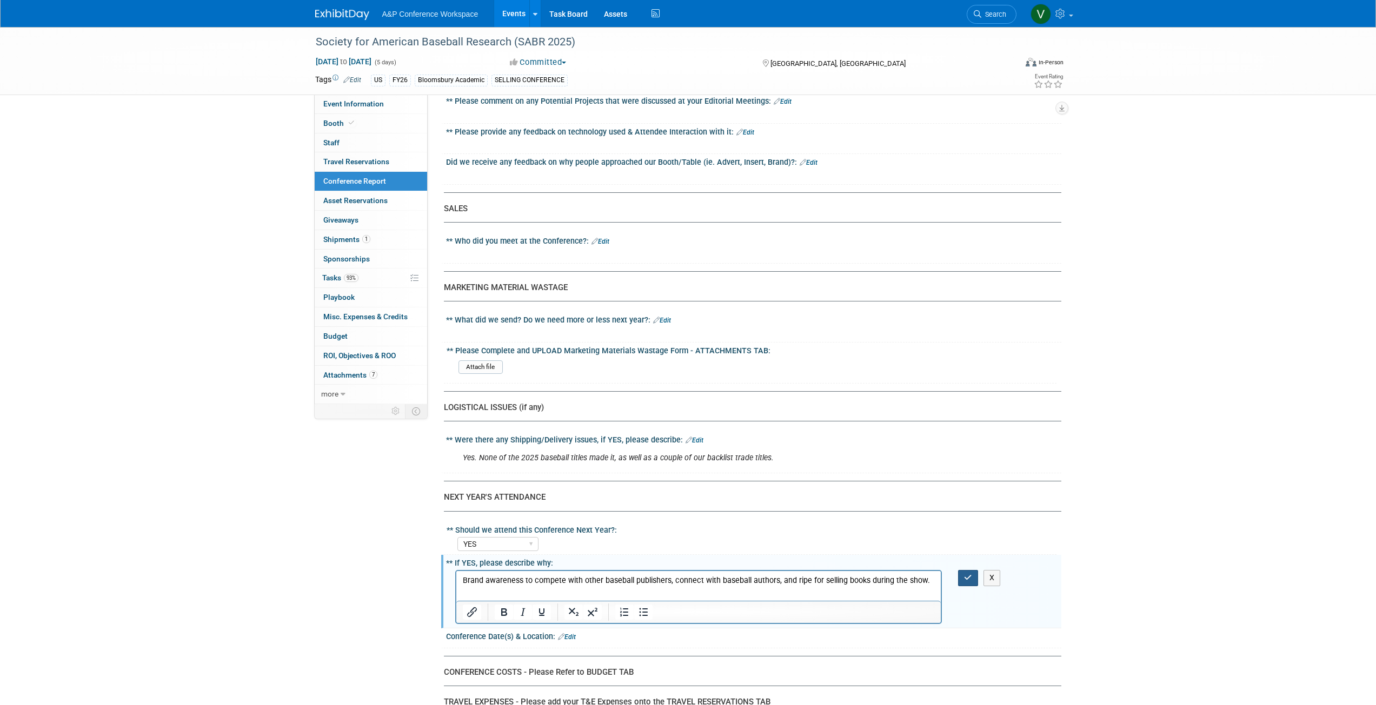
click at [683, 316] on button "button" at bounding box center [968, 578] width 20 height 16
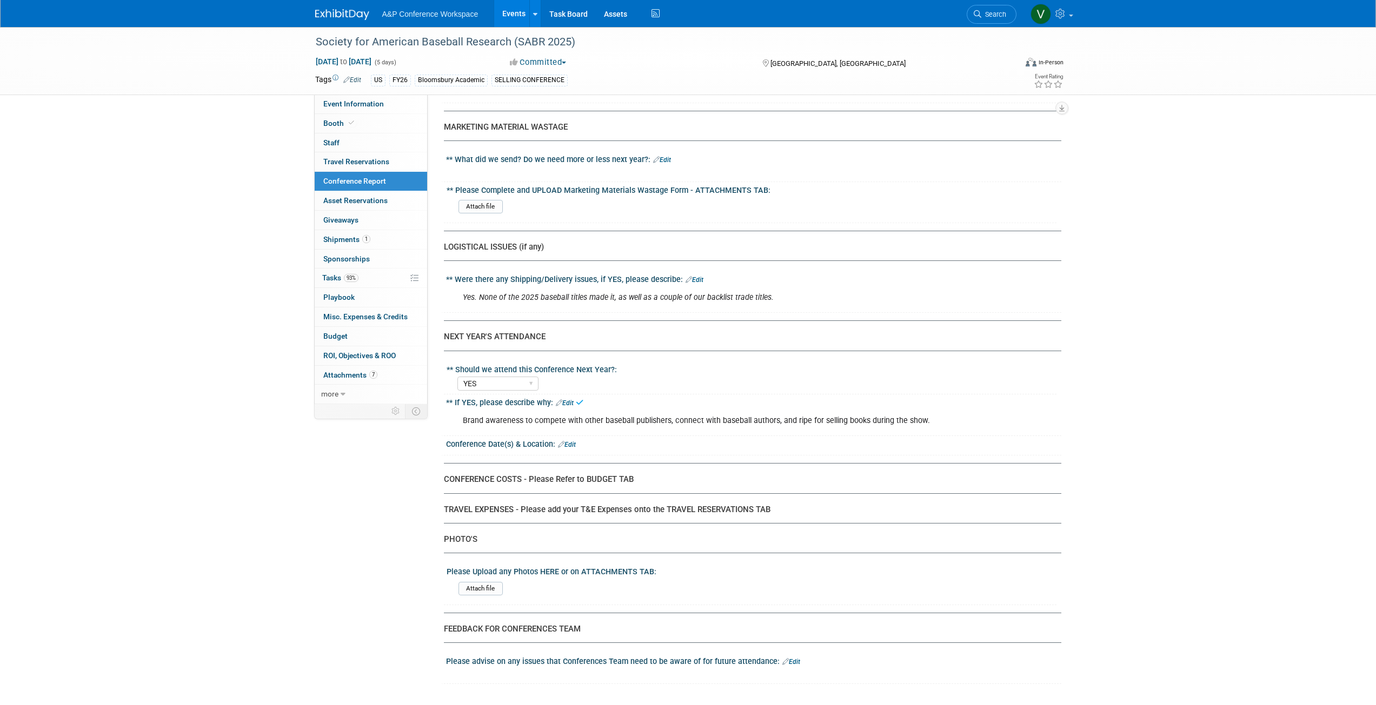
scroll to position [2216, 0]
click at [572, 316] on div "Conference Date(s) & Location: Edit" at bounding box center [753, 442] width 615 height 14
click at [571, 316] on link "Edit" at bounding box center [567, 443] width 18 height 8
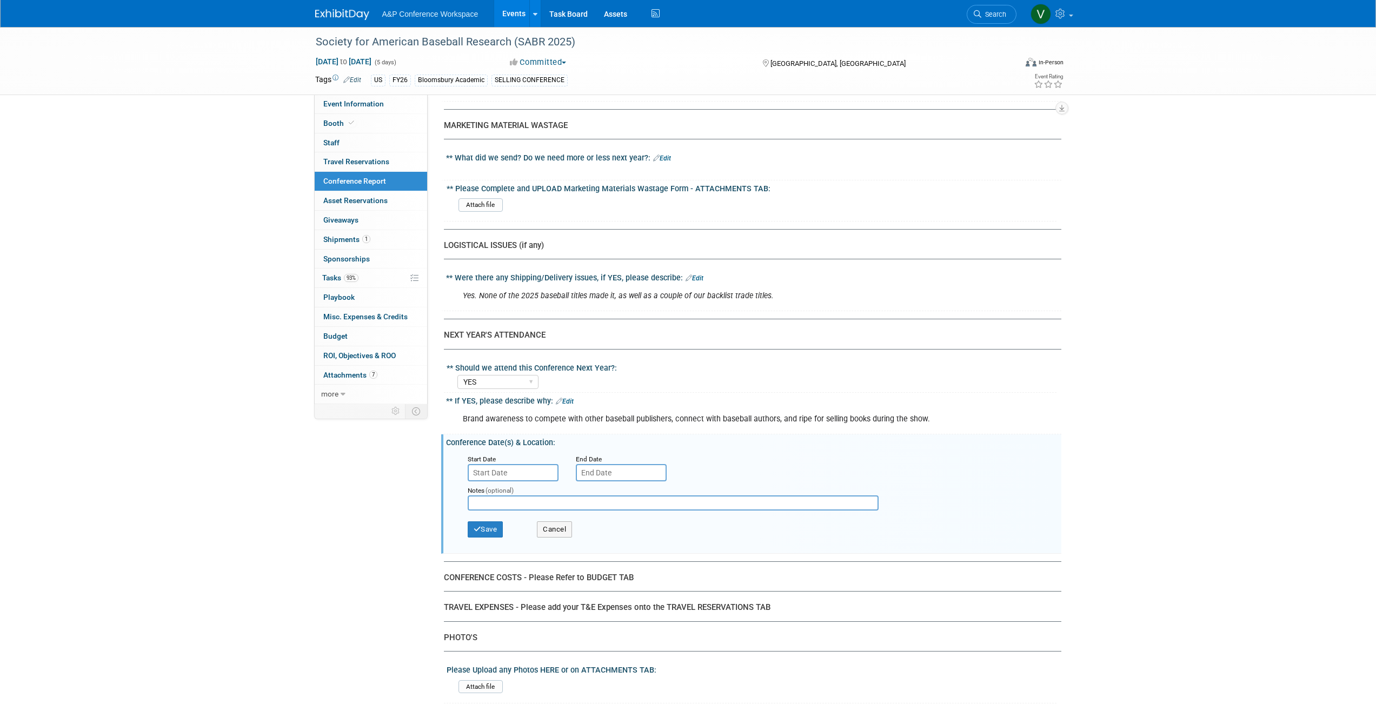
click at [499, 316] on input "text" at bounding box center [673, 503] width 411 height 15
paste input "SABR will be heading to [GEOGRAPHIC_DATA], [US_STATE] for our 54th annual conve…"
type input "SABR will be heading to [GEOGRAPHIC_DATA], [US_STATE] for our 54th annual conve…"
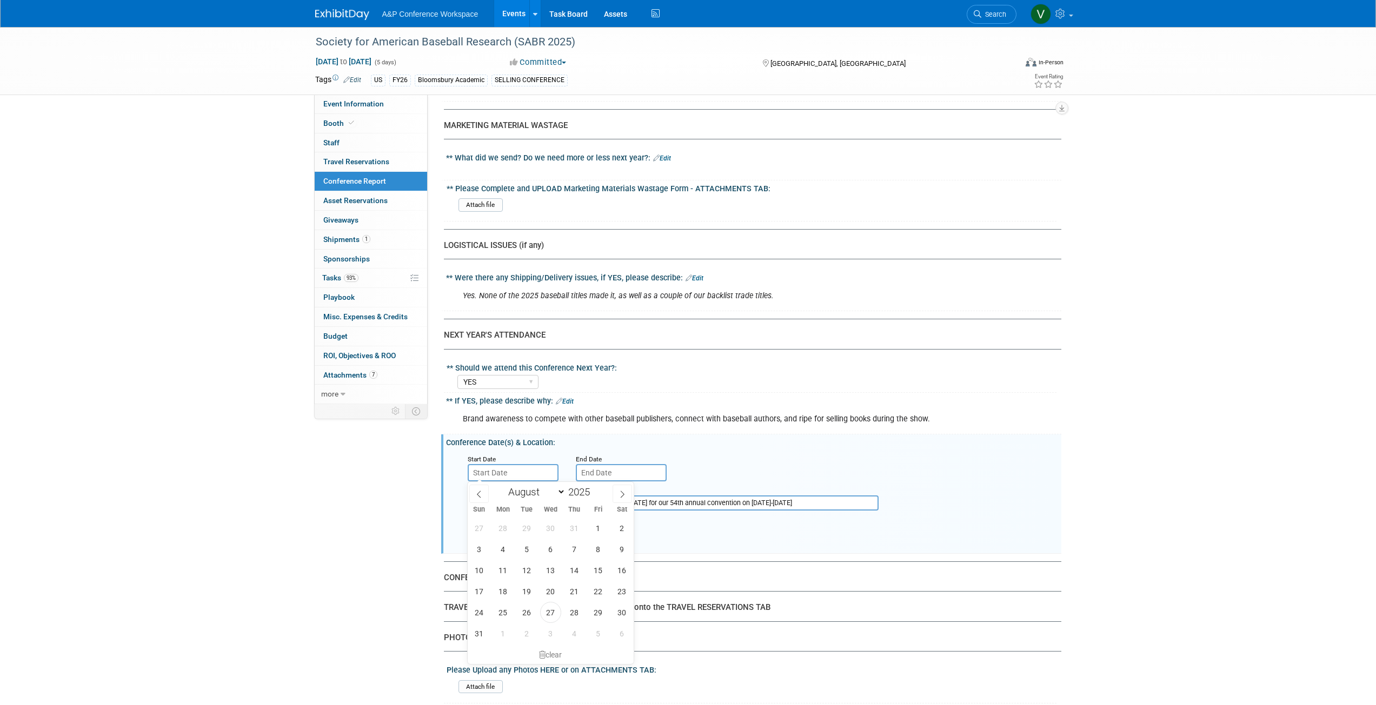
click at [497, 316] on input "text" at bounding box center [513, 472] width 91 height 17
click at [622, 316] on icon at bounding box center [622, 495] width 8 height 8
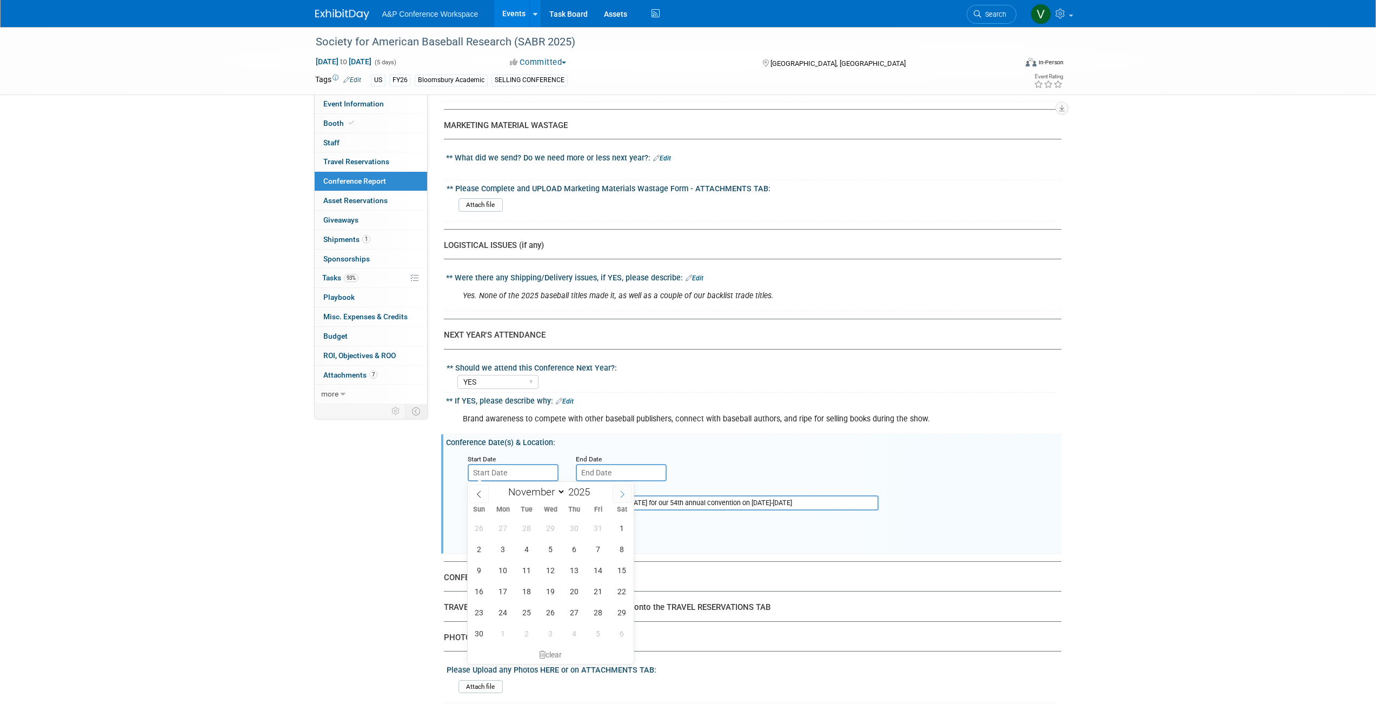
select select "11"
click at [622, 316] on icon at bounding box center [622, 495] width 8 height 8
type input "2026"
click at [622, 316] on icon at bounding box center [622, 495] width 8 height 8
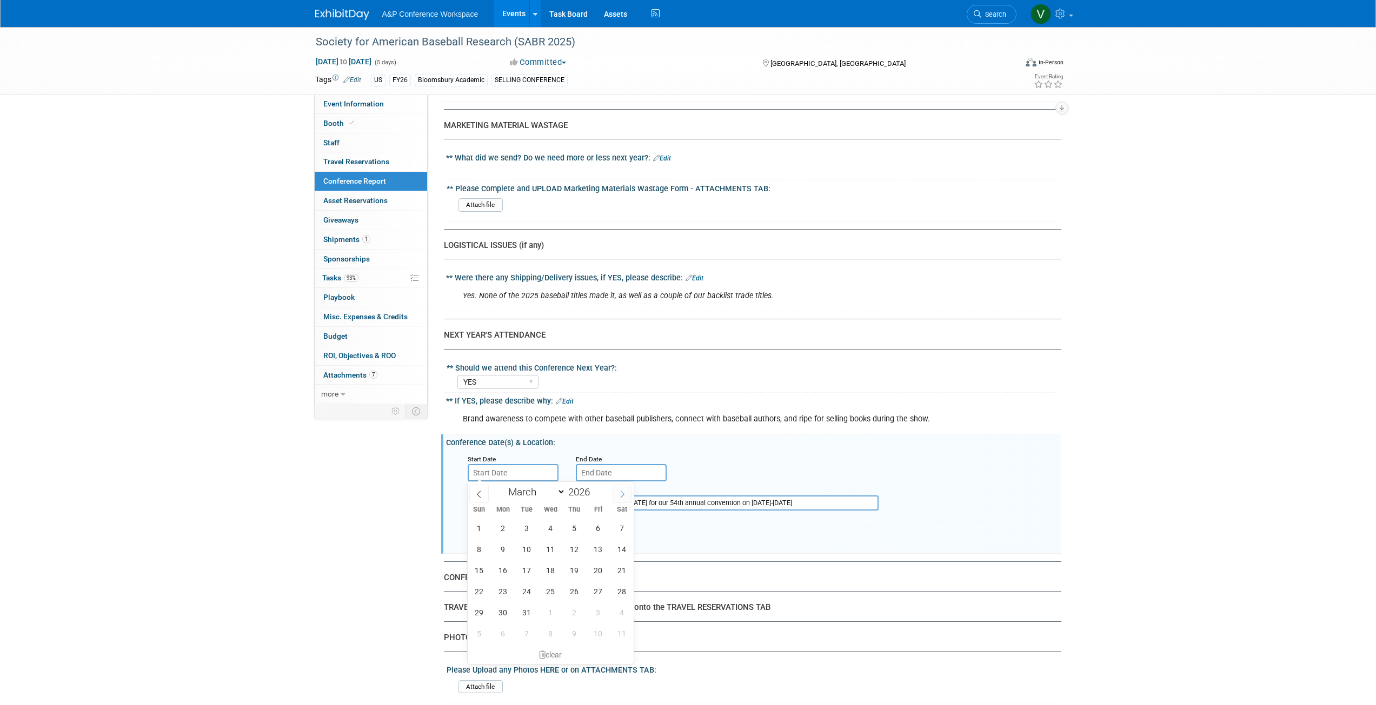
click at [622, 316] on icon at bounding box center [622, 495] width 8 height 8
select select "6"
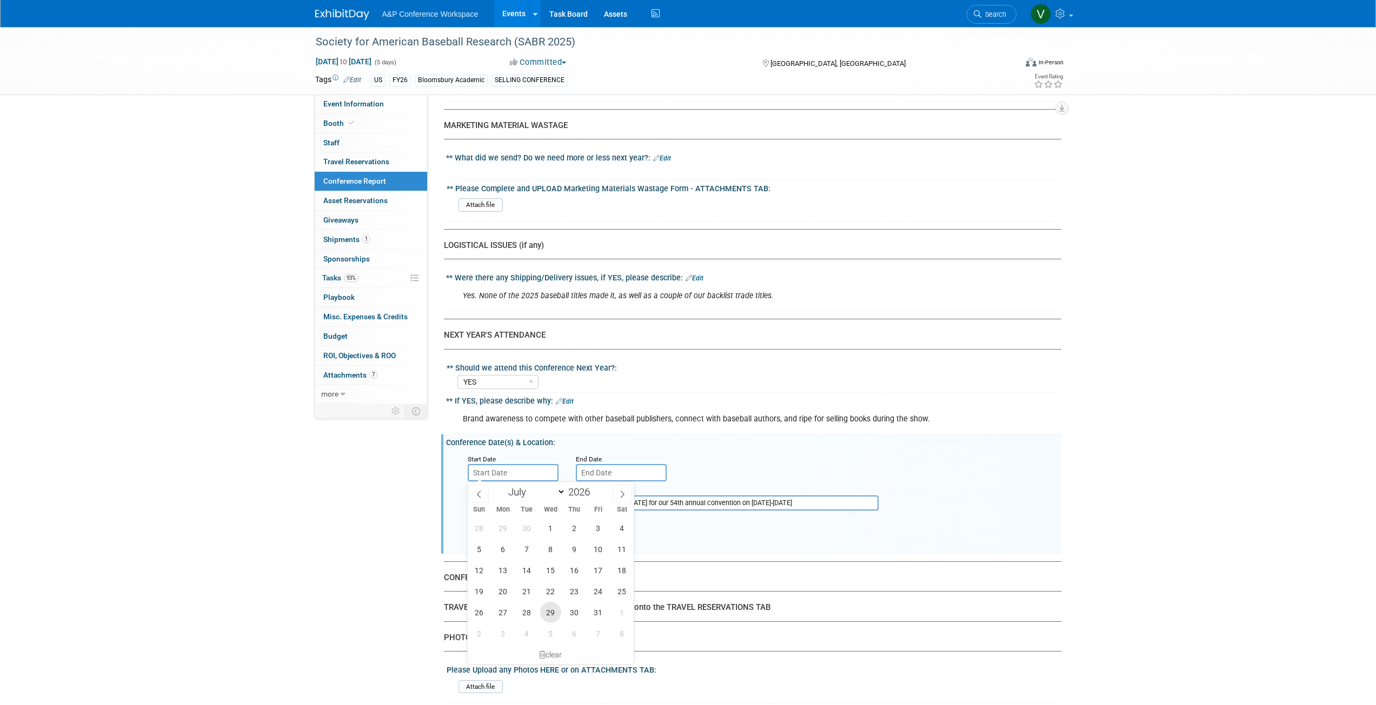
click at [550, 316] on span "29" at bounding box center [550, 612] width 21 height 21
type input "[DATE]"
click at [609, 316] on input "text" at bounding box center [621, 472] width 91 height 17
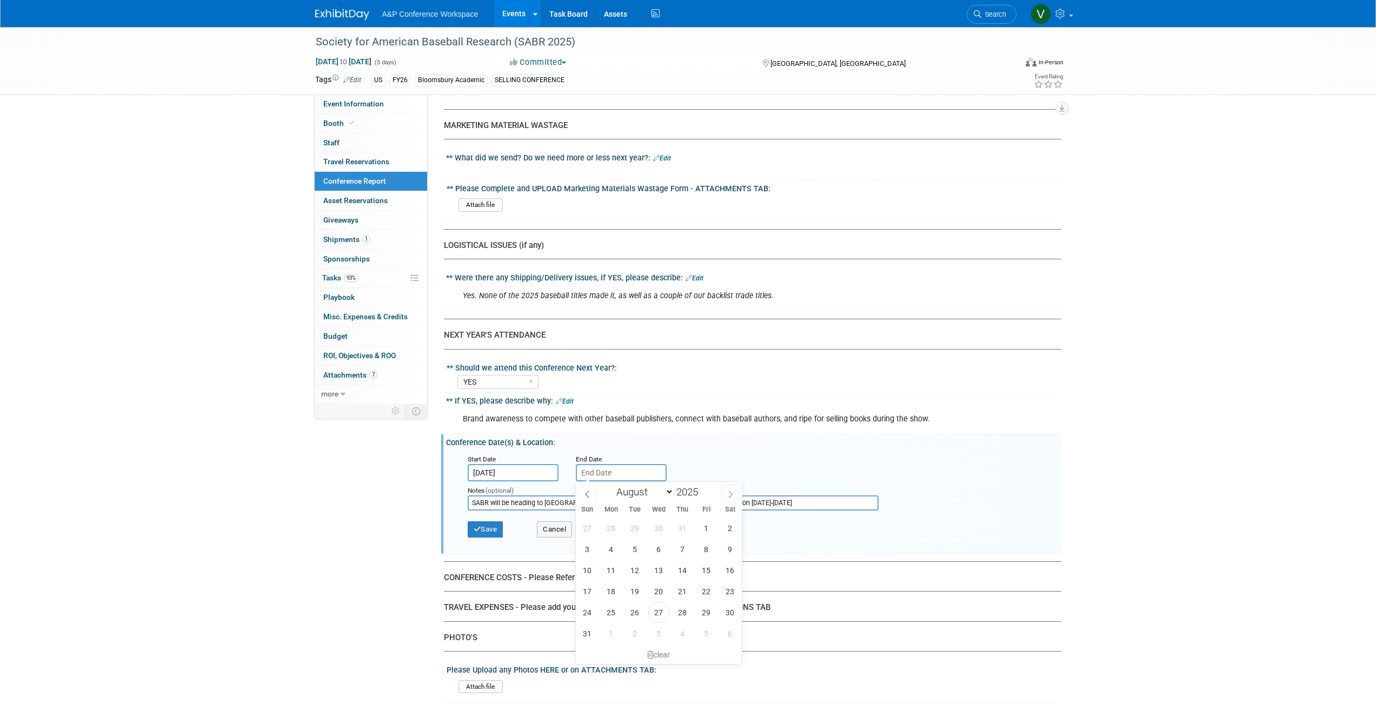
click at [683, 316] on icon at bounding box center [730, 495] width 8 height 8
select select "11"
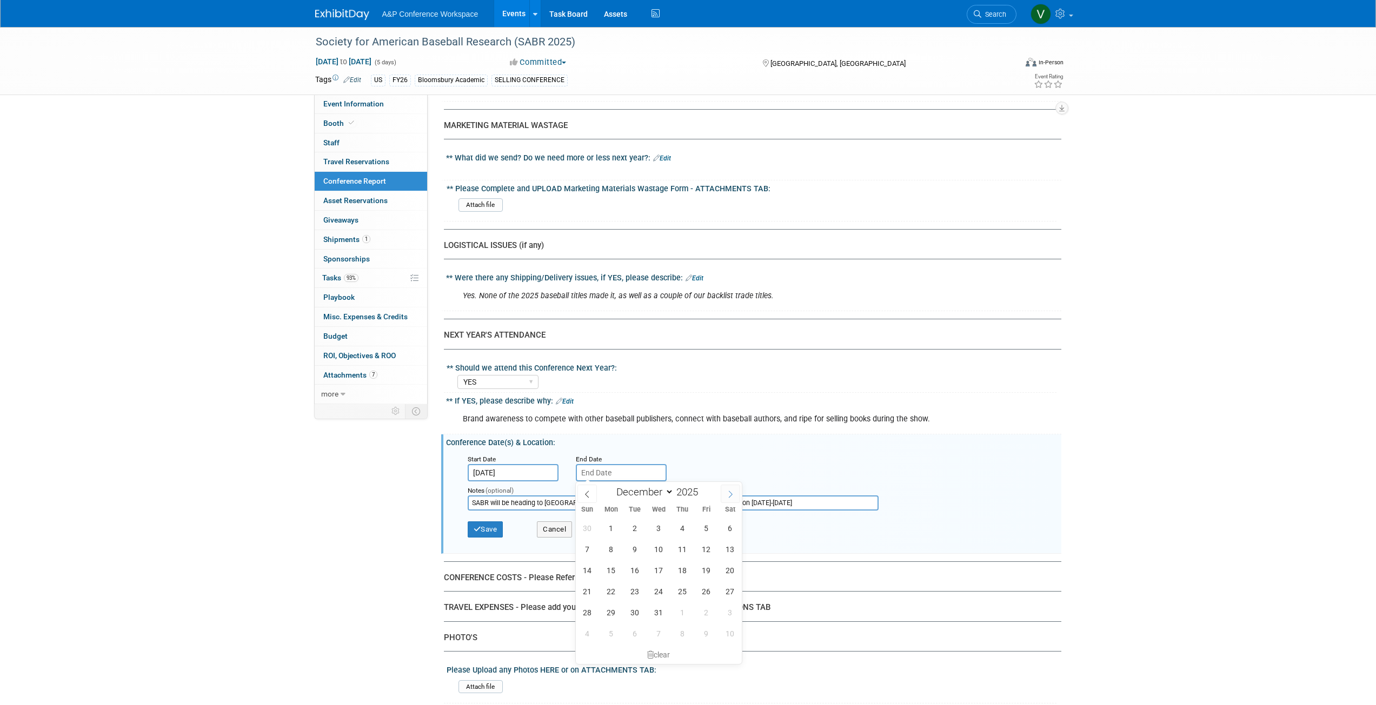
click at [683, 316] on icon at bounding box center [730, 495] width 8 height 8
type input "2026"
click at [683, 316] on icon at bounding box center [730, 495] width 8 height 8
click at [683, 316] on icon at bounding box center [731, 494] width 4 height 7
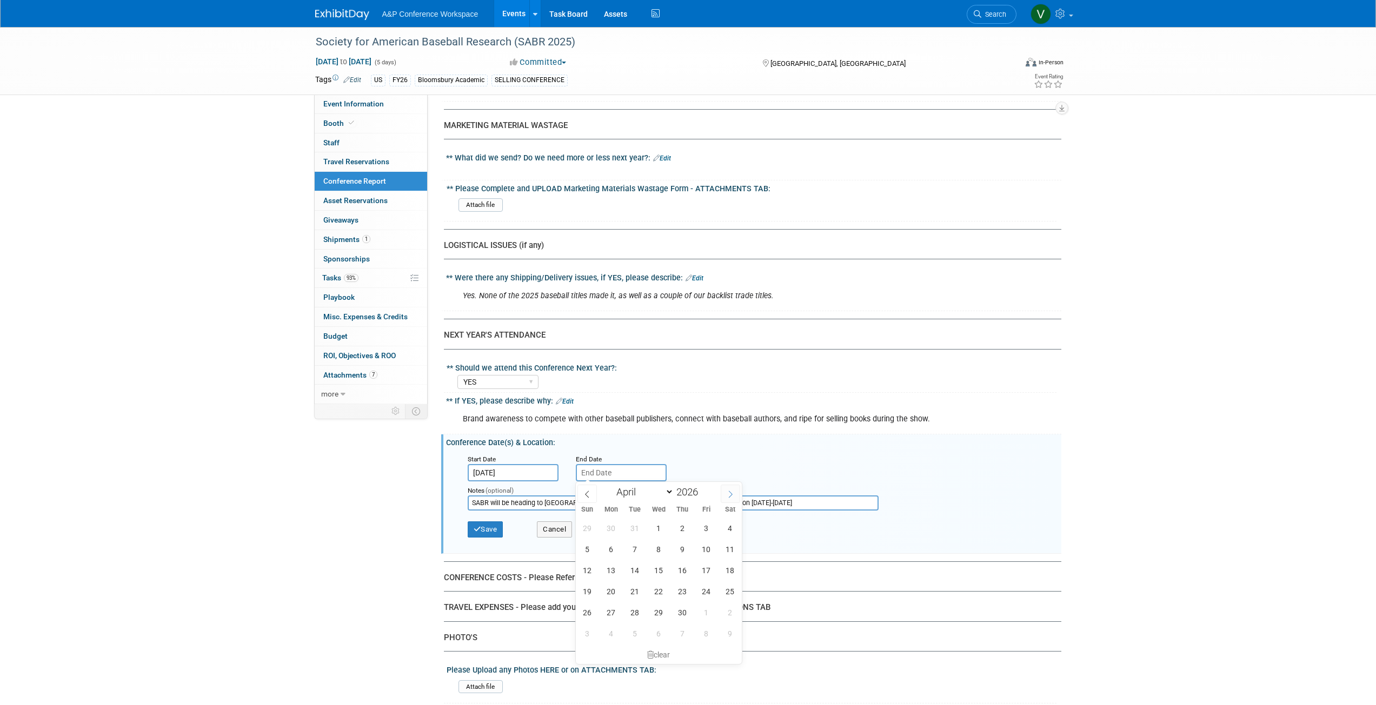
click at [683, 316] on icon at bounding box center [731, 494] width 4 height 7
select select "7"
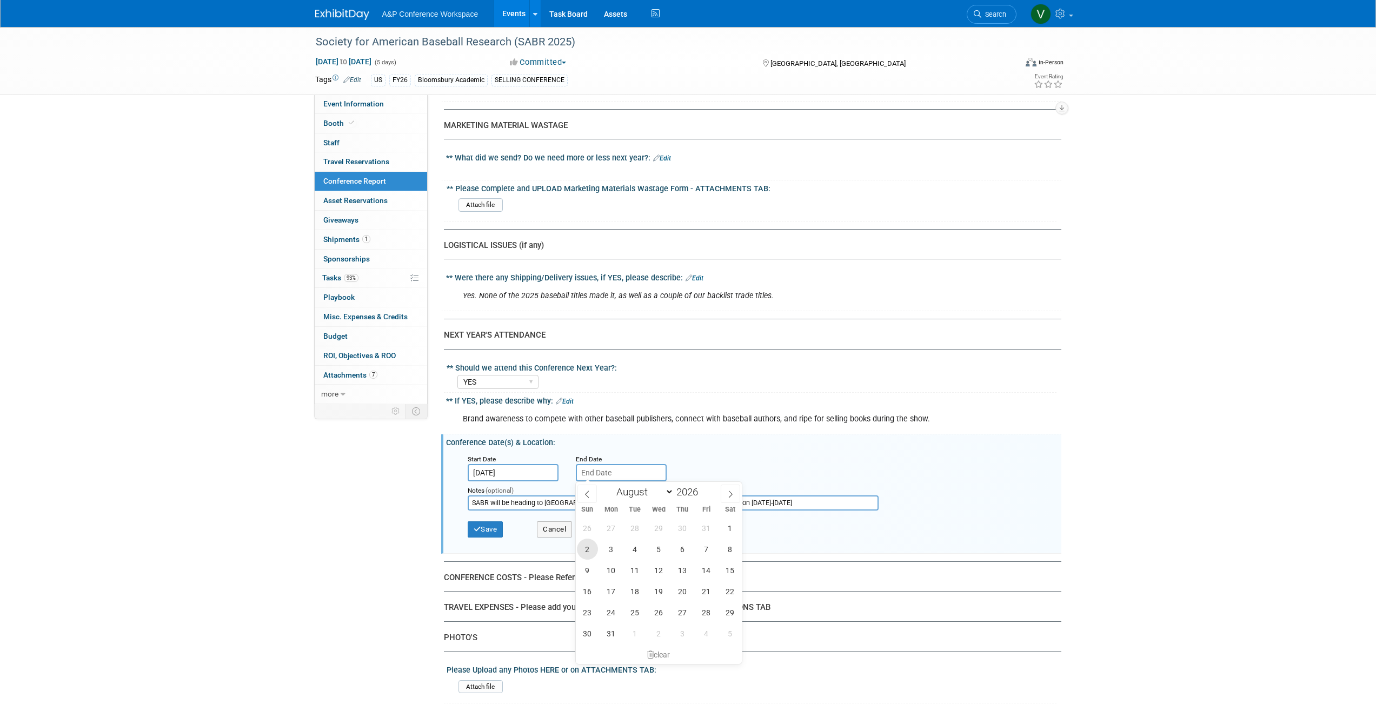
click at [590, 316] on span "2" at bounding box center [587, 549] width 21 height 21
type input "[DATE]"
drag, startPoint x: 544, startPoint y: 501, endPoint x: 448, endPoint y: 494, distance: 97.0
click at [448, 316] on div "Start Date [DATE] End Date [DATE] Notes (optional) SABR will be heading to [GEO…" at bounding box center [753, 499] width 615 height 104
drag, startPoint x: 520, startPoint y: 500, endPoint x: 738, endPoint y: 499, distance: 217.8
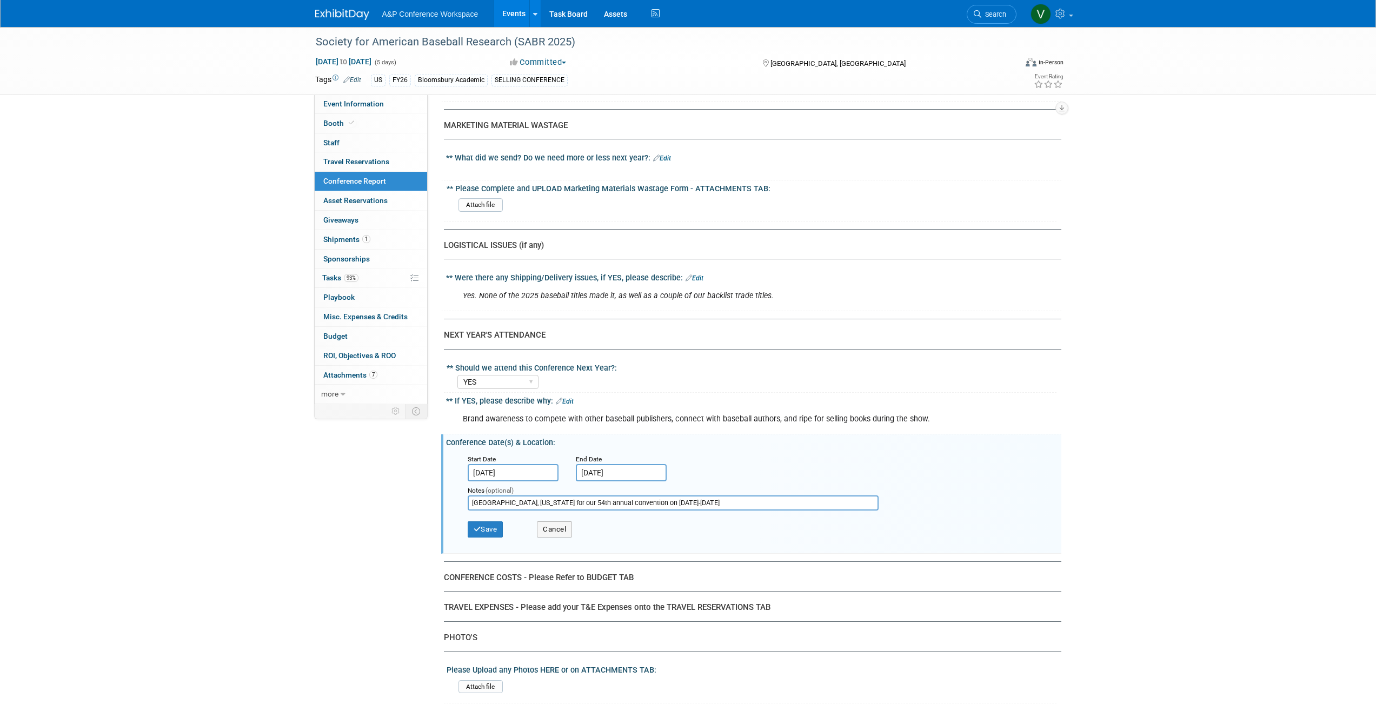
click at [683, 316] on input "[GEOGRAPHIC_DATA], [US_STATE] for our 54th annual convention on [DATE]-[DATE]" at bounding box center [673, 503] width 411 height 15
type input "[GEOGRAPHIC_DATA], [US_STATE]"
click at [487, 316] on button "Save" at bounding box center [486, 530] width 36 height 16
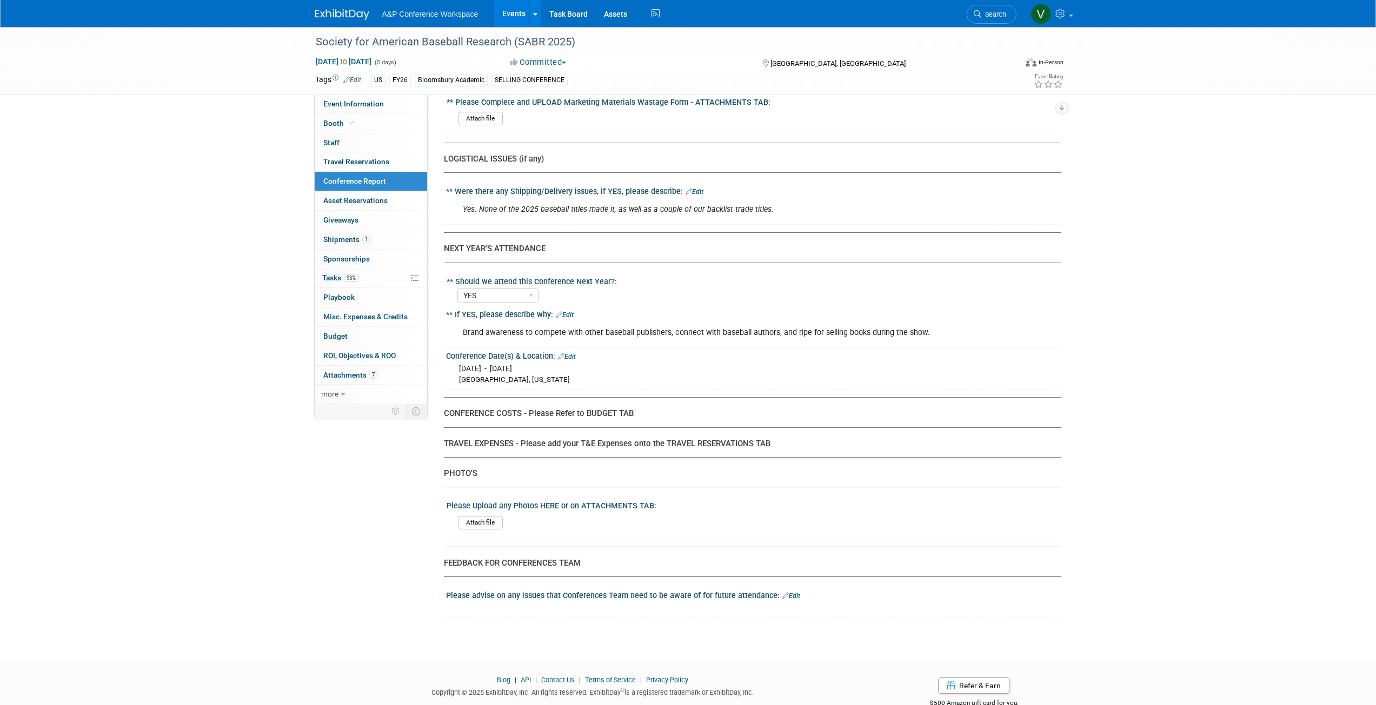
scroll to position [2331, 0]
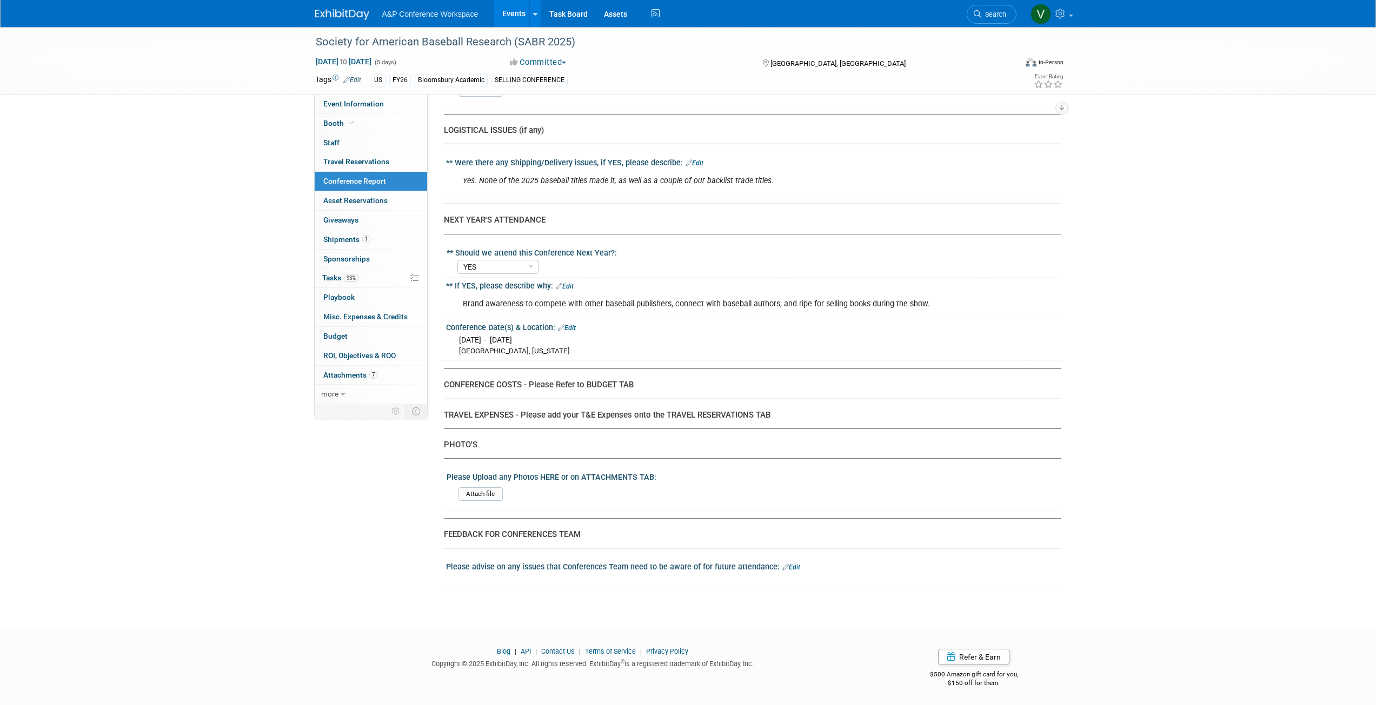
click at [683, 316] on link "Edit" at bounding box center [791, 568] width 18 height 8
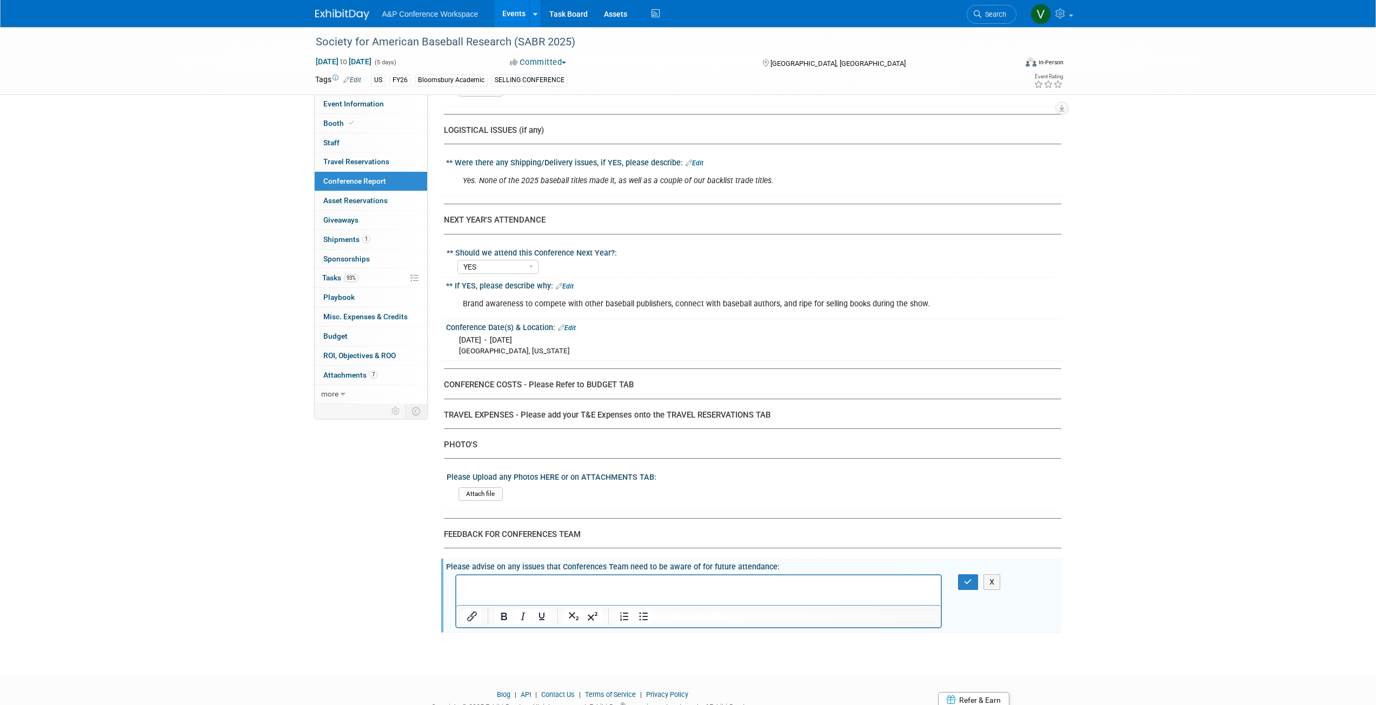
scroll to position [0, 0]
click at [683, 316] on icon "button" at bounding box center [968, 582] width 8 height 8
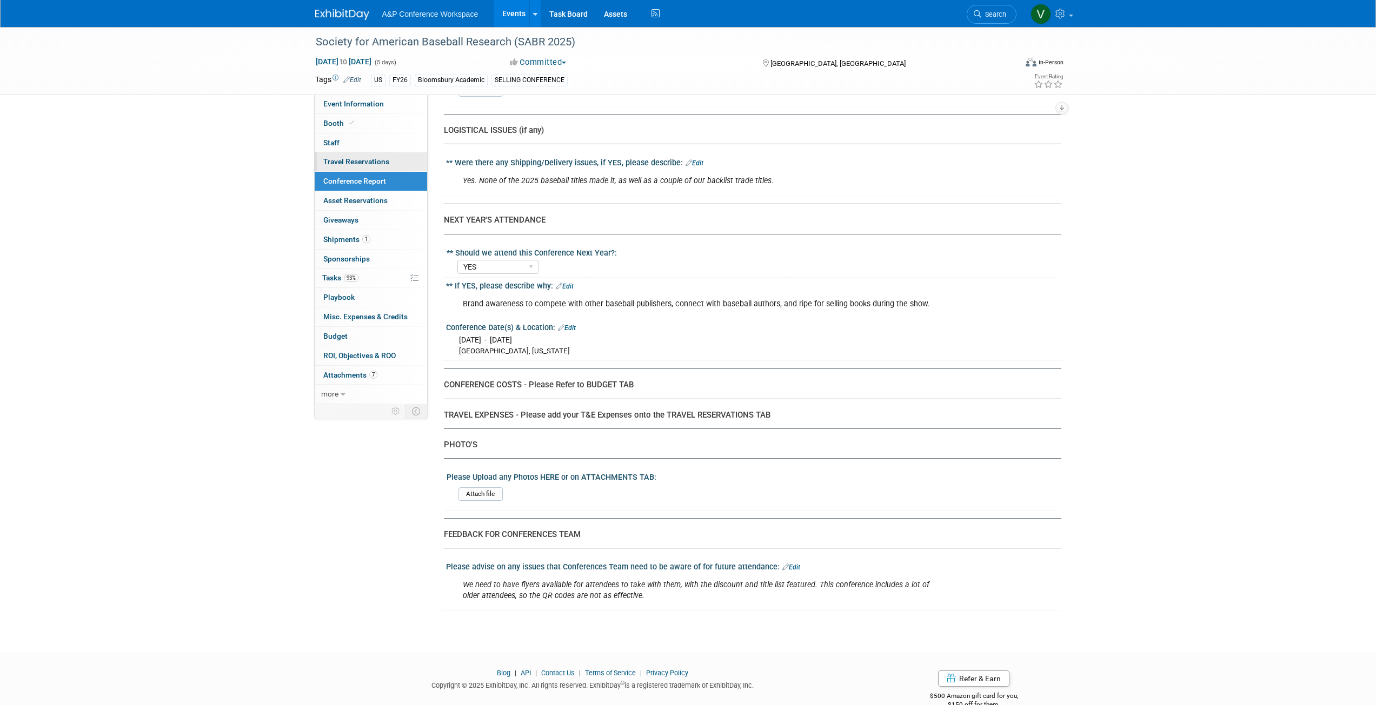
click at [348, 161] on span "Travel Reservations 0" at bounding box center [356, 161] width 66 height 9
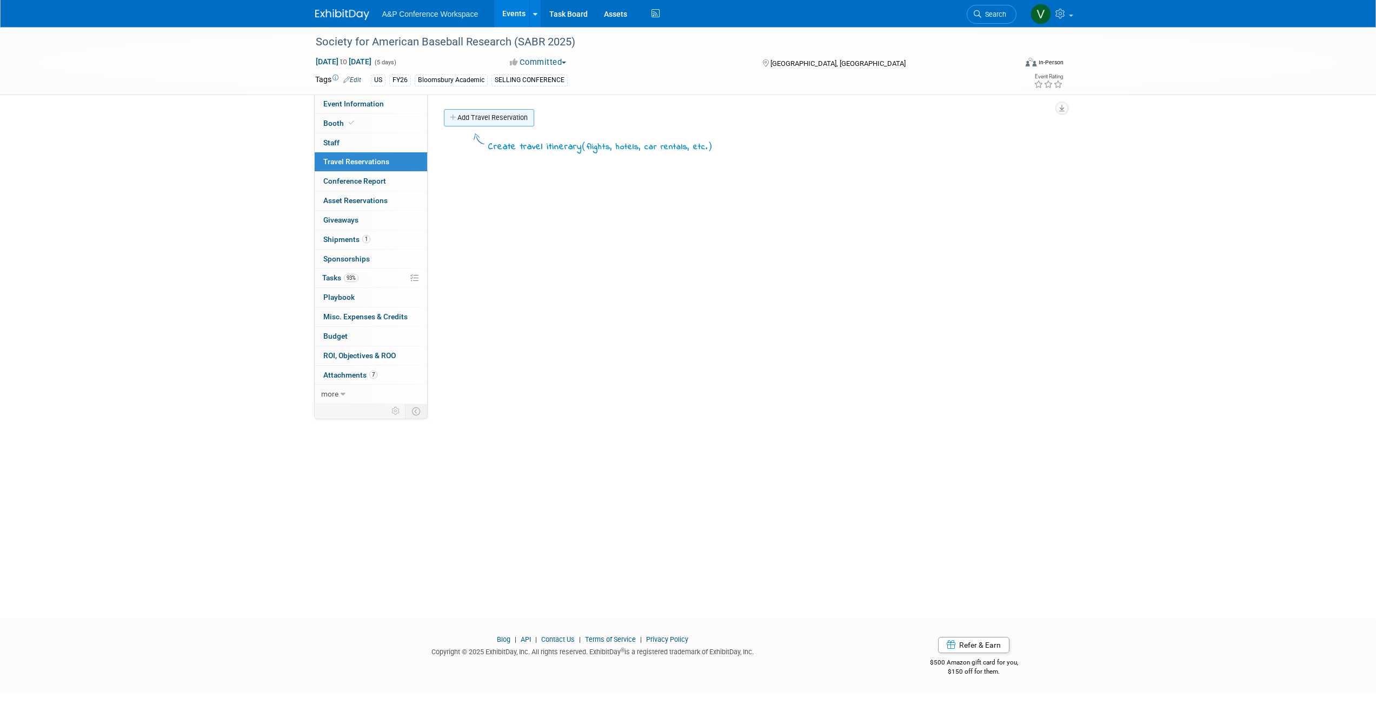
click at [486, 119] on link "Add Travel Reservation" at bounding box center [489, 117] width 90 height 17
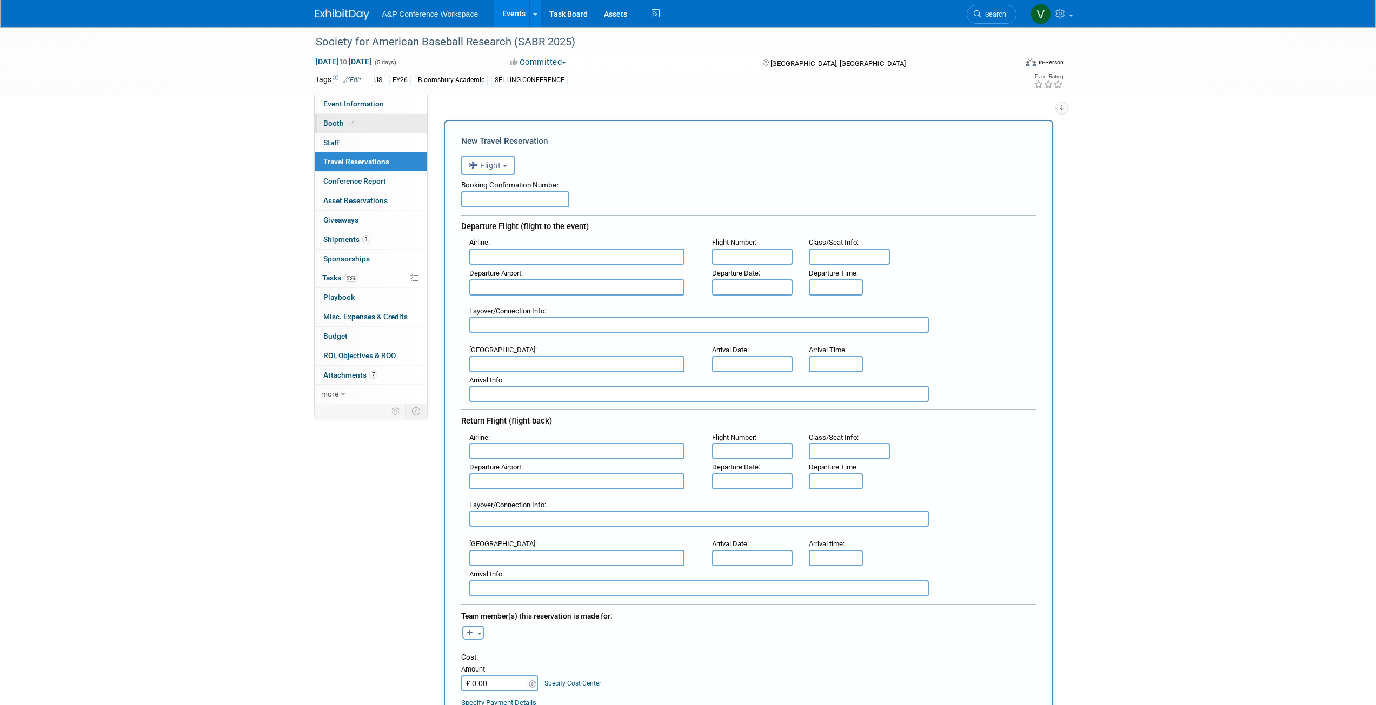
click at [332, 120] on span "Booth" at bounding box center [339, 123] width 33 height 9
select select "RLKP"
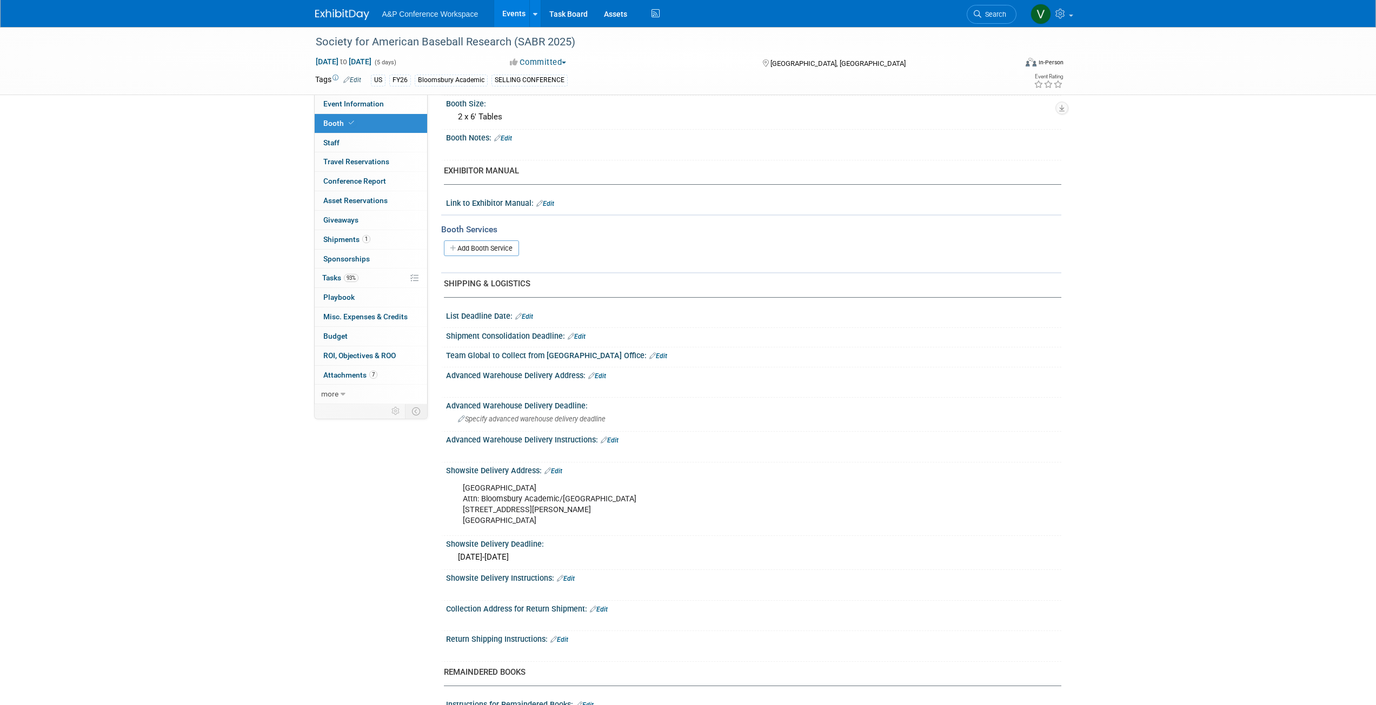
scroll to position [252, 0]
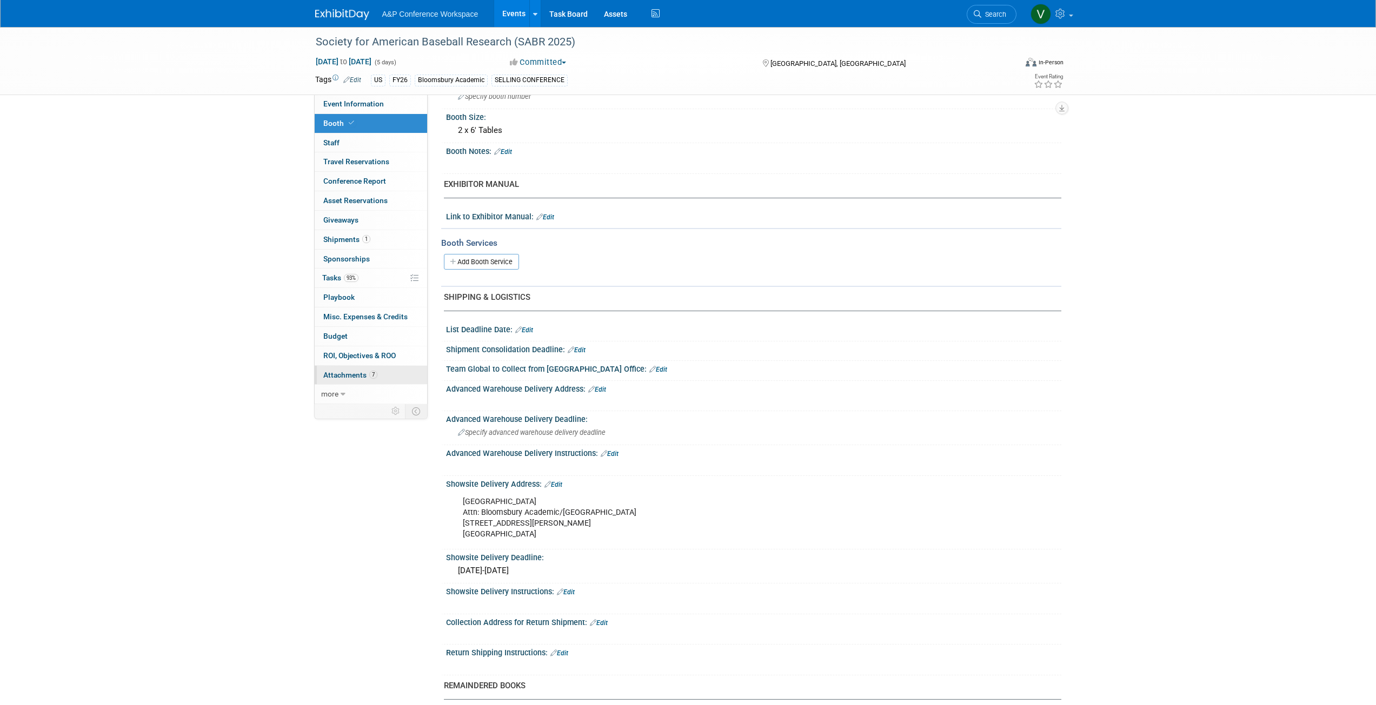
click at [338, 316] on span "Attachments 7" at bounding box center [350, 375] width 54 height 9
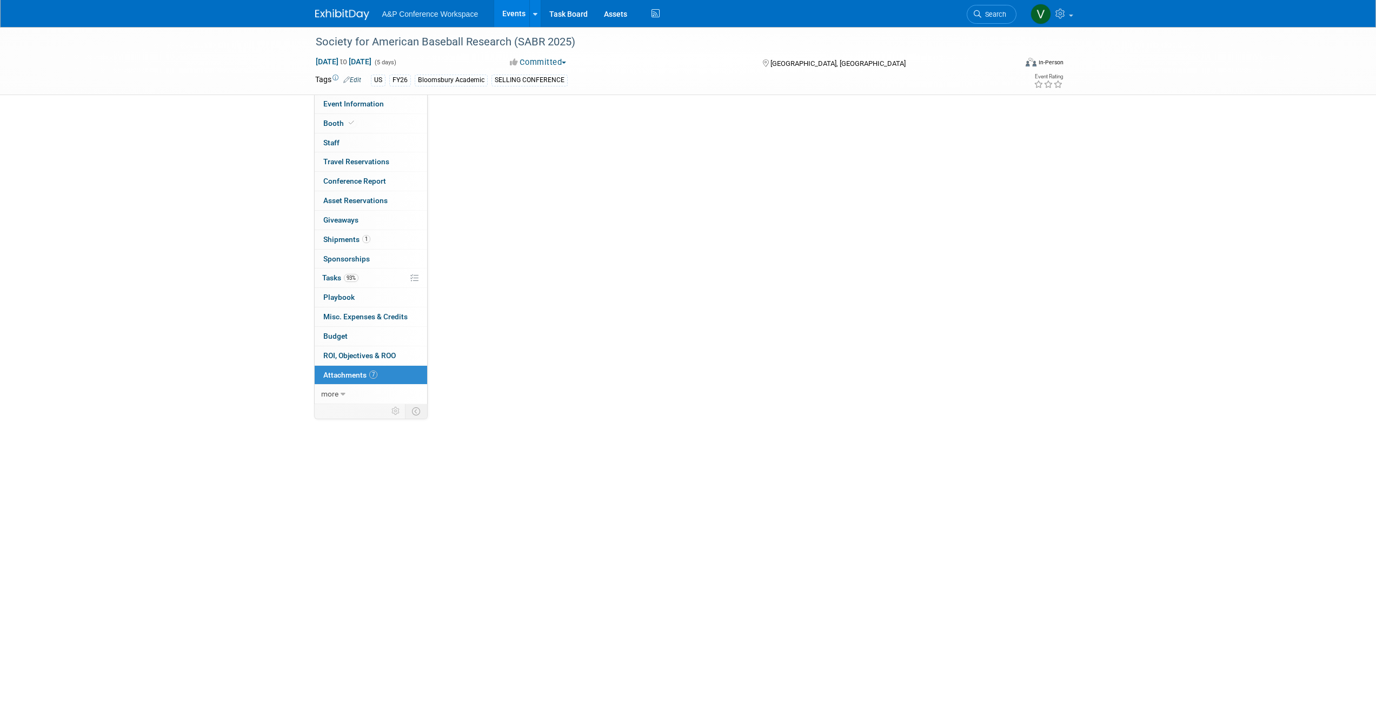
scroll to position [0, 0]
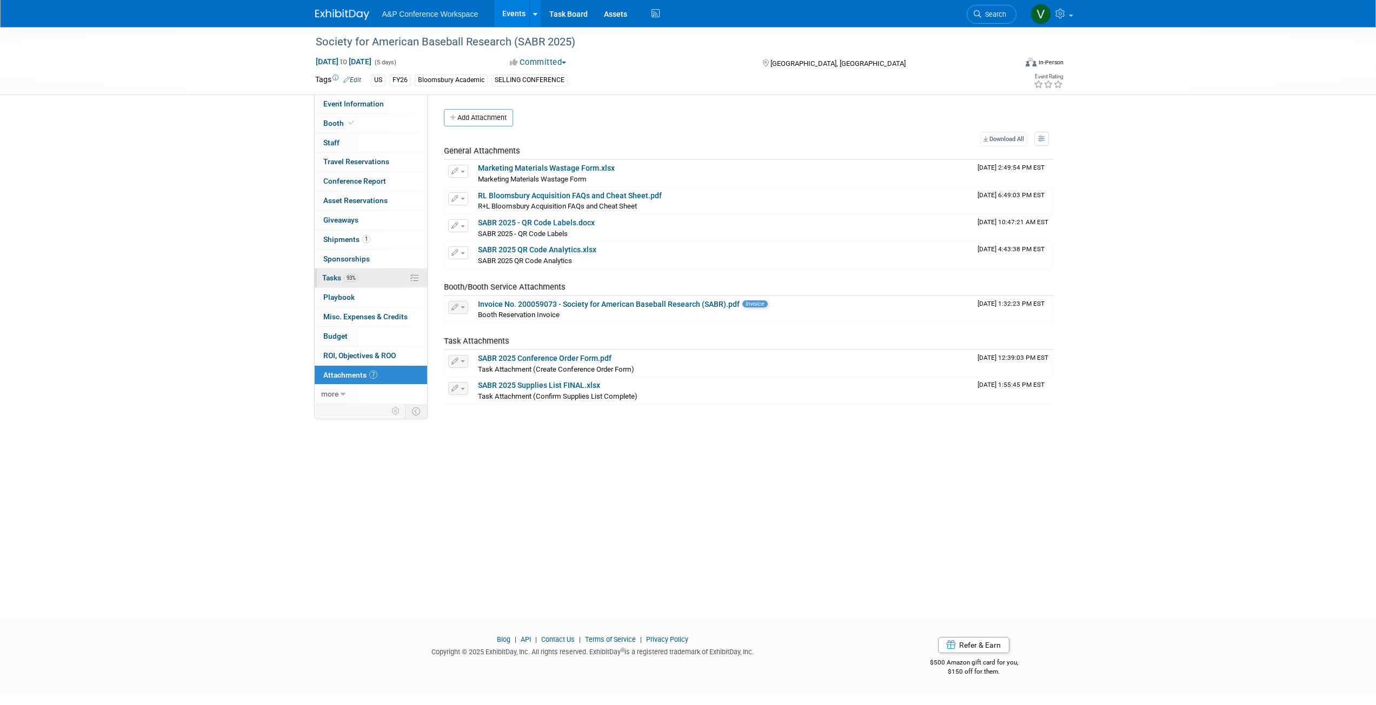
click at [334, 277] on span "Tasks 93%" at bounding box center [340, 278] width 36 height 9
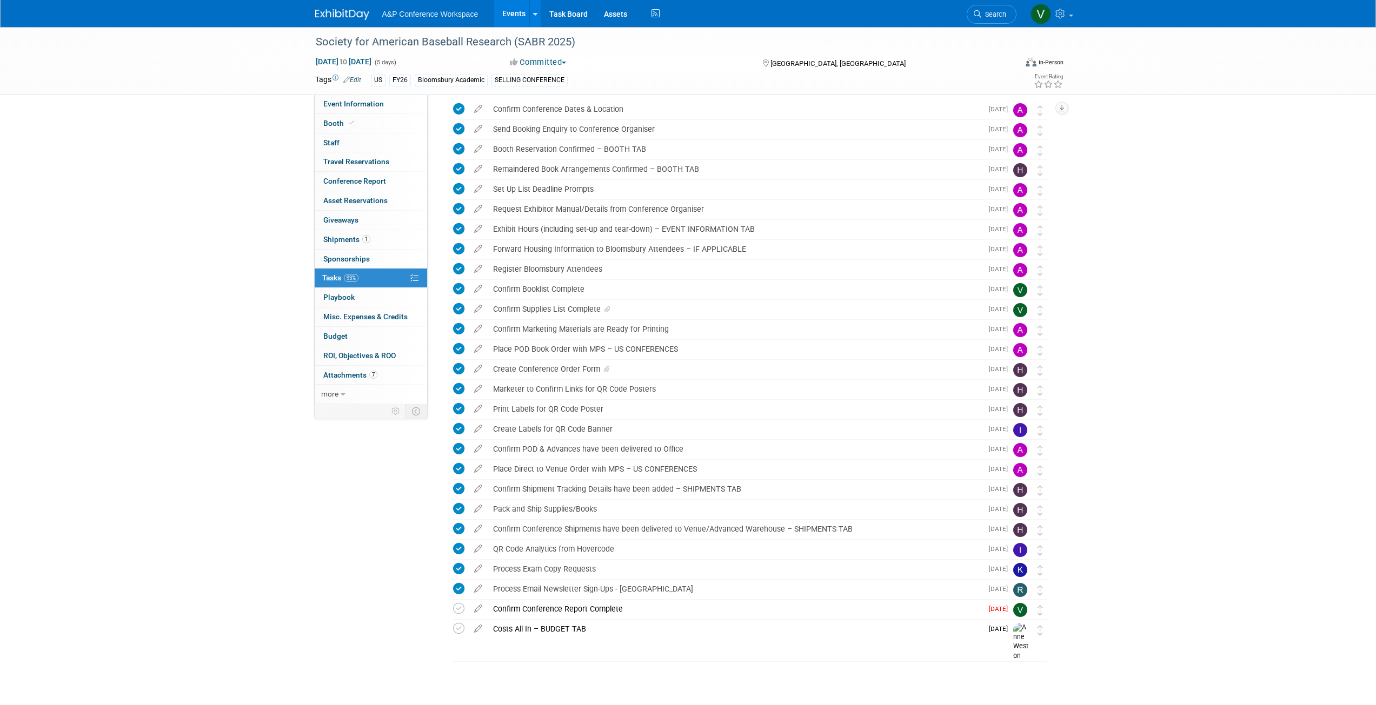
scroll to position [41, 0]
click at [495, 316] on div "Confirm Conference Report Complete" at bounding box center [735, 608] width 495 height 18
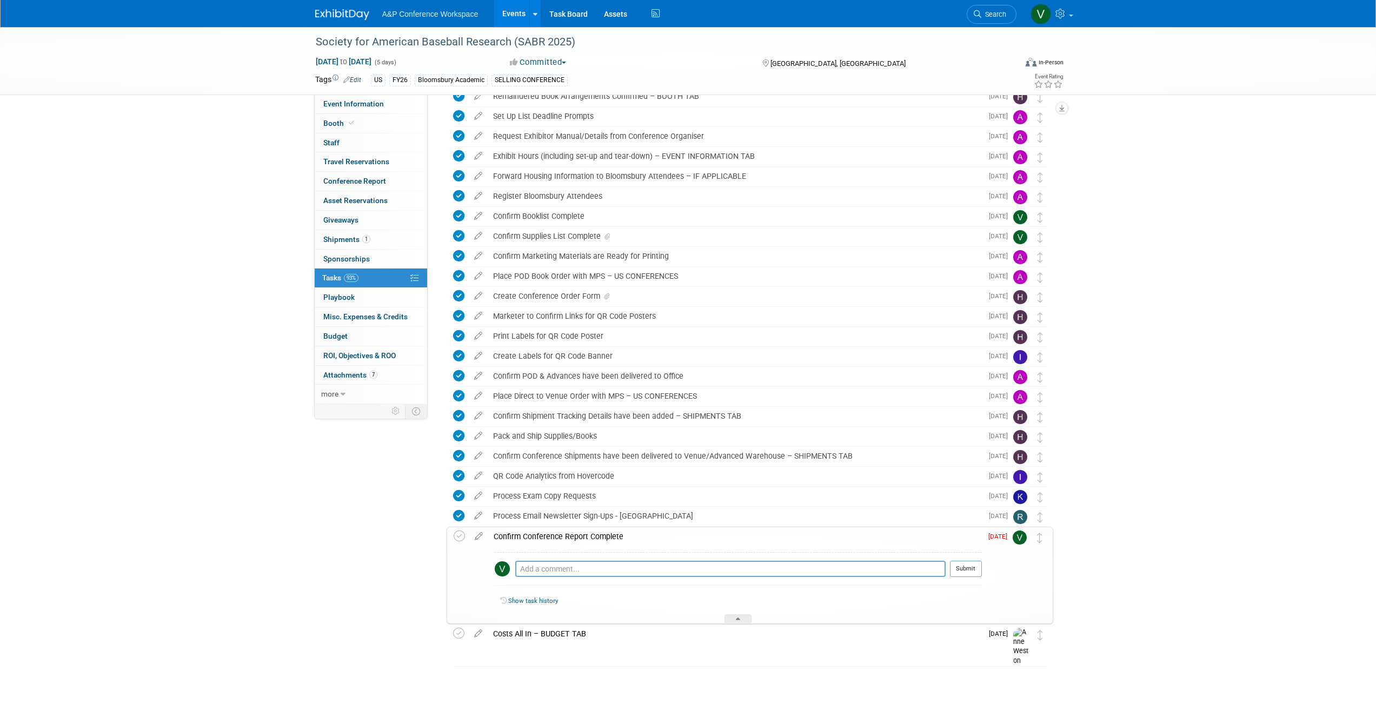
scroll to position [119, 0]
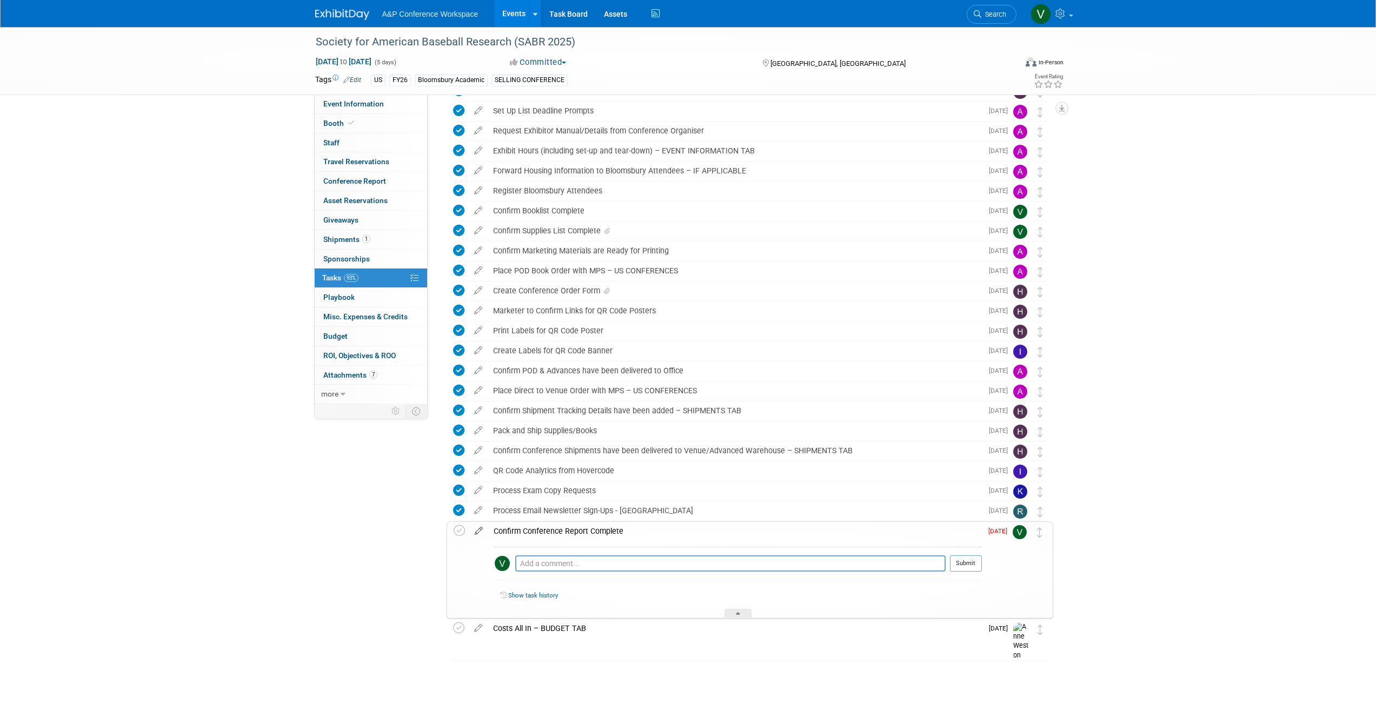
click at [477, 316] on icon at bounding box center [478, 529] width 19 height 14
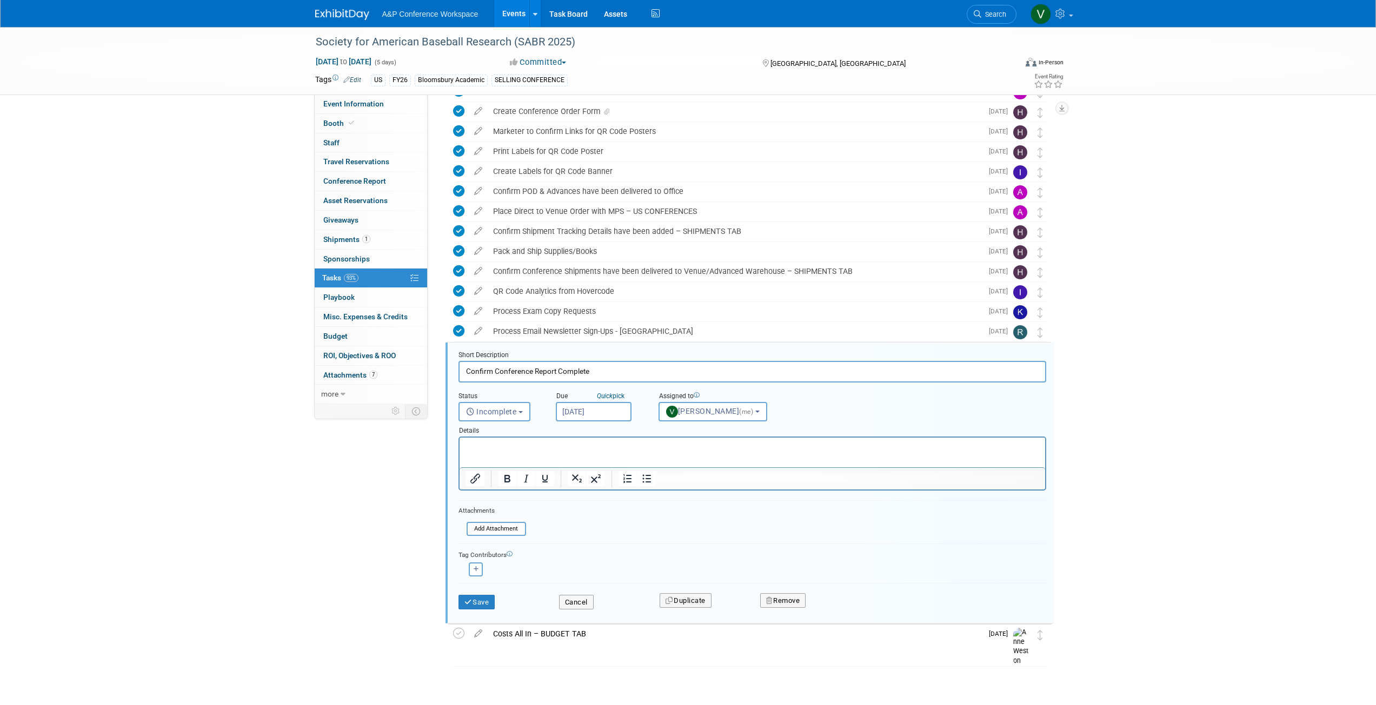
scroll to position [0, 0]
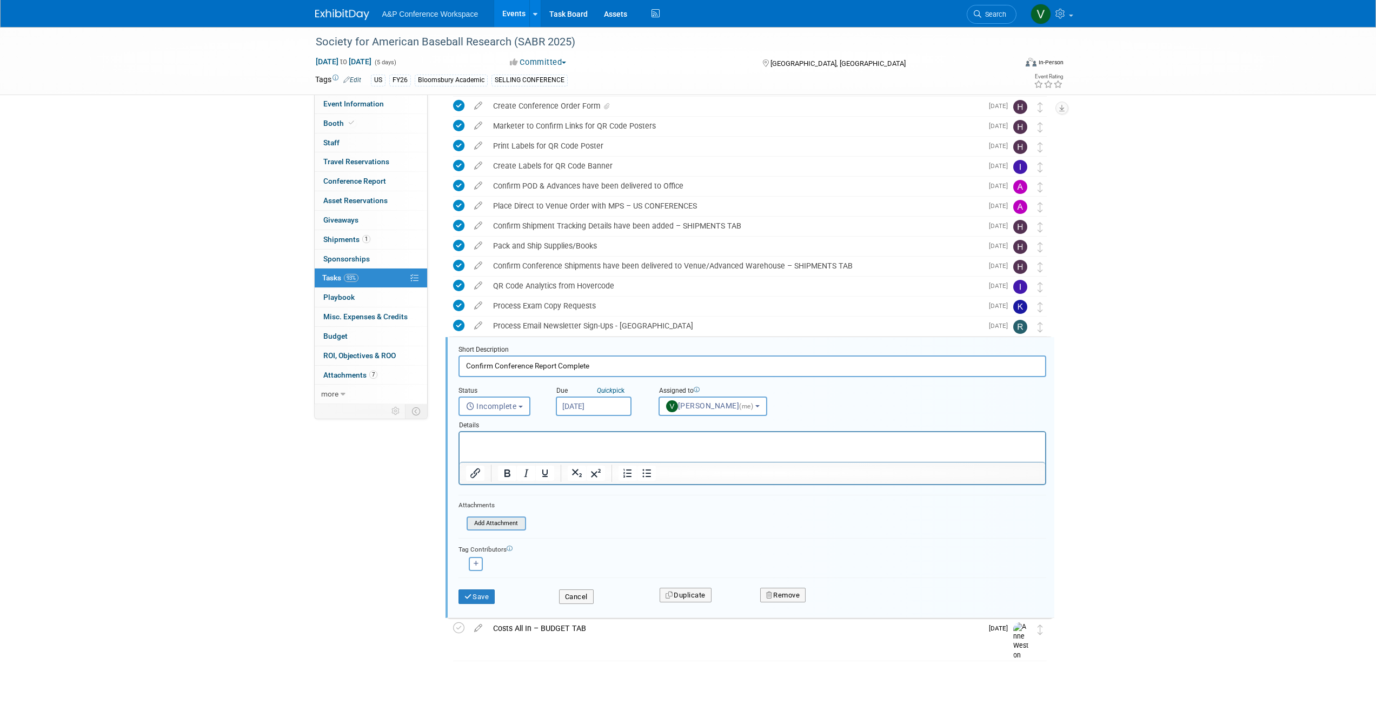
click at [507, 316] on input "file" at bounding box center [470, 524] width 110 height 12
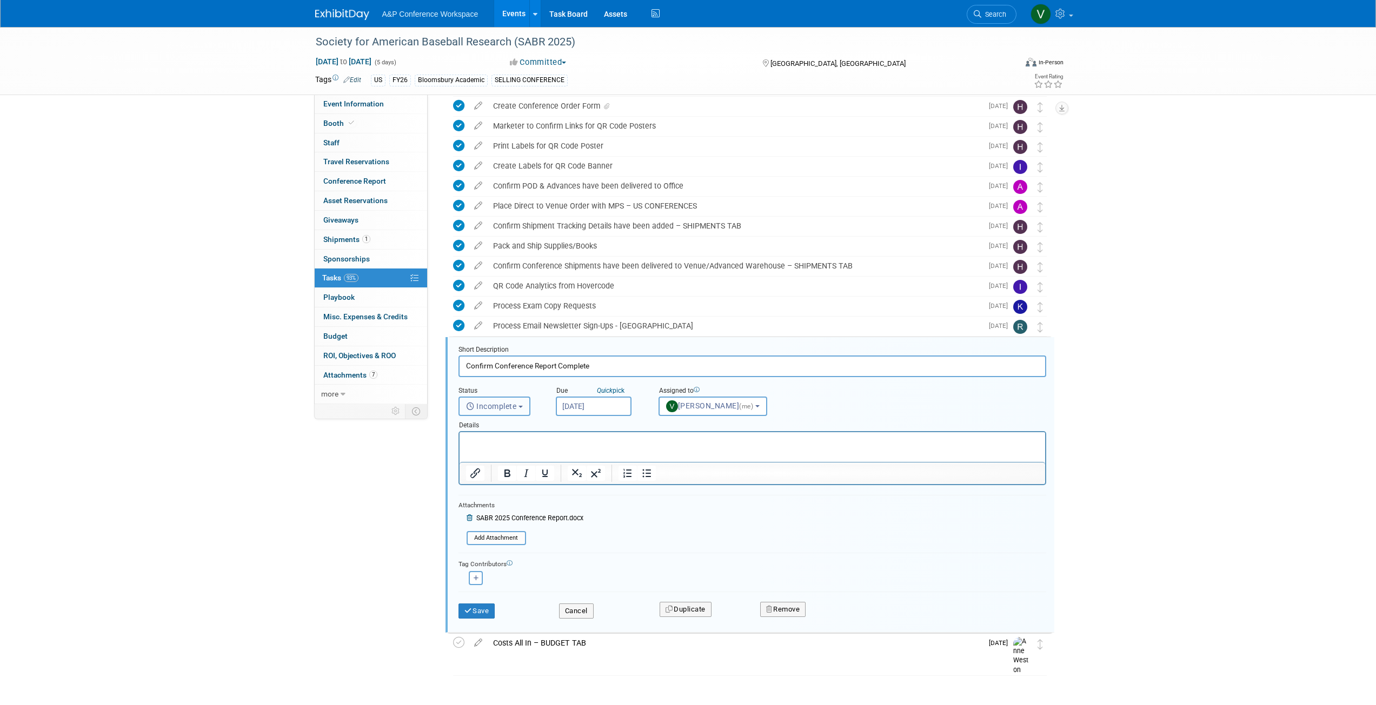
click at [527, 316] on button "Incomplete" at bounding box center [494, 406] width 72 height 19
click at [504, 316] on label "Completed" at bounding box center [493, 452] width 58 height 17
click at [461, 316] on input "Completed" at bounding box center [457, 451] width 7 height 7
select select "3"
click at [475, 316] on button "Save" at bounding box center [476, 611] width 37 height 15
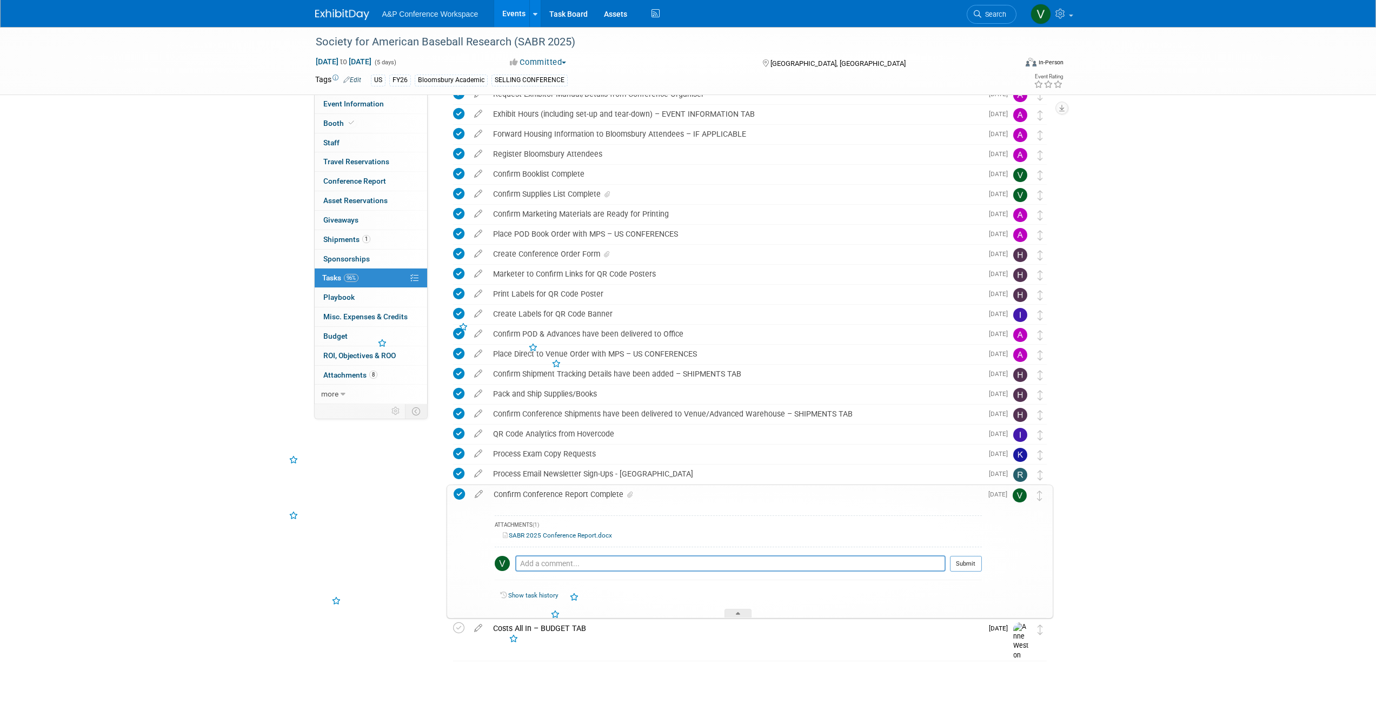
scroll to position [156, 0]
click at [683, 290] on div "Society for American Baseball Research (SABR 2025) [DATE] to [DATE] (5 days) [D…" at bounding box center [688, 288] width 1376 height 834
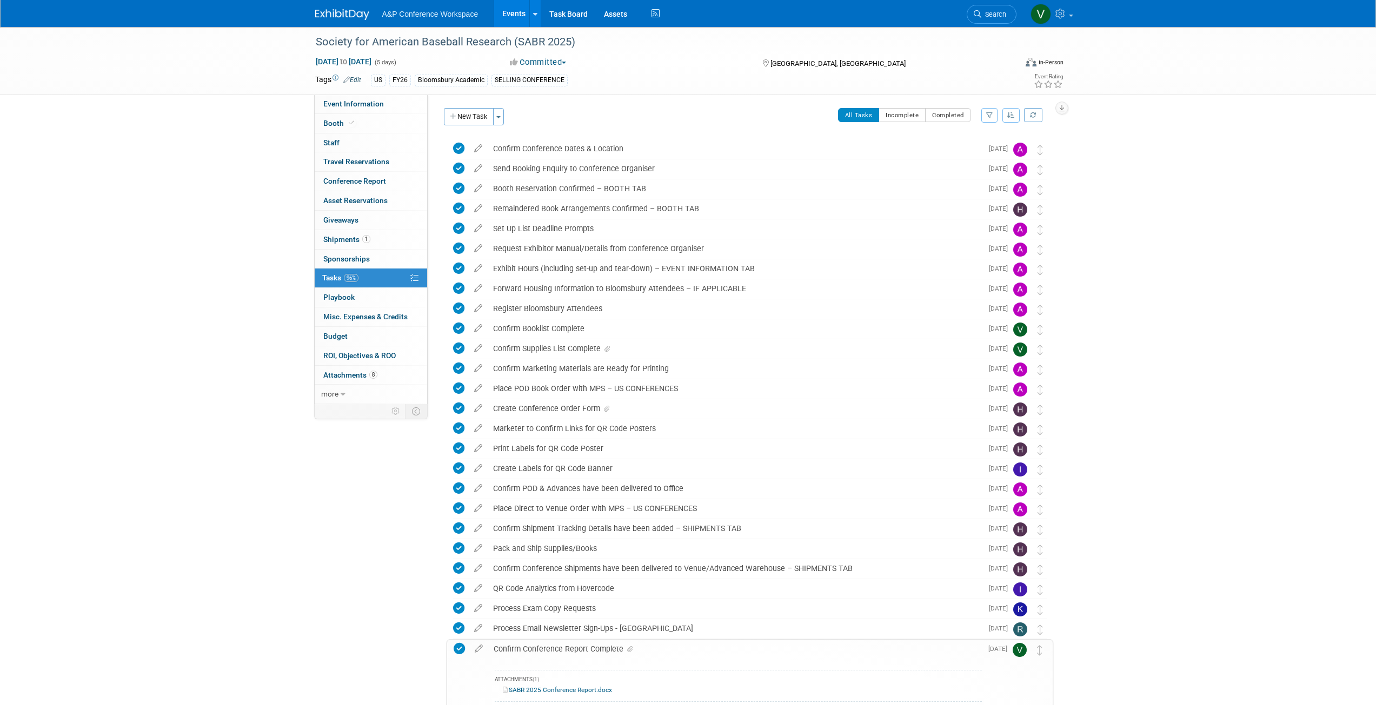
scroll to position [0, 0]
